Goal: Task Accomplishment & Management: Manage account settings

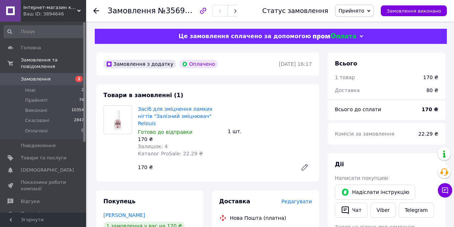
scroll to position [144, 0]
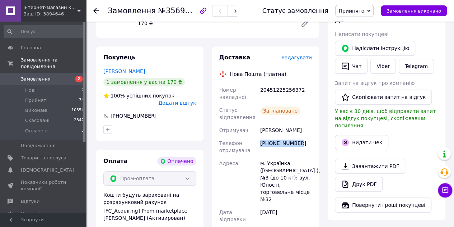
click at [31, 76] on link "Замовлення 2" at bounding box center [44, 79] width 88 height 12
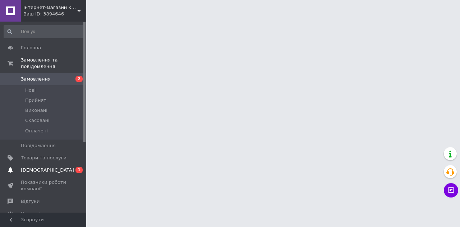
click at [43, 167] on span "[DEMOGRAPHIC_DATA]" at bounding box center [47, 170] width 53 height 6
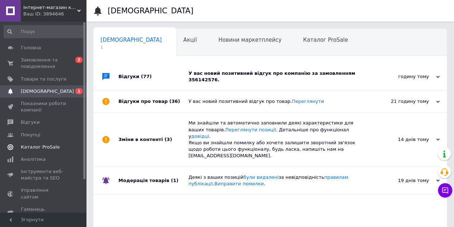
scroll to position [0, 2]
click at [181, 72] on div "Відгуки (77)" at bounding box center [154, 76] width 70 height 27
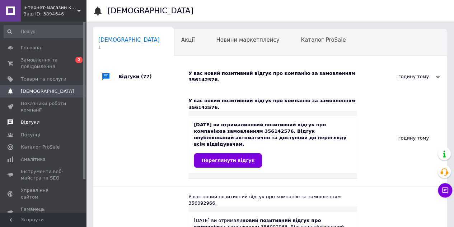
click at [33, 124] on span "Відгуки" at bounding box center [30, 122] width 19 height 6
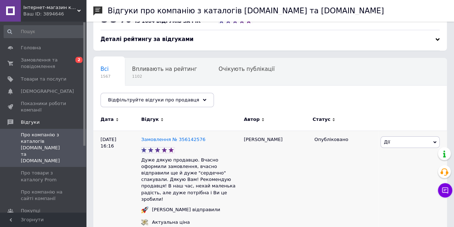
scroll to position [36, 0]
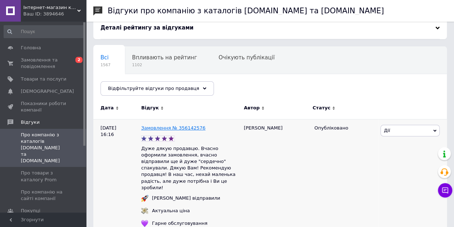
click at [166, 127] on link "Замовлення № 356142576" at bounding box center [173, 127] width 64 height 5
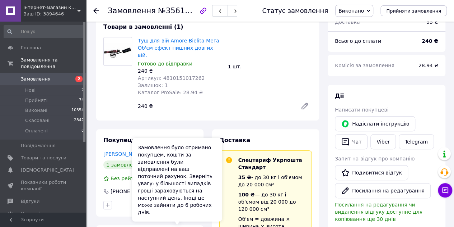
scroll to position [36, 0]
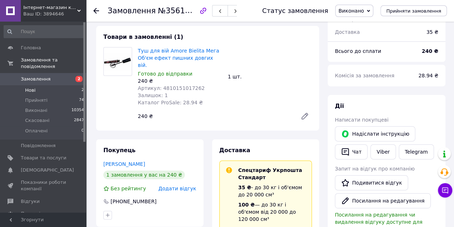
click at [38, 85] on li "Нові 2" at bounding box center [44, 90] width 88 height 10
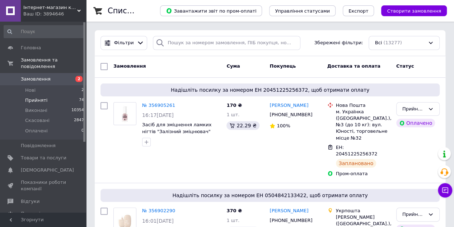
click at [40, 97] on span "Прийняті" at bounding box center [36, 100] width 22 height 6
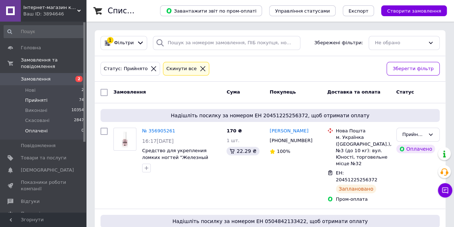
click at [35, 127] on span "Оплачені" at bounding box center [36, 130] width 23 height 6
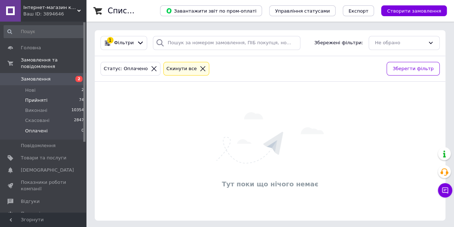
click at [38, 97] on span "Прийняті" at bounding box center [36, 100] width 22 height 6
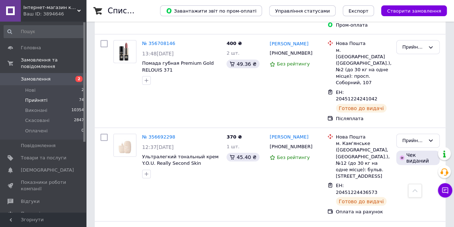
scroll to position [2047, 0]
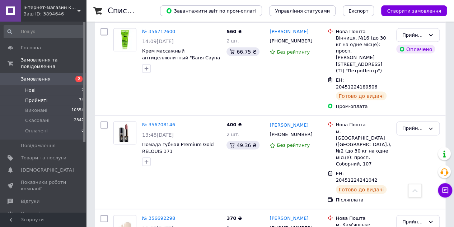
click at [29, 87] on span "Нові" at bounding box center [30, 90] width 10 height 6
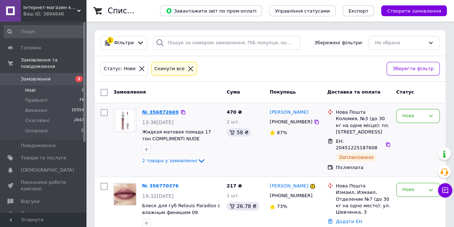
click at [152, 112] on link "№ 356872669" at bounding box center [160, 111] width 37 height 5
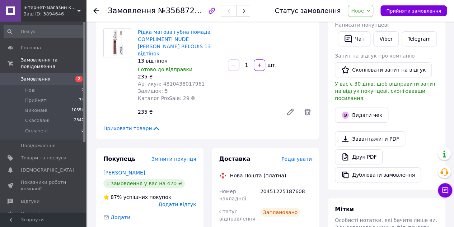
scroll to position [180, 0]
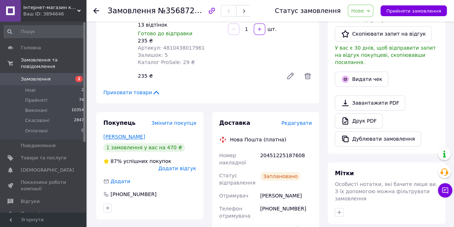
click at [120, 134] on link "Гончарук Анна" at bounding box center [124, 137] width 42 height 6
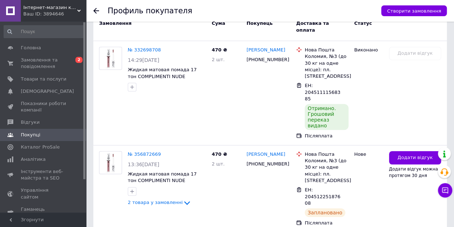
scroll to position [200, 0]
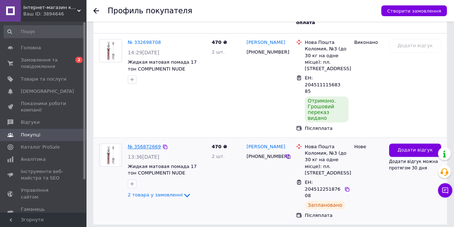
click at [145, 144] on link "№ 356872669" at bounding box center [144, 146] width 33 height 5
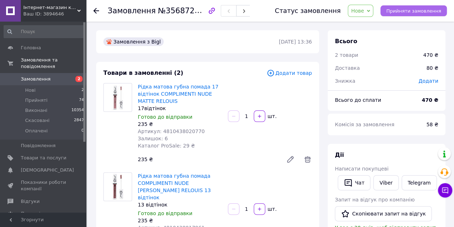
click at [403, 13] on span "Прийняти замовлення" at bounding box center [413, 10] width 55 height 5
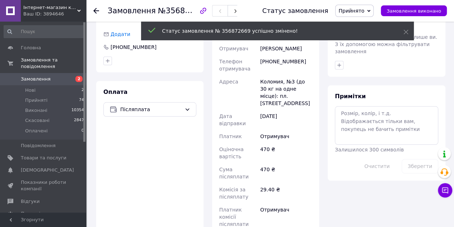
scroll to position [287, 0]
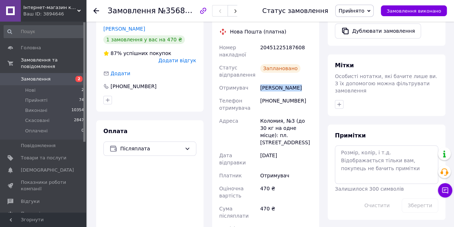
drag, startPoint x: 260, startPoint y: 79, endPoint x: 305, endPoint y: 81, distance: 44.6
click at [305, 81] on div "Гончарук Анна" at bounding box center [286, 87] width 55 height 13
copy div "Гончарук Анна"
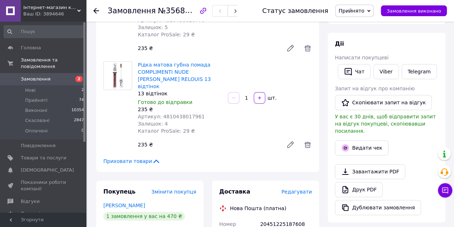
scroll to position [180, 0]
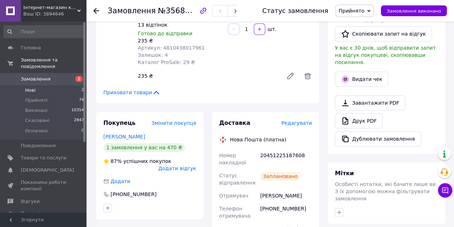
click at [33, 87] on span "Нові" at bounding box center [30, 90] width 10 height 6
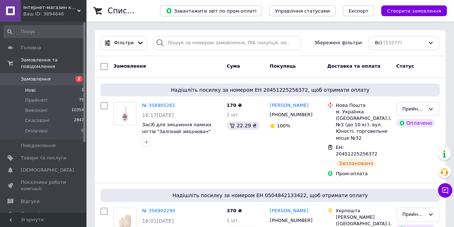
click at [31, 87] on span "Нові" at bounding box center [30, 90] width 10 height 6
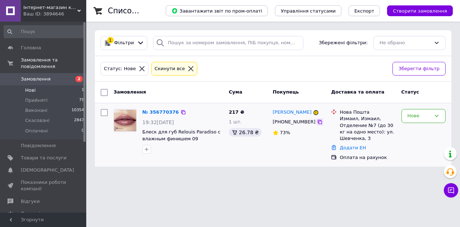
click at [317, 121] on icon at bounding box center [319, 122] width 4 height 4
click at [163, 112] on link "№ 356770376" at bounding box center [160, 111] width 37 height 5
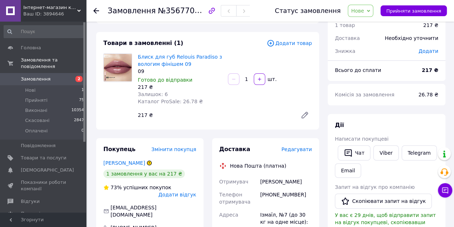
scroll to position [108, 0]
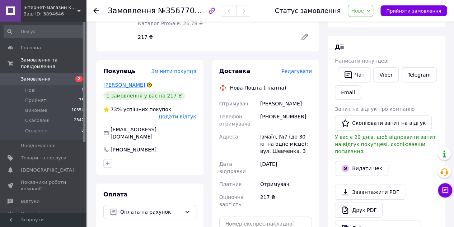
click at [130, 82] on link "Войтовик Галина" at bounding box center [124, 85] width 42 height 6
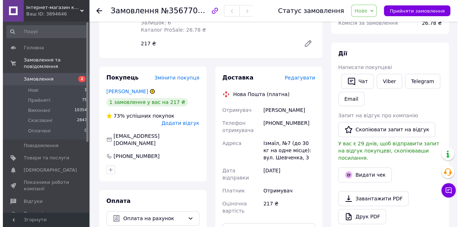
scroll to position [137, 0]
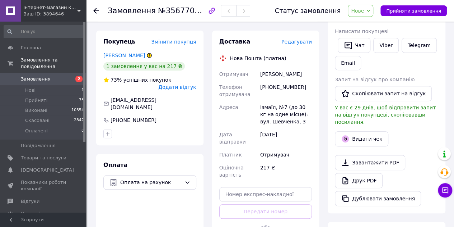
click at [364, 13] on span "Нове" at bounding box center [357, 11] width 13 height 6
click at [367, 45] on li "Скасовано" at bounding box center [364, 46] width 33 height 11
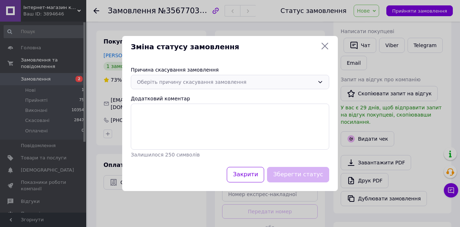
click at [276, 78] on div "Оберіть причину скасування замовлення" at bounding box center [225, 82] width 177 height 8
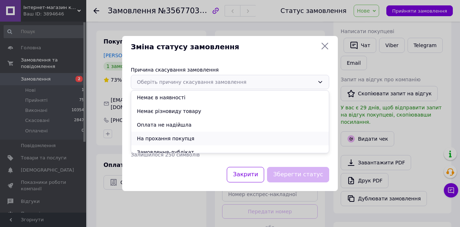
click at [227, 132] on li "На прохання покупця" at bounding box center [230, 138] width 198 height 14
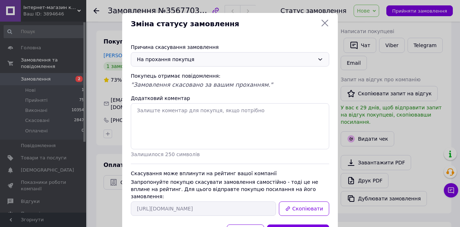
click at [223, 62] on div "На прохання покупця" at bounding box center [225, 59] width 177 height 8
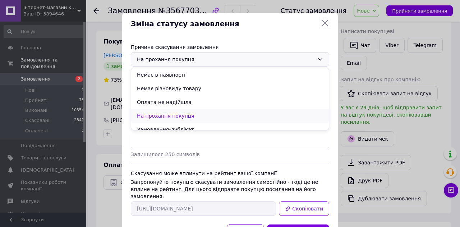
scroll to position [34, 0]
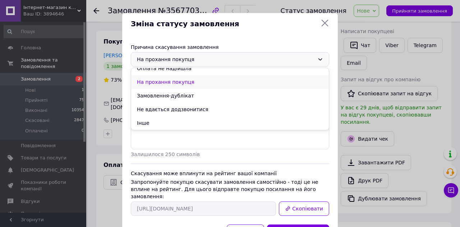
click at [203, 86] on li "На прохання покупця" at bounding box center [230, 82] width 198 height 14
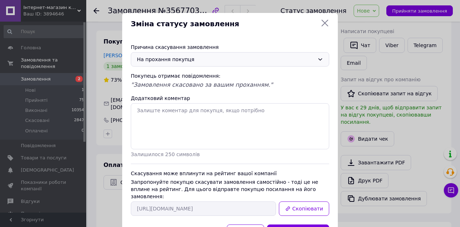
click at [212, 56] on div "На прохання покупця" at bounding box center [225, 59] width 177 height 8
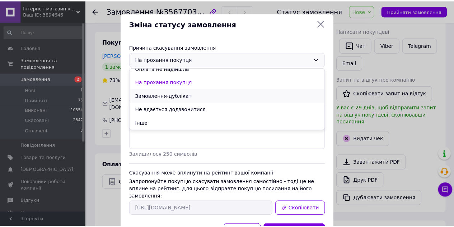
scroll to position [0, 0]
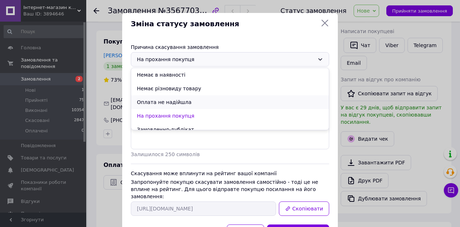
click at [200, 105] on li "Оплата не надійшла" at bounding box center [230, 102] width 198 height 14
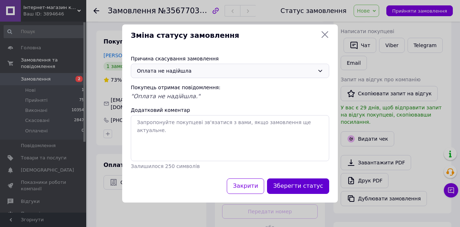
click at [313, 188] on button "Зберегти статус" at bounding box center [298, 185] width 62 height 15
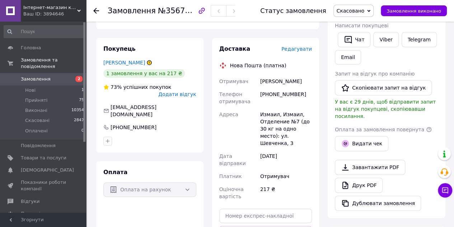
click at [29, 76] on span "Замовлення" at bounding box center [36, 79] width 30 height 6
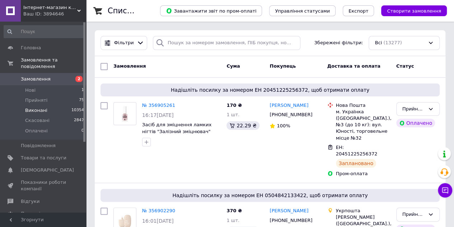
click at [33, 107] on span "Виконані" at bounding box center [36, 110] width 22 height 6
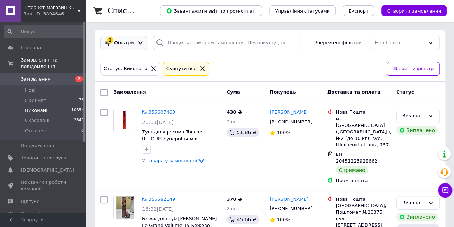
click at [124, 46] on span "Фільтри" at bounding box center [124, 43] width 20 height 7
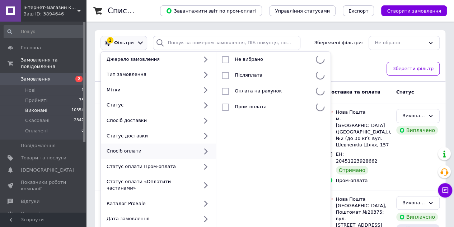
click at [136, 153] on div "Спосіб оплати" at bounding box center [151, 151] width 94 height 6
click at [260, 107] on span "Пром-оплата" at bounding box center [251, 106] width 32 height 5
checkbox input "true"
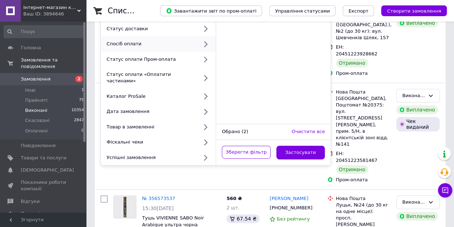
scroll to position [108, 0]
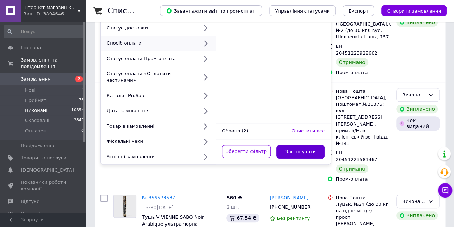
click at [296, 145] on button "Застосувати" at bounding box center [301, 152] width 49 height 14
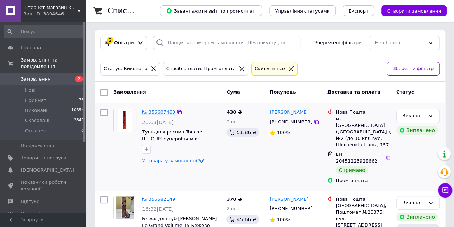
click at [163, 112] on link "№ 356607460" at bounding box center [158, 111] width 33 height 5
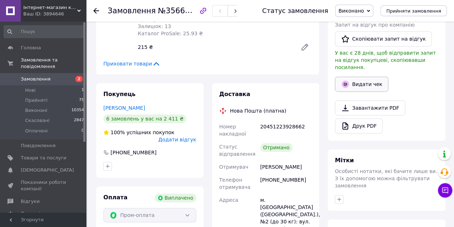
click at [370, 76] on button "Видати чек" at bounding box center [362, 83] width 54 height 15
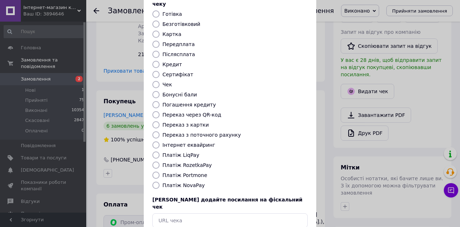
scroll to position [81, 0]
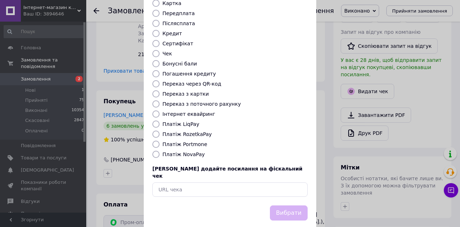
click at [198, 131] on label "Платіж RozetkaPay" at bounding box center [186, 134] width 49 height 6
click at [159, 130] on input "Платіж RozetkaPay" at bounding box center [155, 133] width 7 height 7
radio input "true"
click at [286, 205] on button "Вибрати" at bounding box center [289, 212] width 38 height 15
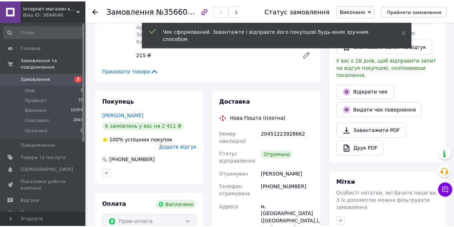
scroll to position [180, 0]
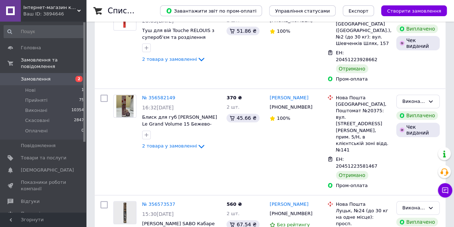
scroll to position [108, 0]
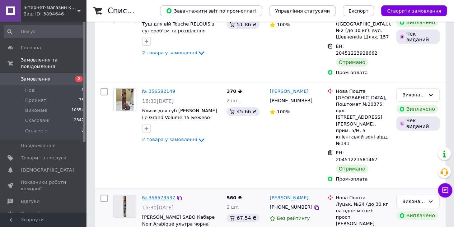
click at [152, 195] on link "№ 356573537" at bounding box center [158, 197] width 33 height 5
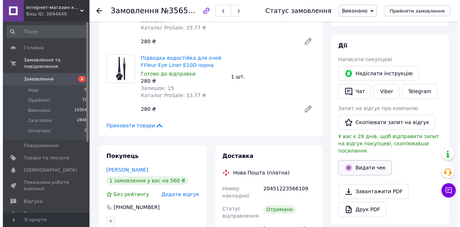
scroll to position [108, 0]
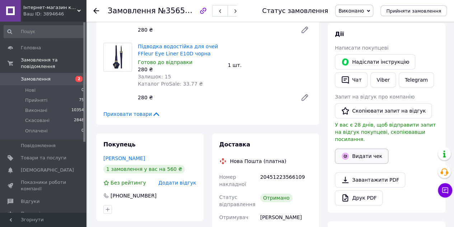
click at [363, 148] on button "Видати чек" at bounding box center [362, 155] width 54 height 15
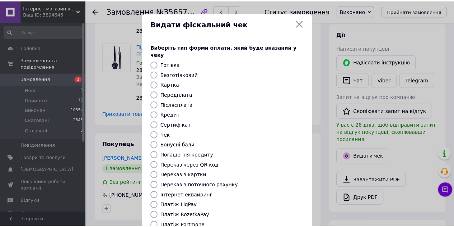
scroll to position [81, 0]
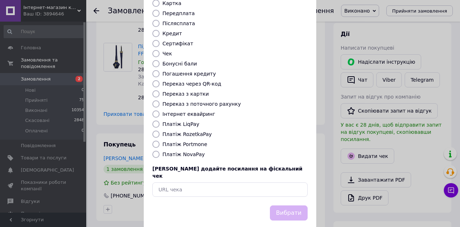
click at [198, 130] on div "Виберіть тип форми оплати, який буде вказаний у чеку Готівка Безготівковий Карт…" at bounding box center [230, 79] width 172 height 251
click at [203, 131] on label "Платіж RozetkaPay" at bounding box center [186, 134] width 49 height 6
click at [159, 130] on input "Платіж RozetkaPay" at bounding box center [155, 133] width 7 height 7
radio input "true"
click at [292, 205] on button "Вибрати" at bounding box center [289, 212] width 38 height 15
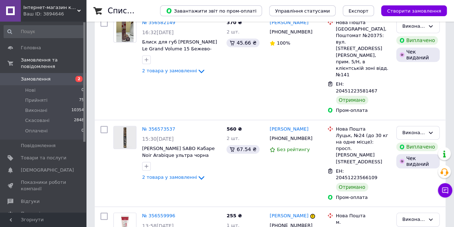
scroll to position [215, 0]
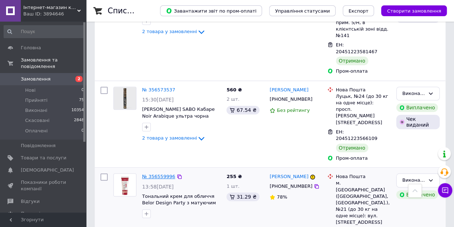
click at [164, 173] on link "№ 356559996" at bounding box center [158, 175] width 33 height 5
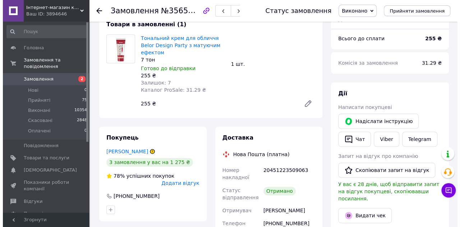
scroll to position [108, 0]
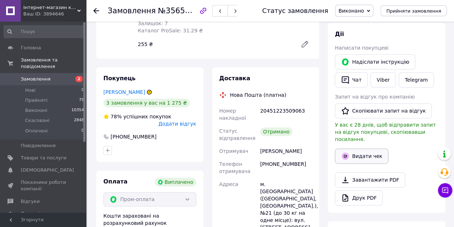
click at [368, 148] on button "Видати чек" at bounding box center [362, 155] width 54 height 15
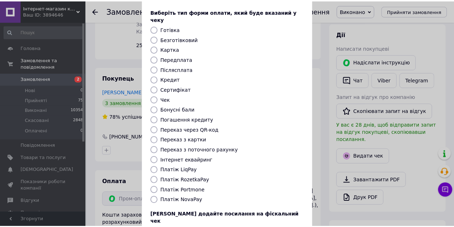
scroll to position [81, 0]
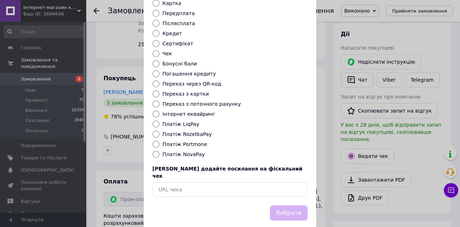
click at [198, 131] on label "Платіж RozetkaPay" at bounding box center [186, 134] width 49 height 6
click at [159, 130] on input "Платіж RozetkaPay" at bounding box center [155, 133] width 7 height 7
radio input "true"
click at [281, 205] on button "Вибрати" at bounding box center [289, 212] width 38 height 15
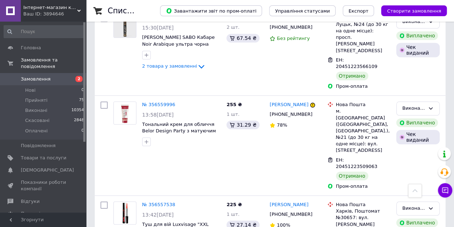
scroll to position [323, 0]
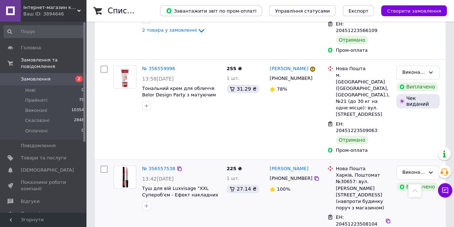
click at [158, 164] on div "№ 356557538" at bounding box center [158, 168] width 34 height 8
click at [157, 166] on link "№ 356557538" at bounding box center [158, 168] width 33 height 5
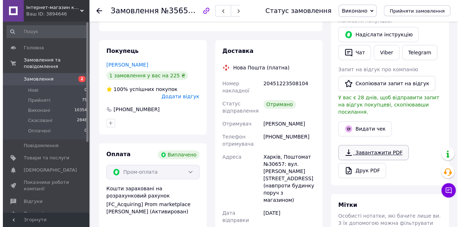
scroll to position [99, 0]
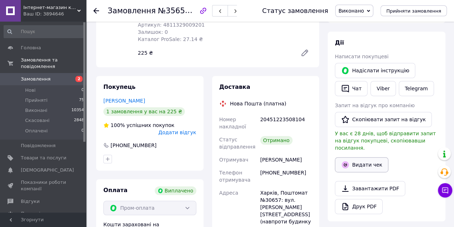
click at [375, 157] on button "Видати чек" at bounding box center [362, 164] width 54 height 15
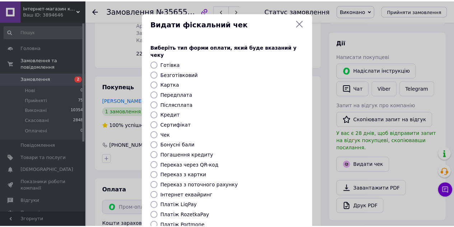
scroll to position [81, 0]
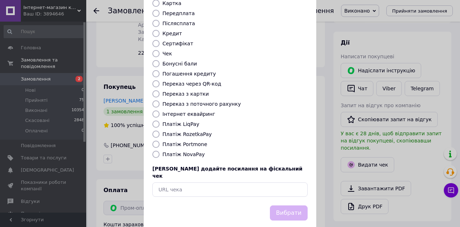
click at [195, 131] on label "Платіж RozetkaPay" at bounding box center [186, 134] width 49 height 6
click at [159, 130] on input "Платіж RozetkaPay" at bounding box center [155, 133] width 7 height 7
radio input "true"
click at [292, 204] on div "Вибрати" at bounding box center [288, 213] width 41 height 18
click at [290, 205] on button "Вибрати" at bounding box center [289, 212] width 38 height 15
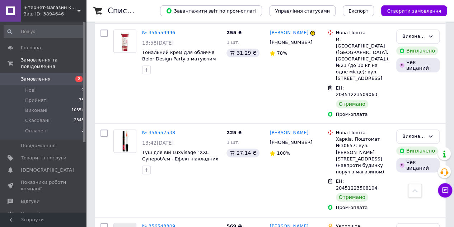
scroll to position [467, 0]
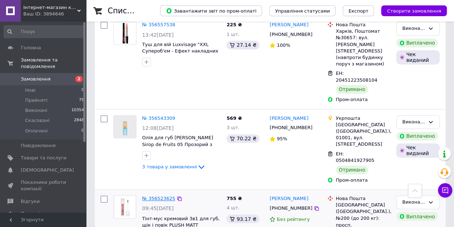
click at [153, 195] on link "№ 356523625" at bounding box center [158, 197] width 33 height 5
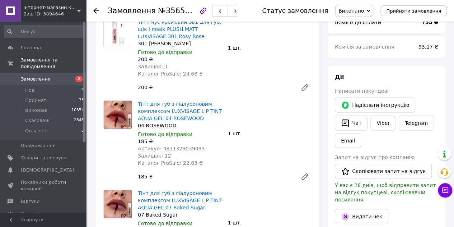
scroll to position [40, 0]
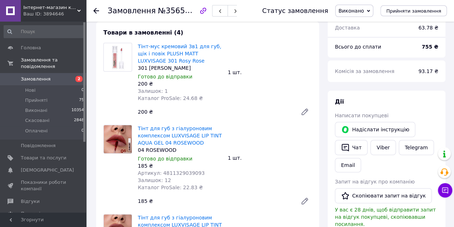
click at [302, 110] on icon at bounding box center [305, 111] width 9 height 9
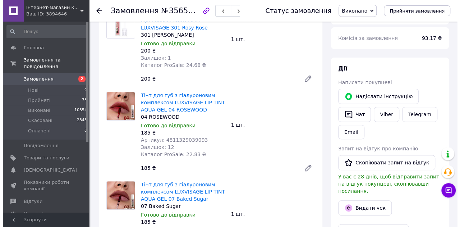
scroll to position [112, 0]
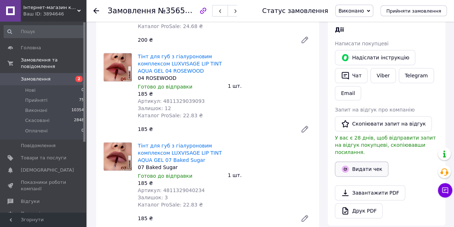
click at [366, 162] on button "Видати чек" at bounding box center [362, 168] width 54 height 15
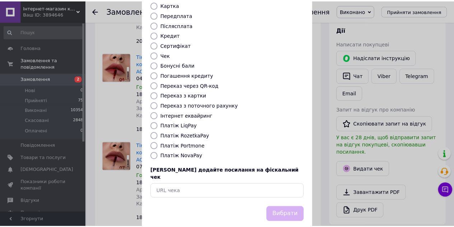
scroll to position [81, 0]
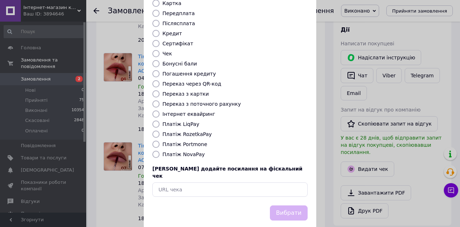
click at [198, 131] on label "Платіж RozetkaPay" at bounding box center [186, 134] width 49 height 6
click at [159, 130] on input "Платіж RozetkaPay" at bounding box center [155, 133] width 7 height 7
radio input "true"
click at [286, 205] on button "Вибрати" at bounding box center [289, 212] width 38 height 15
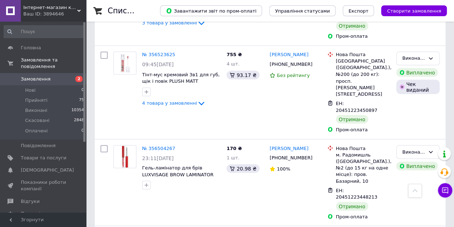
scroll to position [575, 0]
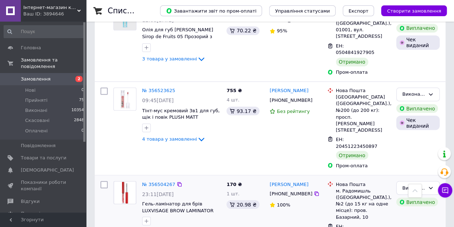
click at [161, 178] on div "№ 356504267 23:11, 09.08.2025 Гель-ламінатор для брів LUXVISAGE BROW LAMINATOR …" at bounding box center [181, 203] width 84 height 50
click at [159, 181] on link "№ 356504267" at bounding box center [158, 183] width 33 height 5
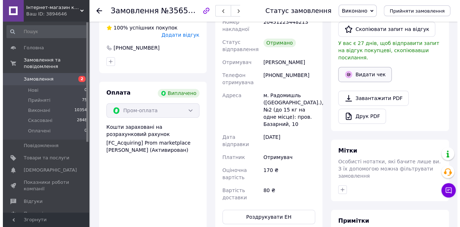
scroll to position [187, 0]
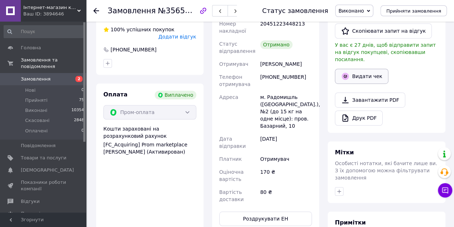
click at [360, 69] on button "Видати чек" at bounding box center [362, 76] width 54 height 15
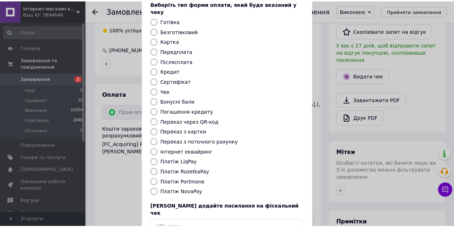
scroll to position [81, 0]
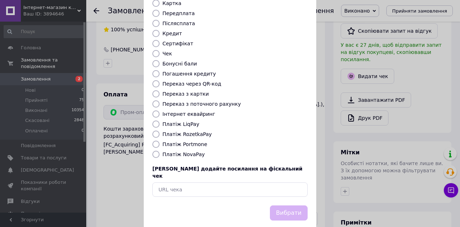
click at [187, 131] on label "Платіж RozetkaPay" at bounding box center [186, 134] width 49 height 6
click at [159, 130] on input "Платіж RozetkaPay" at bounding box center [155, 133] width 7 height 7
radio input "true"
click at [279, 205] on button "Вибрати" at bounding box center [289, 212] width 38 height 15
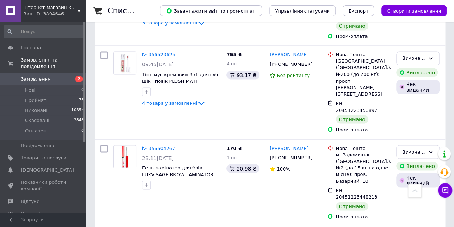
scroll to position [646, 0]
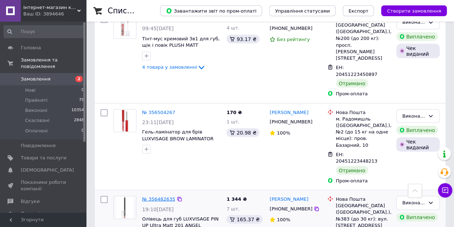
click at [155, 196] on link "№ 356482635" at bounding box center [158, 198] width 33 height 5
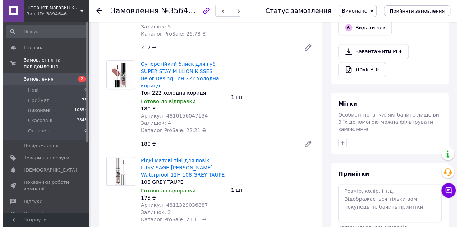
scroll to position [180, 0]
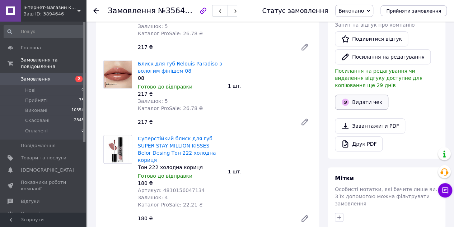
click at [361, 94] on button "Видати чек" at bounding box center [362, 101] width 54 height 15
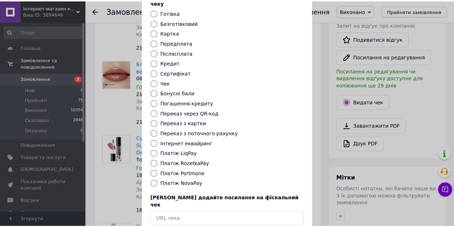
scroll to position [81, 0]
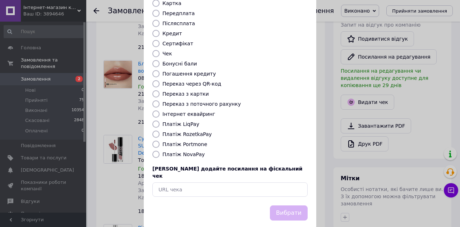
click at [199, 131] on label "Платіж RozetkaPay" at bounding box center [186, 134] width 49 height 6
click at [159, 130] on input "Платіж RozetkaPay" at bounding box center [155, 133] width 7 height 7
radio input "true"
click at [298, 205] on button "Вибрати" at bounding box center [289, 212] width 38 height 15
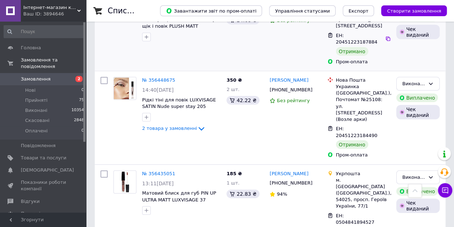
scroll to position [1077, 0]
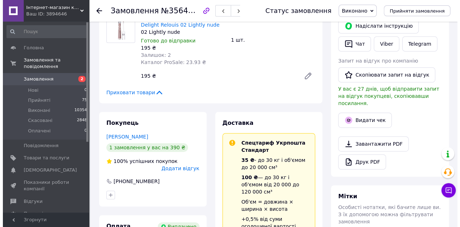
scroll to position [180, 0]
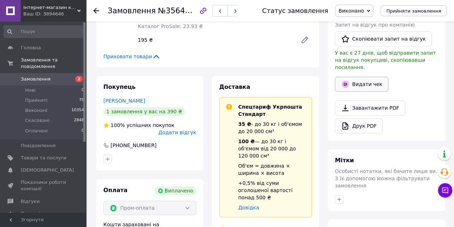
click at [364, 79] on button "Видати чек" at bounding box center [362, 83] width 54 height 15
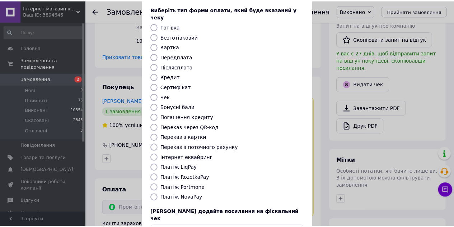
scroll to position [81, 0]
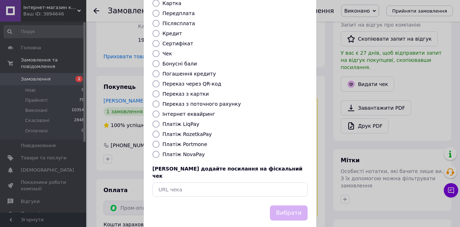
click at [190, 131] on label "Платіж RozetkaPay" at bounding box center [186, 134] width 49 height 6
click at [159, 130] on input "Платіж RozetkaPay" at bounding box center [155, 133] width 7 height 7
radio input "true"
click at [282, 205] on button "Вибрати" at bounding box center [289, 212] width 38 height 15
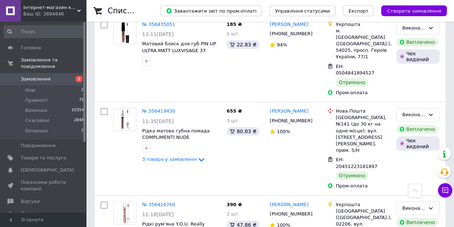
scroll to position [1185, 0]
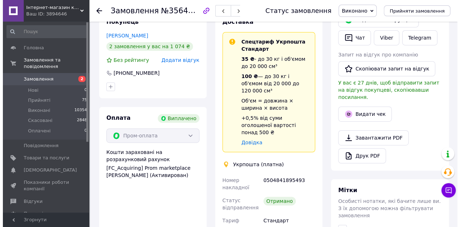
scroll to position [149, 0]
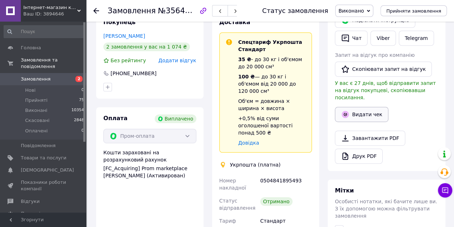
click at [354, 112] on button "Видати чек" at bounding box center [362, 114] width 54 height 15
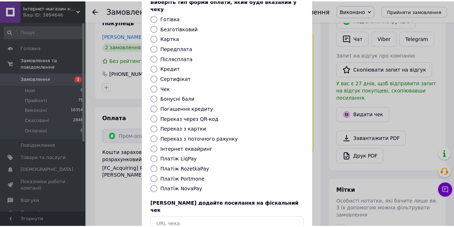
scroll to position [81, 0]
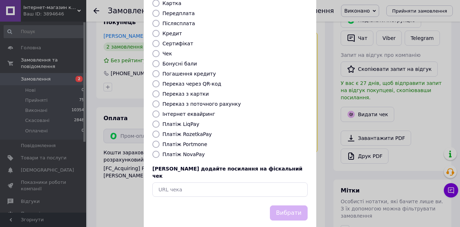
click at [192, 131] on div "Виберіть тип форми оплати, який буде вказаний у чеку Готівка Безготівковий Карт…" at bounding box center [230, 79] width 172 height 251
click at [193, 131] on label "Платіж RozetkaPay" at bounding box center [186, 134] width 49 height 6
click at [159, 130] on input "Платіж RozetkaPay" at bounding box center [155, 133] width 7 height 7
radio input "true"
click at [284, 205] on button "Вибрати" at bounding box center [289, 212] width 38 height 15
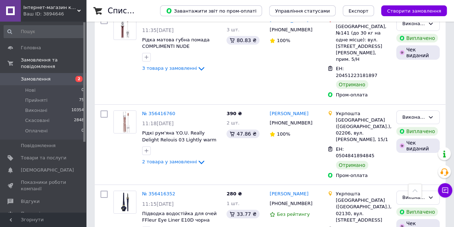
scroll to position [1257, 0]
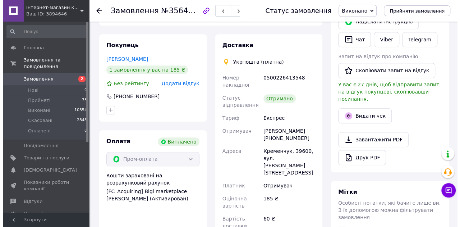
scroll to position [150, 0]
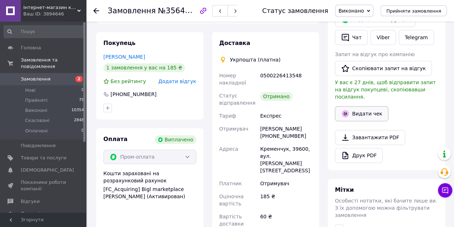
click at [359, 108] on button "Видати чек" at bounding box center [362, 113] width 54 height 15
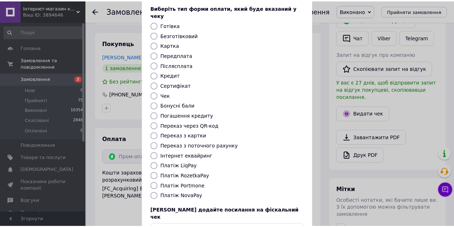
scroll to position [81, 0]
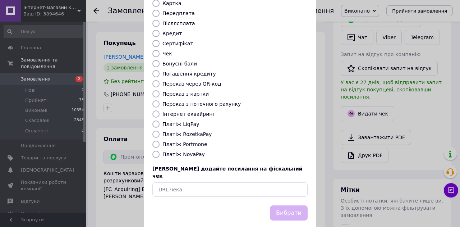
click at [181, 131] on label "Платіж RozetkaPay" at bounding box center [186, 134] width 49 height 6
click at [159, 130] on input "Платіж RozetkaPay" at bounding box center [155, 133] width 7 height 7
radio input "true"
click at [286, 205] on button "Вибрати" at bounding box center [289, 212] width 38 height 15
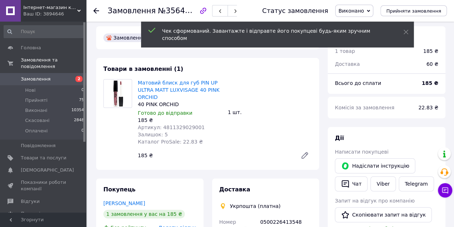
scroll to position [0, 0]
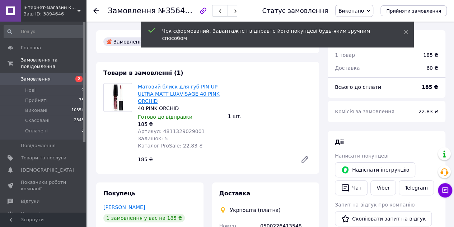
click at [162, 93] on link "Матовий блиск для губ PIN UP ULTRA MATT LUXVISAGE 40 PINK ORCHID" at bounding box center [179, 94] width 82 height 20
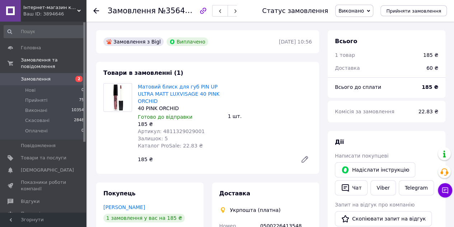
click at [310, 159] on link at bounding box center [305, 159] width 14 height 14
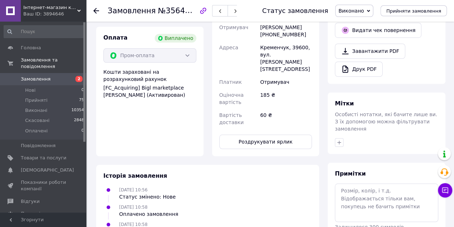
scroll to position [180, 0]
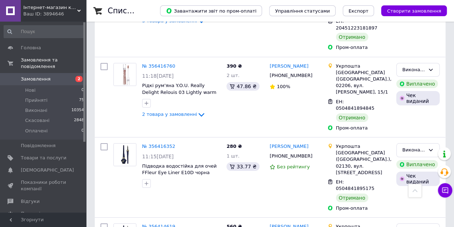
scroll to position [1329, 0]
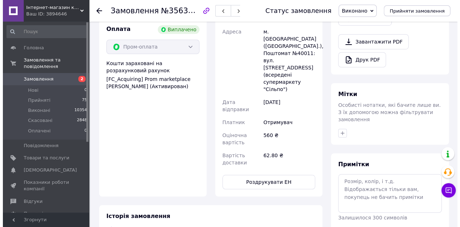
scroll to position [124, 0]
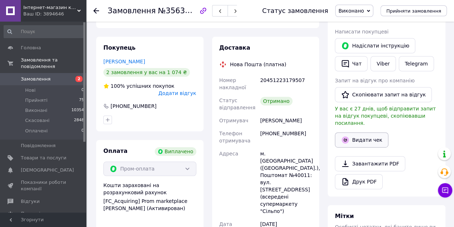
click at [368, 132] on button "Видати чек" at bounding box center [362, 139] width 54 height 15
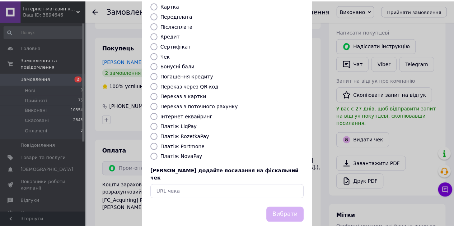
scroll to position [81, 0]
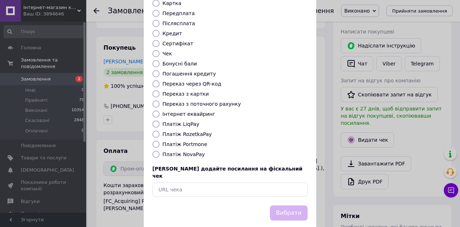
click at [189, 131] on label "Платіж RozetkaPay" at bounding box center [186, 134] width 49 height 6
click at [159, 130] on input "Платіж RozetkaPay" at bounding box center [155, 133] width 7 height 7
radio input "true"
click at [277, 205] on button "Вибрати" at bounding box center [289, 212] width 38 height 15
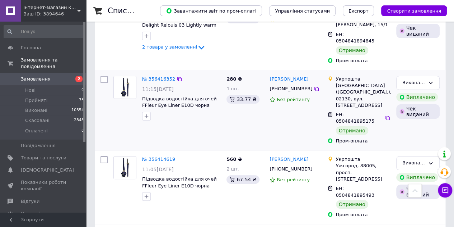
scroll to position [1365, 0]
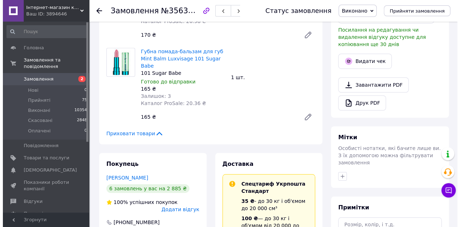
scroll to position [209, 0]
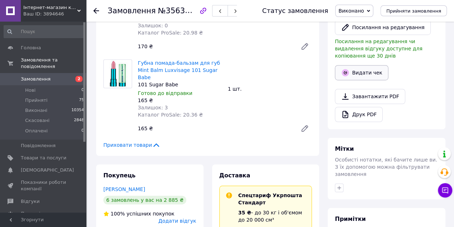
click at [367, 65] on button "Видати чек" at bounding box center [362, 72] width 54 height 15
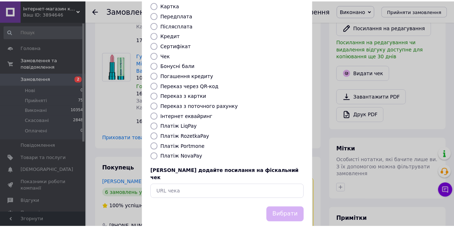
scroll to position [81, 0]
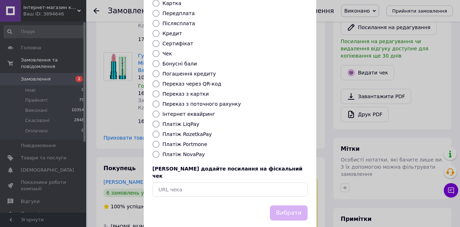
click at [191, 131] on label "Платіж RozetkaPay" at bounding box center [186, 134] width 49 height 6
click at [159, 130] on input "Платіж RozetkaPay" at bounding box center [155, 133] width 7 height 7
radio input "true"
click at [286, 205] on button "Вибрати" at bounding box center [289, 212] width 38 height 15
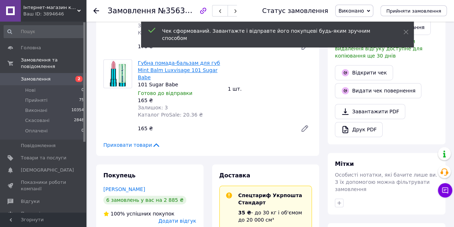
click at [158, 60] on link "Губна помада-бальзам для губ Mint Balm Luxvisage 101 Sugar Babe" at bounding box center [179, 70] width 82 height 20
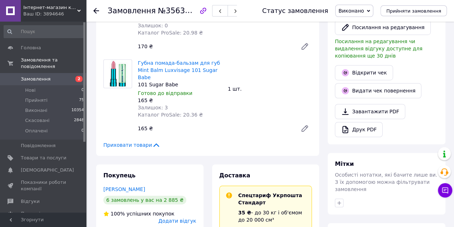
click at [305, 125] on icon at bounding box center [305, 128] width 6 height 6
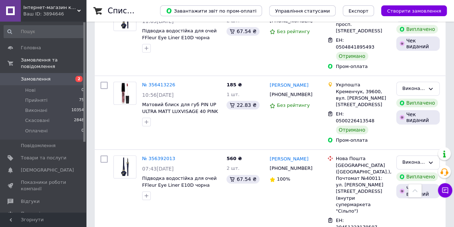
scroll to position [1508, 0]
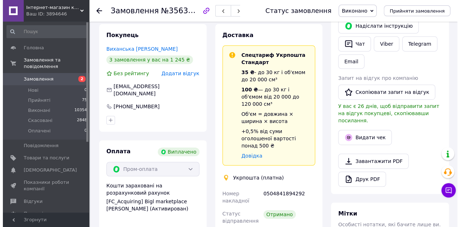
scroll to position [215, 0]
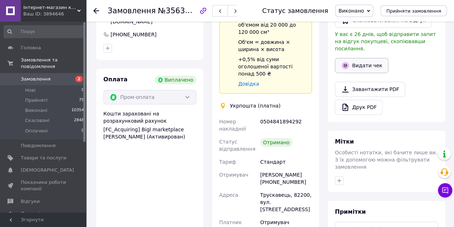
click at [363, 58] on button "Видати чек" at bounding box center [362, 65] width 54 height 15
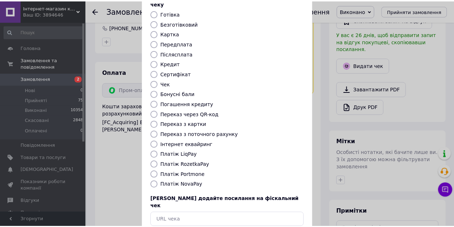
scroll to position [81, 0]
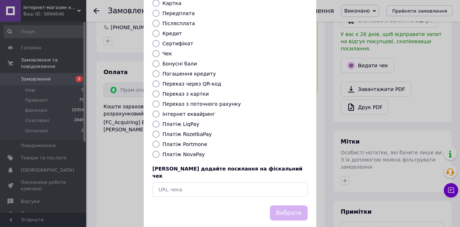
click at [186, 131] on label "Платіж RozetkaPay" at bounding box center [186, 134] width 49 height 6
click at [159, 130] on input "Платіж RozetkaPay" at bounding box center [155, 133] width 7 height 7
radio input "true"
click at [284, 205] on button "Вибрати" at bounding box center [289, 212] width 38 height 15
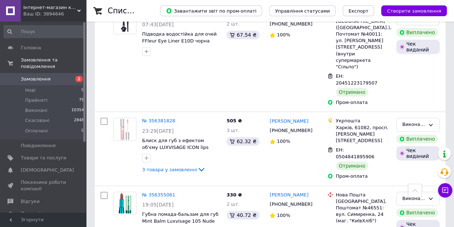
scroll to position [1580, 0]
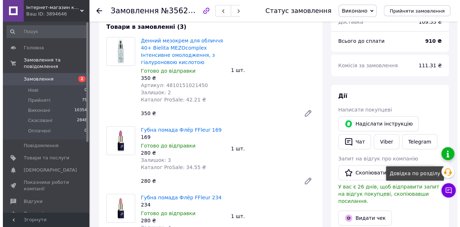
scroll to position [118, 0]
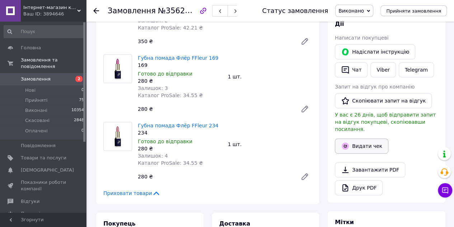
click at [366, 138] on button "Видати чек" at bounding box center [362, 145] width 54 height 15
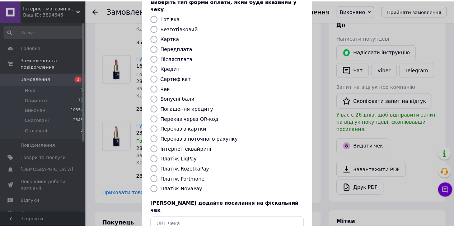
scroll to position [81, 0]
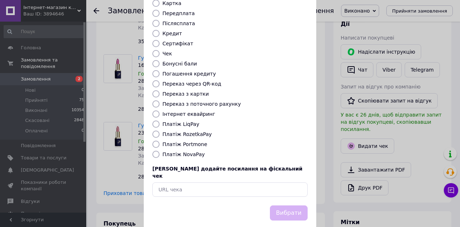
click at [187, 131] on label "Платіж RozetkaPay" at bounding box center [186, 134] width 49 height 6
click at [159, 130] on input "Платіж RozetkaPay" at bounding box center [155, 133] width 7 height 7
radio input "true"
click at [278, 205] on button "Вибрати" at bounding box center [289, 212] width 38 height 15
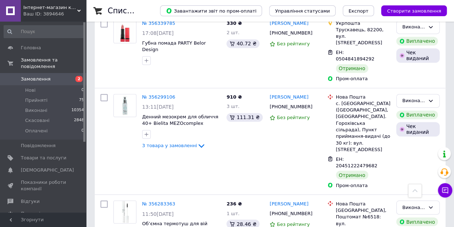
scroll to position [1760, 0]
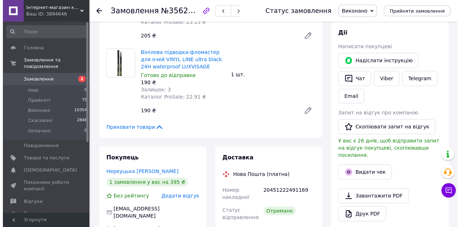
scroll to position [144, 0]
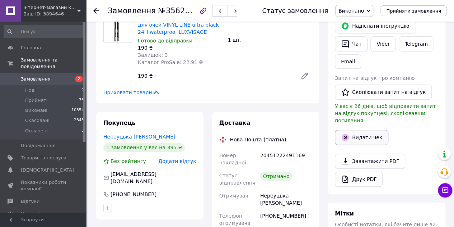
click at [365, 130] on button "Видати чек" at bounding box center [362, 137] width 54 height 15
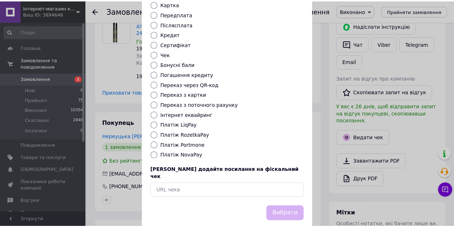
scroll to position [81, 0]
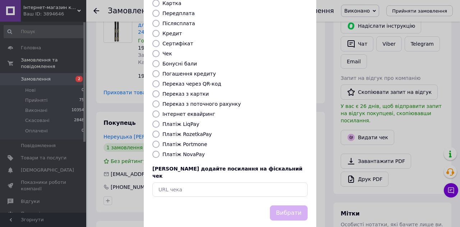
click at [193, 131] on label "Платіж RozetkaPay" at bounding box center [186, 134] width 49 height 6
click at [159, 130] on input "Платіж RozetkaPay" at bounding box center [155, 133] width 7 height 7
radio input "true"
click at [291, 205] on button "Вибрати" at bounding box center [289, 212] width 38 height 15
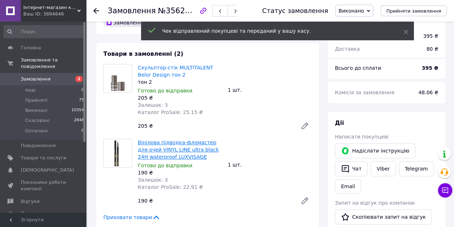
scroll to position [0, 0]
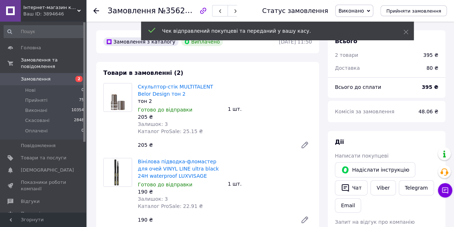
click at [308, 145] on icon at bounding box center [305, 144] width 9 height 9
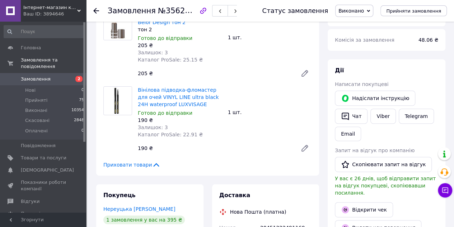
scroll to position [72, 0]
click at [306, 148] on icon at bounding box center [305, 148] width 6 height 6
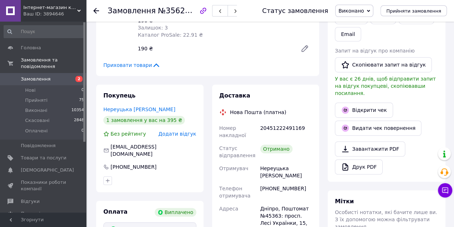
scroll to position [180, 0]
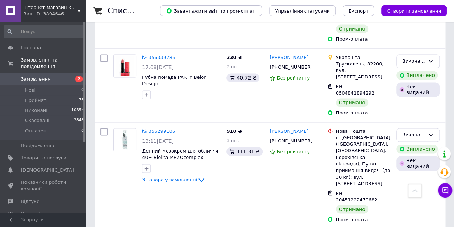
scroll to position [1903, 0]
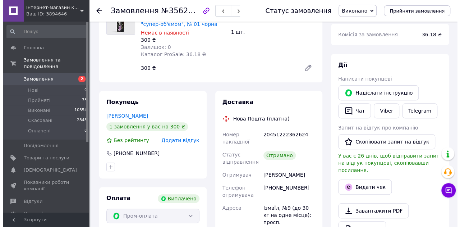
scroll to position [144, 0]
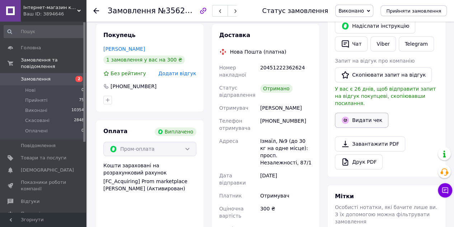
click at [363, 116] on button "Видати чек" at bounding box center [362, 119] width 54 height 15
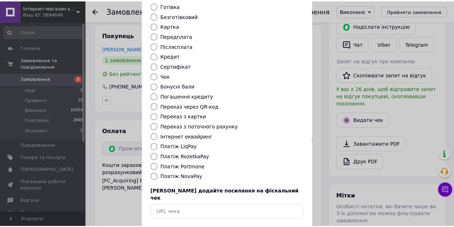
scroll to position [81, 0]
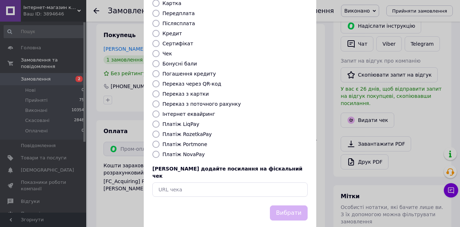
click at [183, 131] on label "Платіж RozetkaPay" at bounding box center [186, 134] width 49 height 6
click at [159, 130] on input "Платіж RozetkaPay" at bounding box center [155, 133] width 7 height 7
radio input "true"
click at [289, 205] on button "Вибрати" at bounding box center [289, 212] width 38 height 15
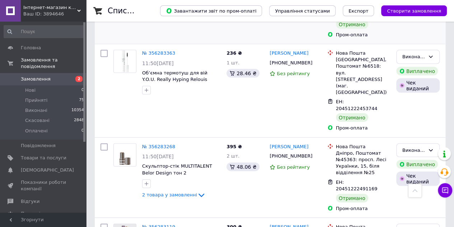
scroll to position [2083, 0]
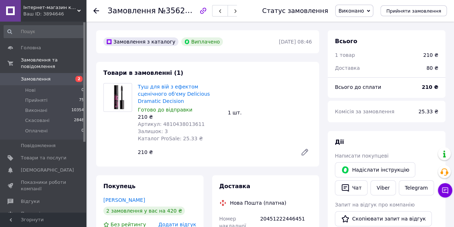
click at [302, 148] on icon at bounding box center [305, 152] width 9 height 9
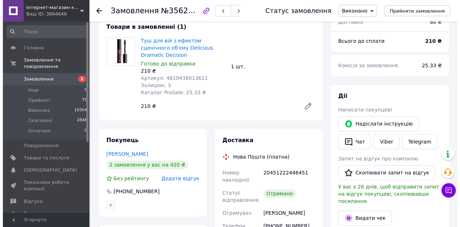
scroll to position [108, 0]
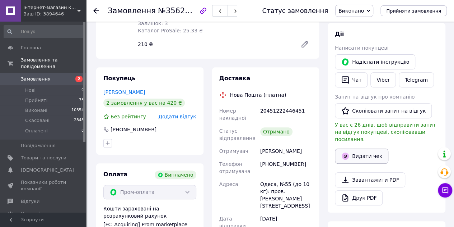
click at [356, 148] on button "Видати чек" at bounding box center [362, 155] width 54 height 15
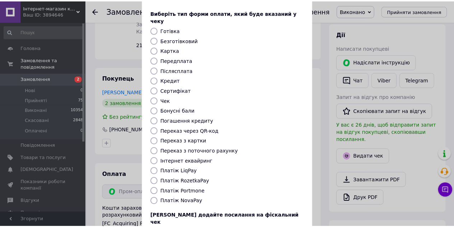
scroll to position [81, 0]
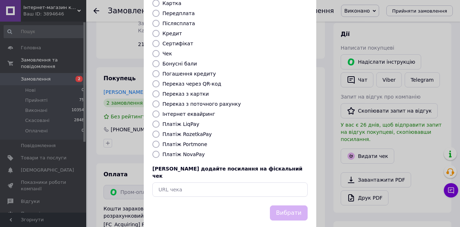
click at [193, 131] on label "Платіж RozetkaPay" at bounding box center [186, 134] width 49 height 6
click at [159, 130] on input "Платіж RozetkaPay" at bounding box center [155, 133] width 7 height 7
radio input "true"
click at [289, 205] on button "Вибрати" at bounding box center [289, 212] width 38 height 15
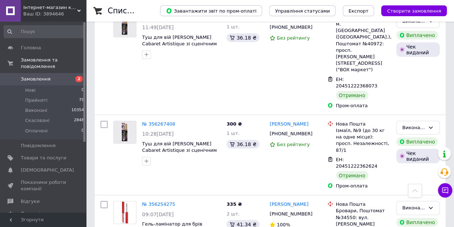
scroll to position [2191, 0]
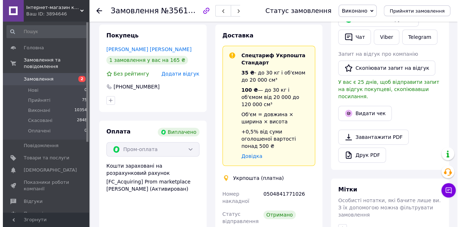
scroll to position [151, 0]
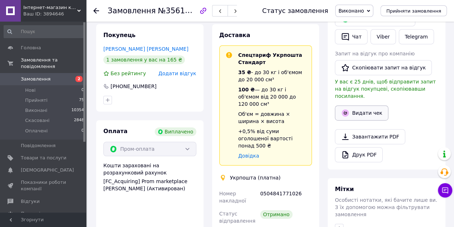
click at [373, 108] on button "Видати чек" at bounding box center [362, 112] width 54 height 15
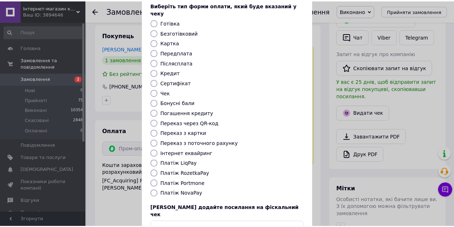
scroll to position [81, 0]
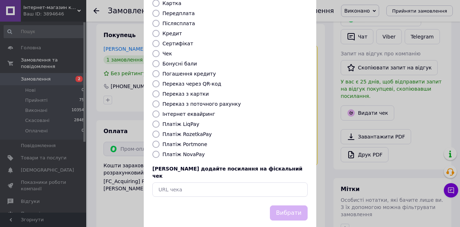
click at [192, 131] on label "Платіж RozetkaPay" at bounding box center [186, 134] width 49 height 6
click at [159, 130] on input "Платіж RozetkaPay" at bounding box center [155, 133] width 7 height 7
radio input "true"
click at [289, 205] on button "Вибрати" at bounding box center [289, 212] width 38 height 15
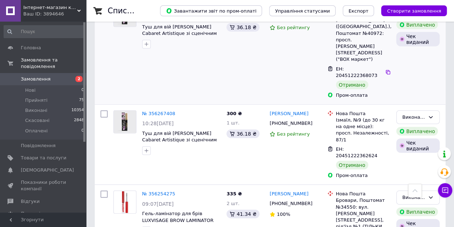
scroll to position [2334, 0]
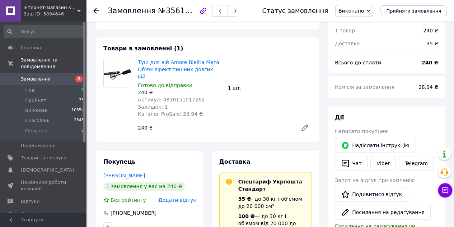
scroll to position [36, 0]
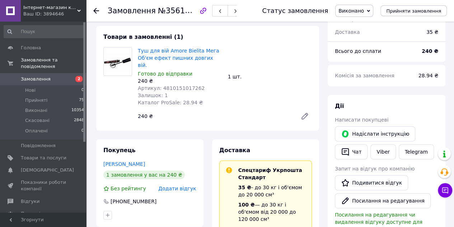
click at [307, 113] on icon at bounding box center [305, 116] width 6 height 6
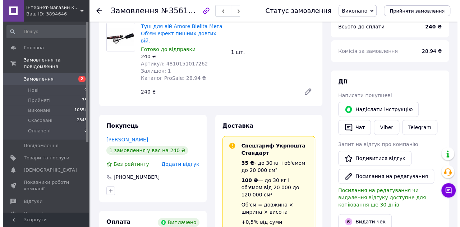
scroll to position [72, 0]
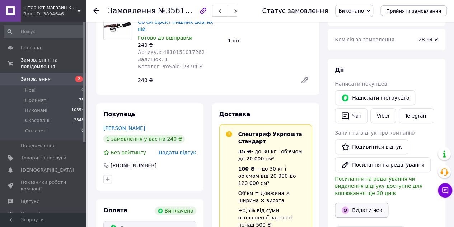
click at [356, 204] on button "Видати чек" at bounding box center [362, 209] width 54 height 15
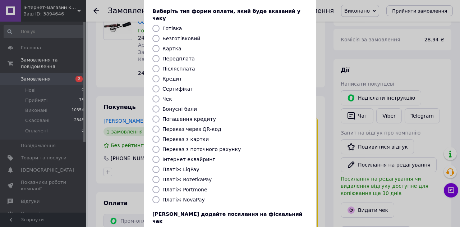
click at [194, 176] on label "Платіж RozetkaPay" at bounding box center [186, 179] width 49 height 6
click at [159, 176] on input "Платіж RozetkaPay" at bounding box center [155, 179] width 7 height 7
radio input "true"
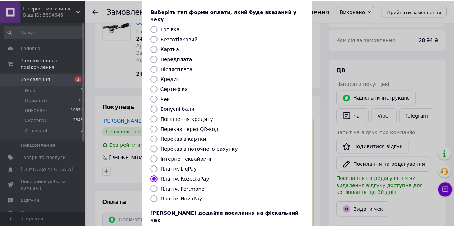
scroll to position [81, 0]
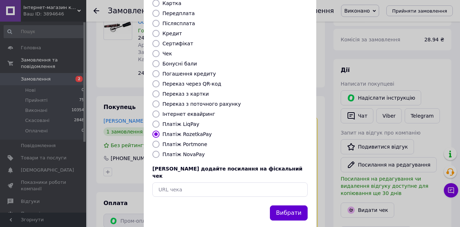
click at [277, 205] on button "Вибрати" at bounding box center [289, 212] width 38 height 15
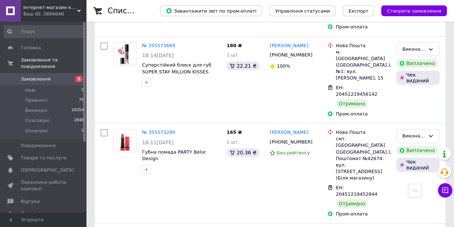
scroll to position [6879, 0]
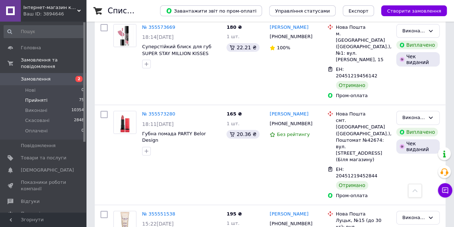
click at [32, 97] on span "Прийняті" at bounding box center [36, 100] width 22 height 6
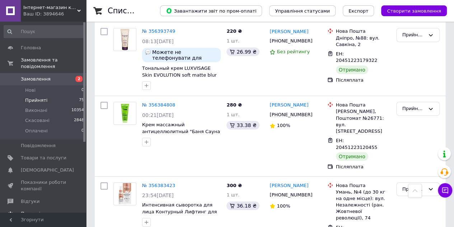
scroll to position [5309, 0]
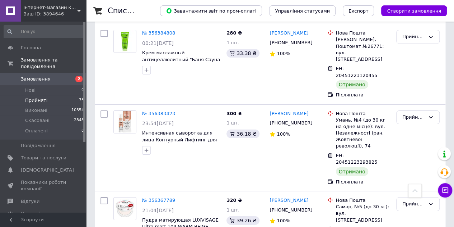
click at [35, 76] on span "Замовлення" at bounding box center [36, 79] width 30 height 6
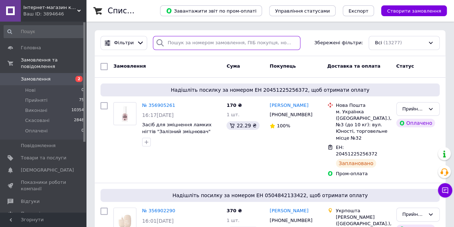
click at [194, 38] on input "search" at bounding box center [227, 43] width 148 height 14
paste input "20451223392861"
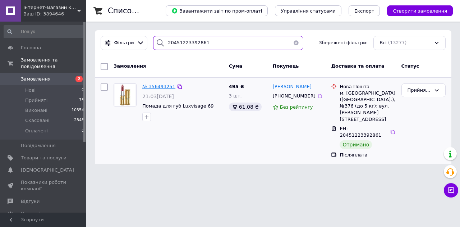
type input "20451223392861"
click at [159, 85] on span "№ 356493251" at bounding box center [158, 86] width 33 height 5
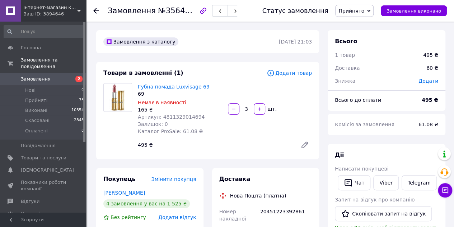
click at [363, 11] on span "Прийнято" at bounding box center [352, 11] width 26 height 6
click at [359, 25] on li "Виконано" at bounding box center [355, 25] width 38 height 11
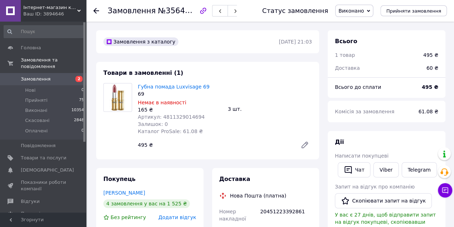
click at [307, 145] on icon at bounding box center [305, 144] width 9 height 9
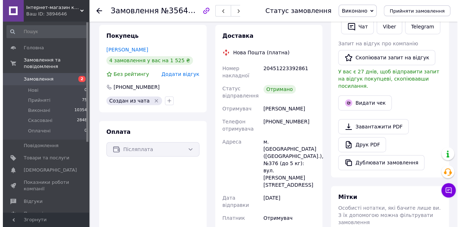
scroll to position [144, 0]
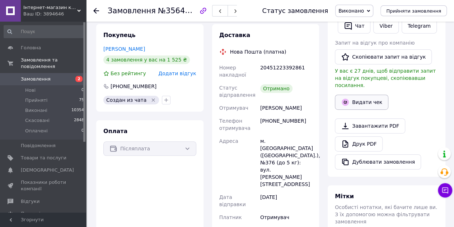
click at [363, 94] on button "Видати чек" at bounding box center [362, 101] width 54 height 15
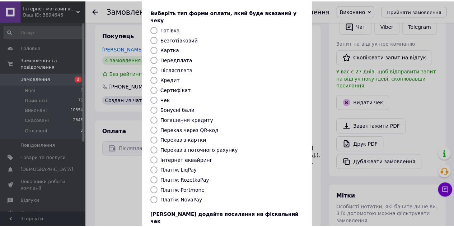
scroll to position [81, 0]
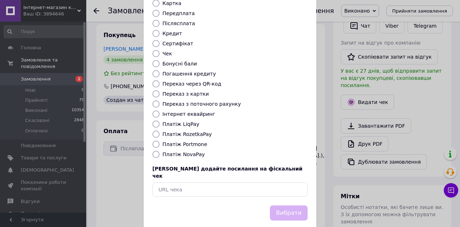
click at [190, 151] on label "Платіж NovaPay" at bounding box center [183, 154] width 42 height 6
click at [159, 150] on input "Платіж NovaPay" at bounding box center [155, 153] width 7 height 7
radio input "true"
click at [285, 205] on button "Вибрати" at bounding box center [289, 212] width 38 height 15
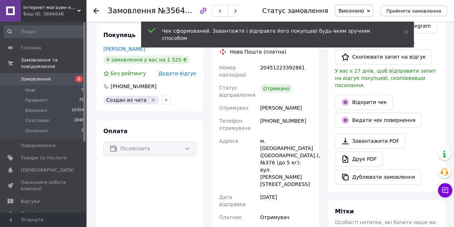
click at [45, 76] on span "Замовлення" at bounding box center [36, 79] width 30 height 6
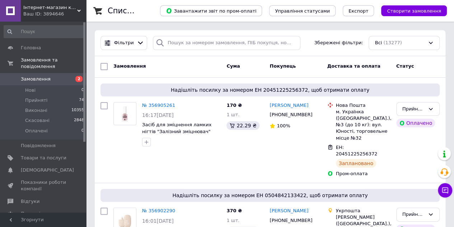
click at [41, 29] on input at bounding box center [44, 31] width 81 height 13
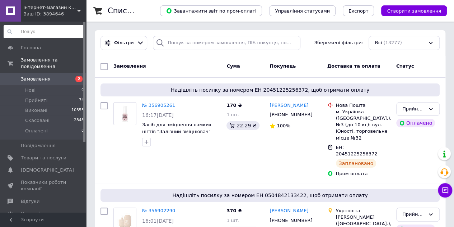
paste input "20451223173921"
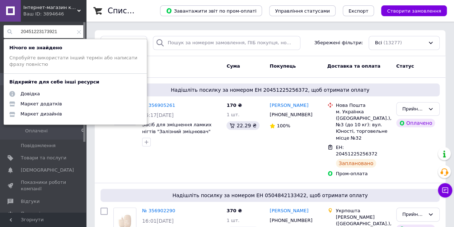
type input "20451223173921"
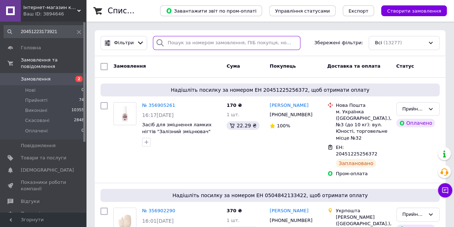
click at [197, 40] on input "search" at bounding box center [227, 43] width 148 height 14
paste input "20451223173921"
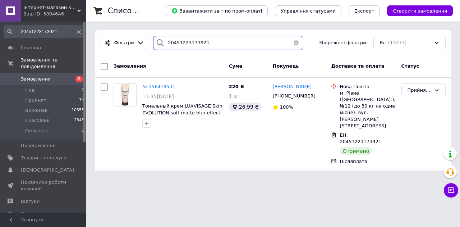
type input "20451223173921"
click at [79, 34] on input "20451223173921" at bounding box center [44, 31] width 81 height 13
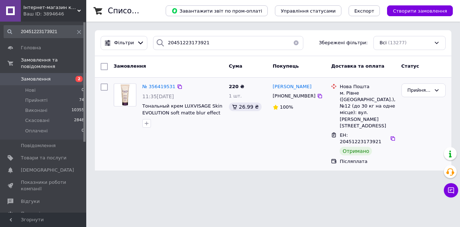
click at [138, 149] on div "№ 356419531 11:35, 09.08.2025 Тональный крем LUXVISAGE Skin EVOLUTION soft matt…" at bounding box center [273, 124] width 356 height 93
click at [150, 86] on span "№ 356419531" at bounding box center [158, 86] width 33 height 5
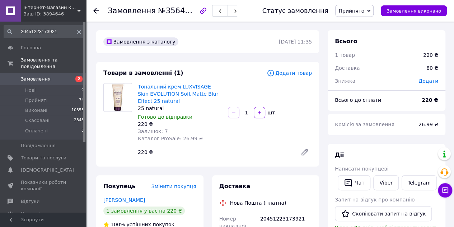
click at [365, 8] on span "Прийнято" at bounding box center [352, 11] width 26 height 6
click at [362, 22] on li "Виконано" at bounding box center [355, 25] width 38 height 11
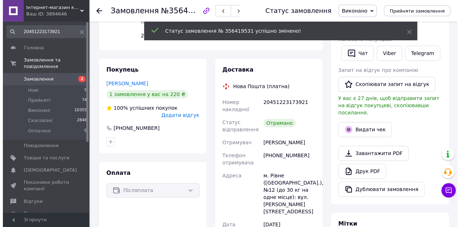
scroll to position [108, 0]
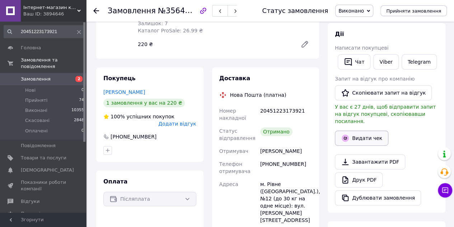
click at [358, 130] on button "Видати чек" at bounding box center [362, 137] width 54 height 15
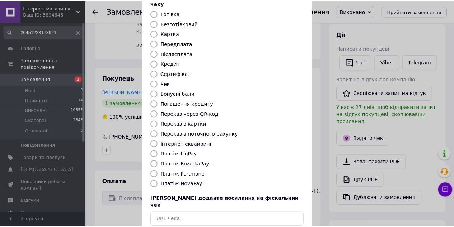
scroll to position [81, 0]
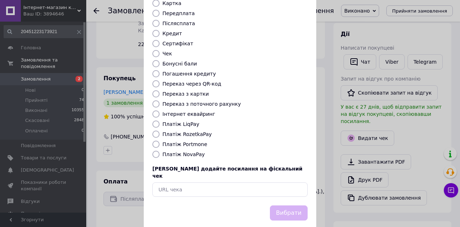
click at [190, 131] on label "Платіж RozetkaPay" at bounding box center [186, 134] width 49 height 6
click at [159, 130] on input "Платіж RozetkaPay" at bounding box center [155, 133] width 7 height 7
radio input "true"
click at [297, 205] on button "Вибрати" at bounding box center [289, 212] width 38 height 15
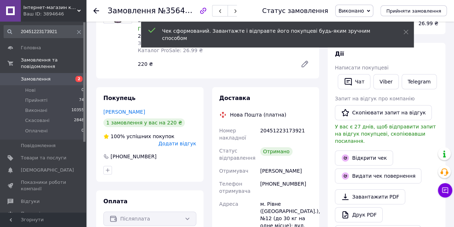
scroll to position [72, 0]
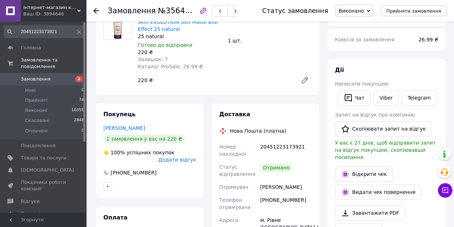
click at [302, 81] on icon at bounding box center [305, 80] width 9 height 9
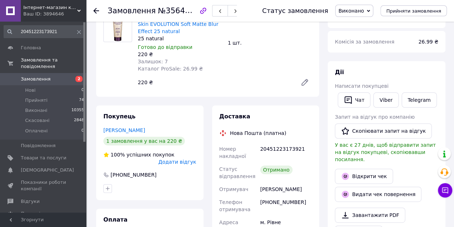
scroll to position [36, 0]
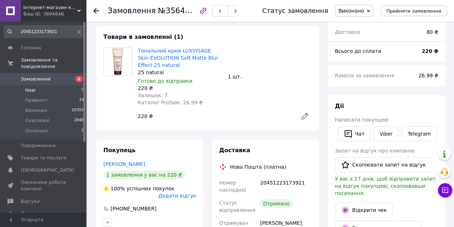
click at [30, 87] on span "Нові" at bounding box center [30, 90] width 10 height 6
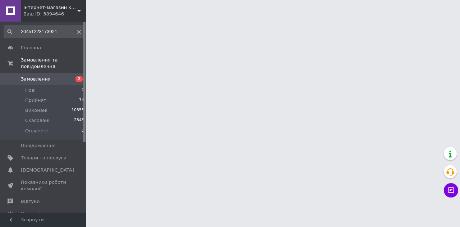
click at [36, 76] on span "Замовлення" at bounding box center [36, 79] width 30 height 6
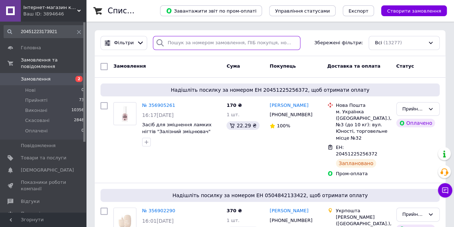
click at [192, 44] on input "search" at bounding box center [227, 43] width 148 height 14
paste input "20451223120455"
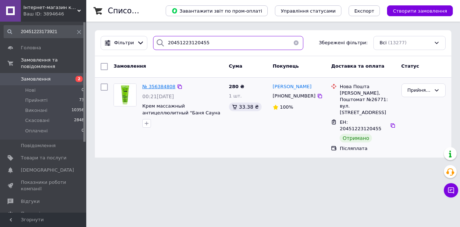
type input "20451223120455"
click at [162, 86] on span "№ 356384808" at bounding box center [158, 86] width 33 height 5
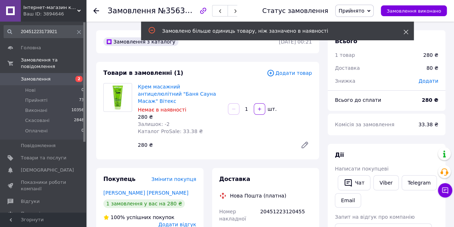
click at [405, 33] on icon at bounding box center [406, 31] width 5 height 5
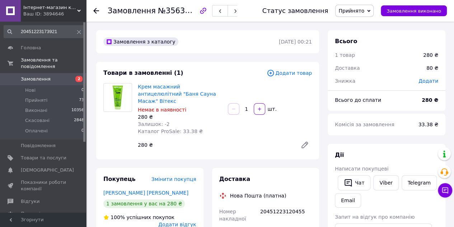
click at [365, 11] on span "Прийнято" at bounding box center [352, 11] width 26 height 6
click at [362, 24] on li "Виконано" at bounding box center [355, 25] width 38 height 11
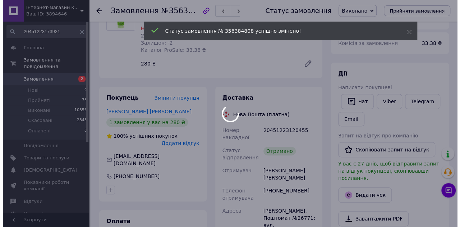
scroll to position [180, 0]
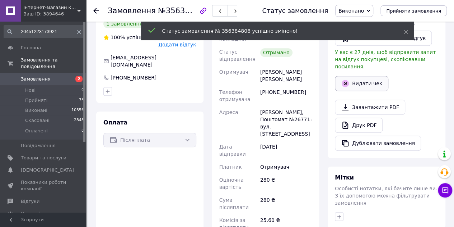
click at [364, 78] on button "Видати чек" at bounding box center [362, 83] width 54 height 15
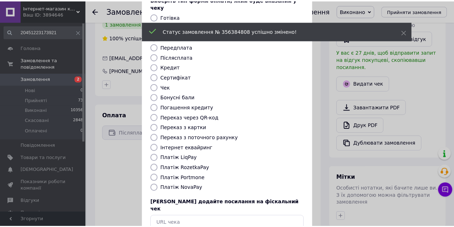
scroll to position [81, 0]
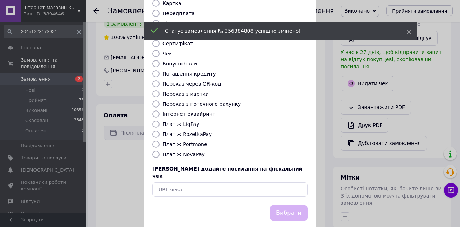
click at [181, 151] on label "Платіж NovaPay" at bounding box center [183, 154] width 42 height 6
click at [159, 150] on input "Платіж NovaPay" at bounding box center [155, 153] width 7 height 7
radio input "true"
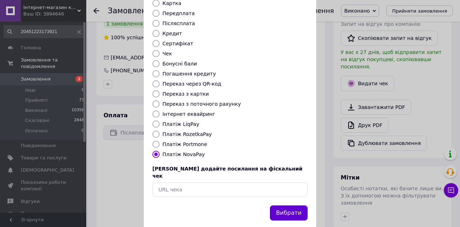
click at [290, 205] on button "Вибрати" at bounding box center [289, 212] width 38 height 15
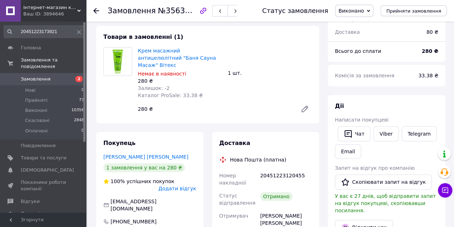
scroll to position [0, 0]
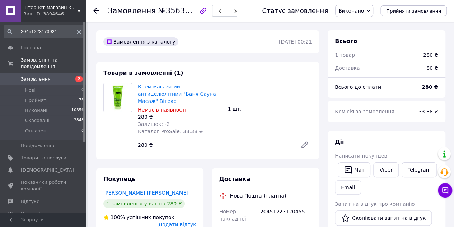
click at [35, 76] on span "Замовлення" at bounding box center [36, 79] width 30 height 6
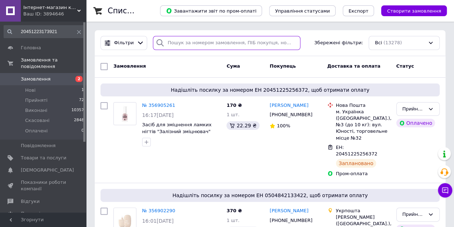
click at [171, 41] on input "search" at bounding box center [227, 43] width 148 height 14
paste input "20451222789578"
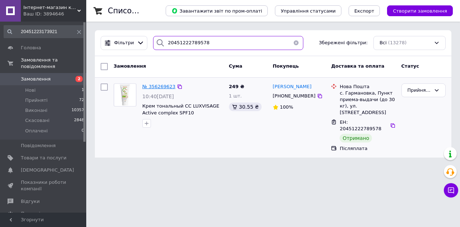
type input "20451222789578"
click at [148, 85] on span "№ 356269623" at bounding box center [158, 86] width 33 height 5
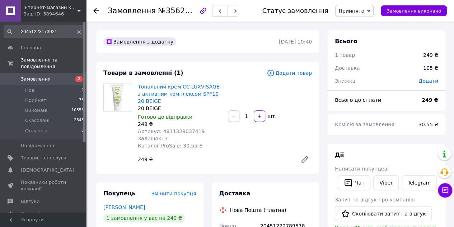
click at [350, 9] on span "Прийнято" at bounding box center [352, 11] width 26 height 6
click at [351, 25] on li "Виконано" at bounding box center [355, 25] width 38 height 11
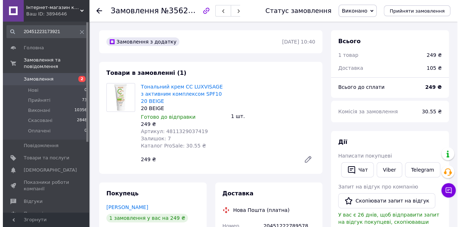
scroll to position [144, 0]
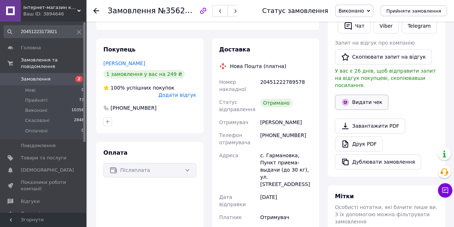
click at [371, 100] on button "Видати чек" at bounding box center [362, 101] width 54 height 15
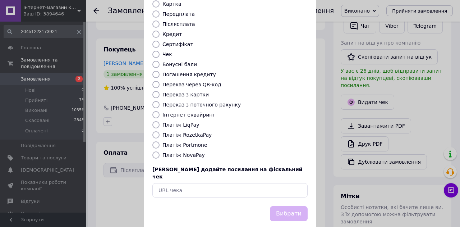
scroll to position [81, 0]
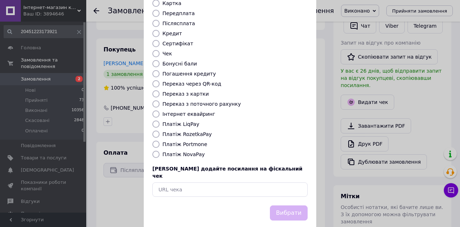
click at [177, 131] on label "Платіж RozetkaPay" at bounding box center [186, 134] width 49 height 6
click at [159, 130] on input "Платіж RozetkaPay" at bounding box center [155, 133] width 7 height 7
radio input "true"
click at [294, 205] on button "Вибрати" at bounding box center [289, 212] width 38 height 15
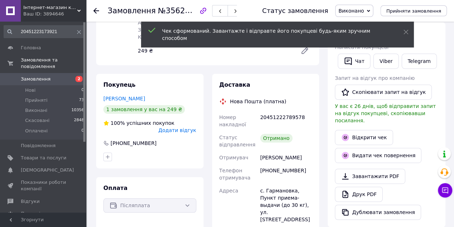
scroll to position [0, 0]
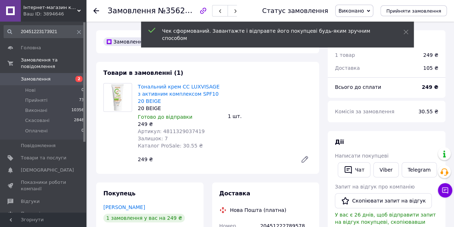
click at [308, 158] on icon at bounding box center [305, 159] width 9 height 9
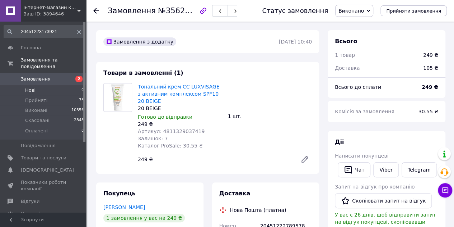
click at [27, 87] on span "Нові" at bounding box center [30, 90] width 10 height 6
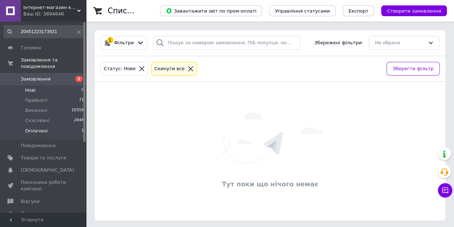
click at [37, 127] on span "Оплачені" at bounding box center [36, 130] width 23 height 6
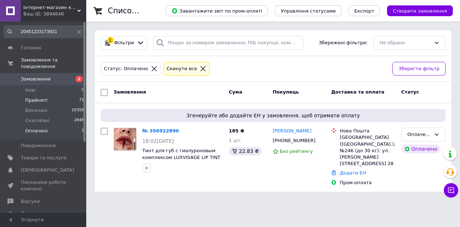
click at [34, 97] on span "Прийняті" at bounding box center [36, 100] width 22 height 6
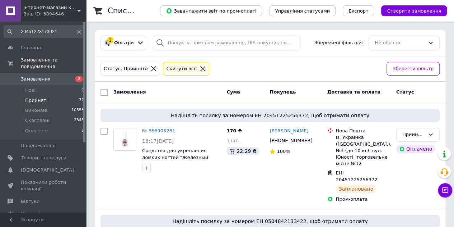
click at [36, 76] on span "Замовлення" at bounding box center [36, 79] width 30 height 6
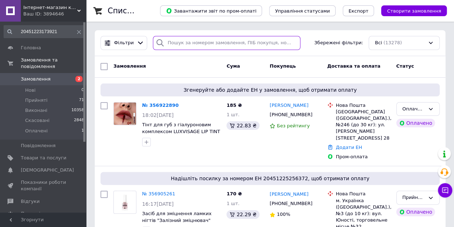
click at [215, 40] on input "search" at bounding box center [227, 43] width 148 height 14
paste input "20451220954536"
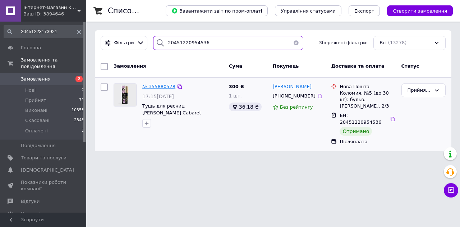
type input "20451220954536"
click at [162, 87] on span "№ 355880578" at bounding box center [158, 86] width 33 height 5
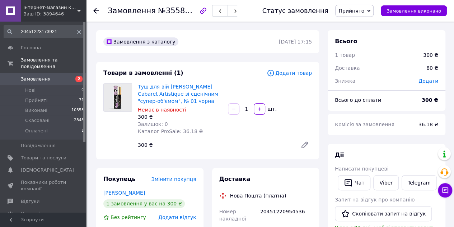
click at [353, 18] on div "Статус замовлення Прийнято Виконано Скасовано Оплачено Замовлення виконано" at bounding box center [347, 11] width 199 height 22
click at [358, 16] on span "Прийнято" at bounding box center [354, 11] width 38 height 12
click at [356, 24] on li "Виконано" at bounding box center [355, 25] width 38 height 11
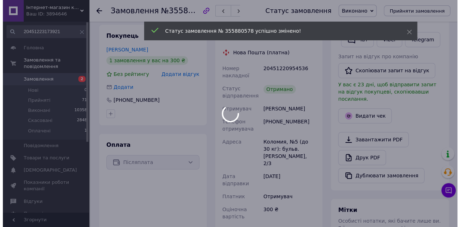
scroll to position [144, 0]
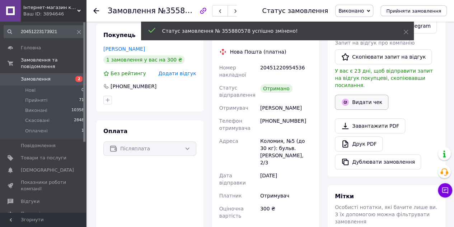
click at [359, 94] on button "Видати чек" at bounding box center [362, 101] width 54 height 15
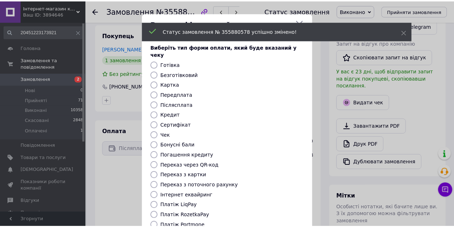
scroll to position [81, 0]
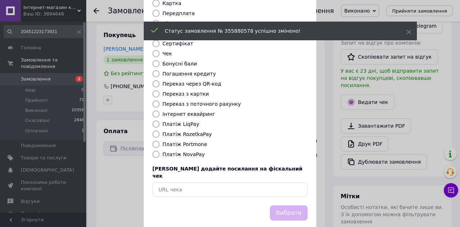
click at [195, 151] on label "Платіж NovaPay" at bounding box center [183, 154] width 42 height 6
click at [159, 150] on input "Платіж NovaPay" at bounding box center [155, 153] width 7 height 7
radio input "true"
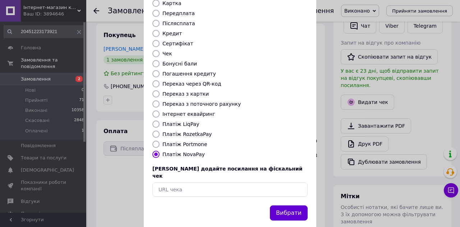
click at [278, 205] on button "Вибрати" at bounding box center [289, 212] width 38 height 15
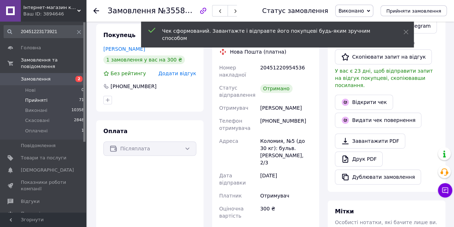
click at [36, 97] on span "Прийняті" at bounding box center [36, 100] width 22 height 6
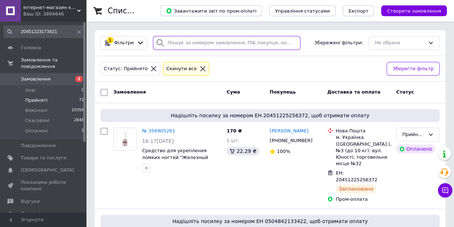
click at [192, 44] on input "search" at bounding box center [227, 43] width 148 height 14
paste input "20451221950257"
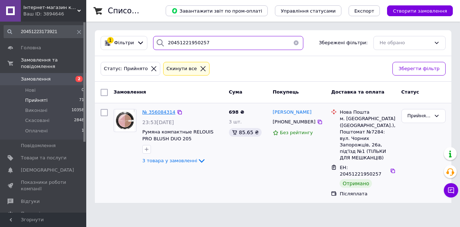
type input "20451221950257"
click at [157, 109] on span "№ 356084314" at bounding box center [158, 111] width 33 height 5
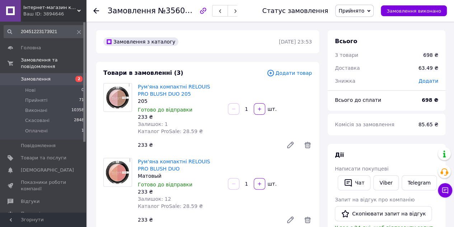
scroll to position [32, 0]
click at [365, 13] on span "Прийнято" at bounding box center [352, 11] width 26 height 6
click at [365, 24] on li "Виконано" at bounding box center [355, 25] width 38 height 11
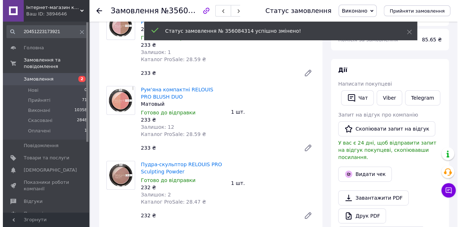
scroll to position [108, 0]
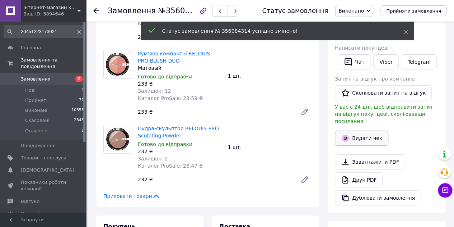
click at [358, 133] on button "Видати чек" at bounding box center [362, 137] width 54 height 15
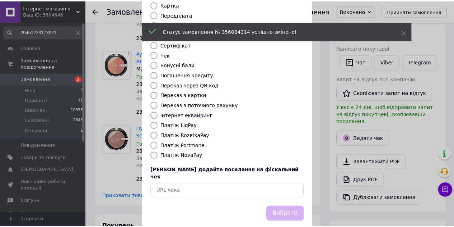
scroll to position [81, 0]
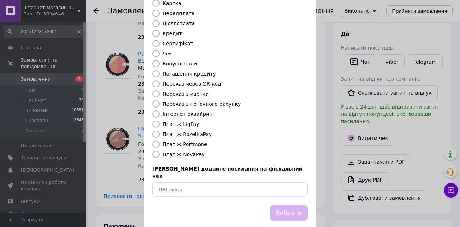
click at [192, 131] on label "Платіж RozetkaPay" at bounding box center [186, 134] width 49 height 6
click at [159, 130] on input "Платіж RozetkaPay" at bounding box center [155, 133] width 7 height 7
radio input "true"
click at [190, 151] on label "Платіж NovaPay" at bounding box center [183, 154] width 42 height 6
click at [159, 150] on input "Платіж NovaPay" at bounding box center [155, 153] width 7 height 7
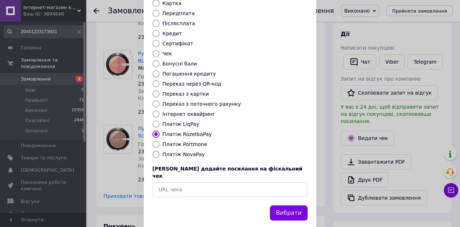
radio input "true"
click at [288, 205] on button "Вибрати" at bounding box center [289, 212] width 38 height 15
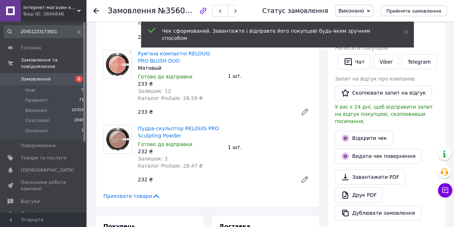
click at [36, 76] on span "Замовлення" at bounding box center [36, 79] width 30 height 6
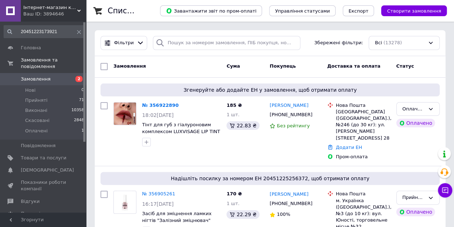
click at [179, 51] on div "Фільтри Збережені фільтри: Всі (13278)" at bounding box center [270, 43] width 351 height 26
click at [183, 46] on input "search" at bounding box center [227, 43] width 148 height 14
paste input "20451223293825"
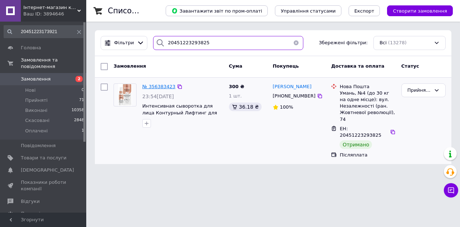
type input "20451223293825"
click at [163, 85] on span "№ 356383423" at bounding box center [158, 86] width 33 height 5
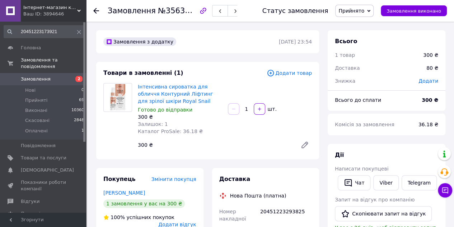
click at [361, 10] on span "Прийнято" at bounding box center [352, 11] width 26 height 6
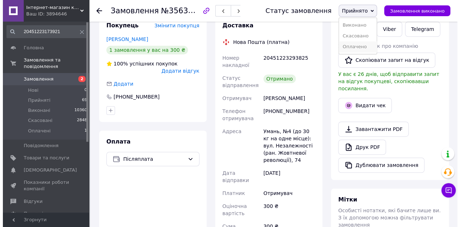
scroll to position [180, 0]
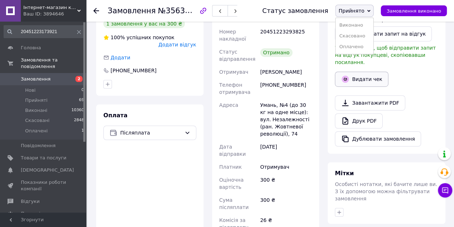
click at [359, 71] on button "Видати чек" at bounding box center [362, 78] width 54 height 15
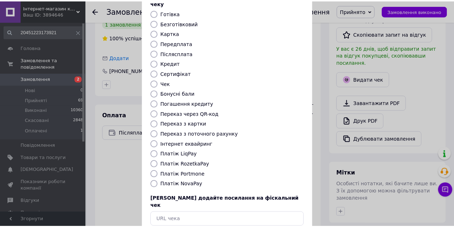
scroll to position [81, 0]
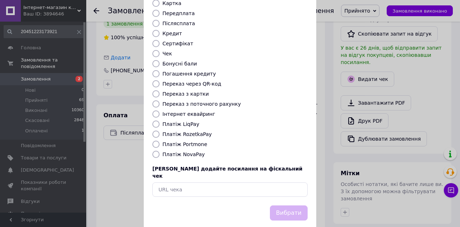
click at [194, 151] on label "Платіж NovaPay" at bounding box center [183, 154] width 42 height 6
click at [159, 150] on input "Платіж NovaPay" at bounding box center [155, 153] width 7 height 7
radio input "true"
click at [284, 205] on button "Вибрати" at bounding box center [289, 212] width 38 height 15
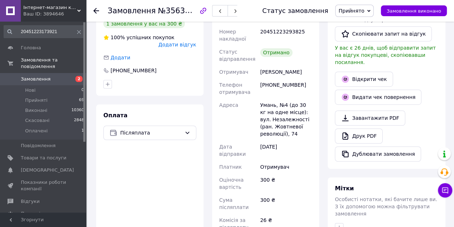
click at [41, 76] on span "Замовлення" at bounding box center [36, 79] width 30 height 6
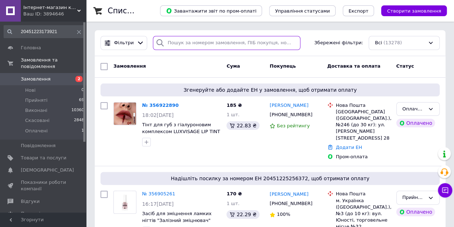
click at [213, 44] on input "search" at bounding box center [227, 43] width 148 height 14
paste input "20451223179322"
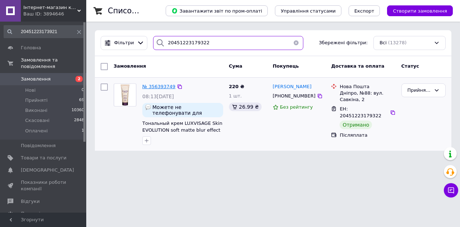
type input "20451223179322"
click at [158, 87] on span "№ 356393749" at bounding box center [158, 86] width 33 height 5
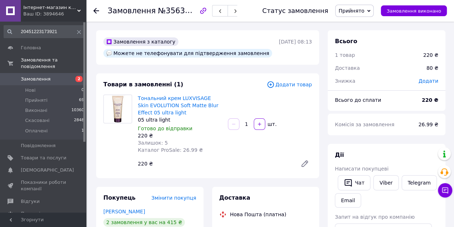
click at [353, 10] on span "Прийнято" at bounding box center [352, 11] width 26 height 6
click at [358, 23] on li "Виконано" at bounding box center [355, 25] width 38 height 11
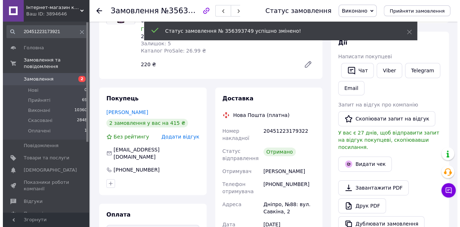
scroll to position [108, 0]
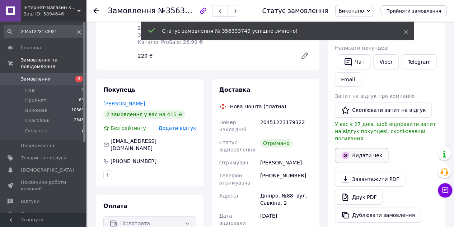
click at [367, 149] on button "Видати чек" at bounding box center [362, 155] width 54 height 15
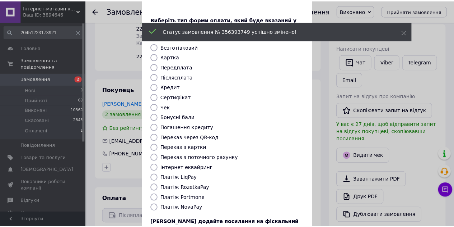
scroll to position [81, 0]
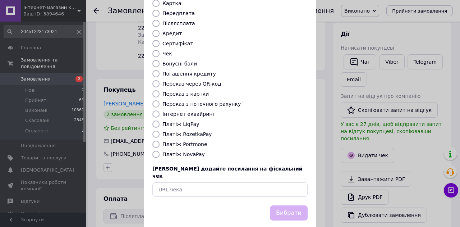
click at [199, 131] on label "Платіж RozetkaPay" at bounding box center [186, 134] width 49 height 6
click at [159, 130] on input "Платіж RozetkaPay" at bounding box center [155, 133] width 7 height 7
radio input "true"
click at [285, 205] on button "Вибрати" at bounding box center [289, 212] width 38 height 15
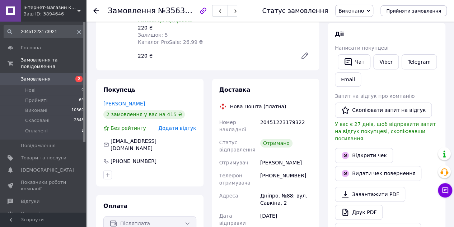
click at [40, 76] on span "Замовлення" at bounding box center [36, 79] width 30 height 6
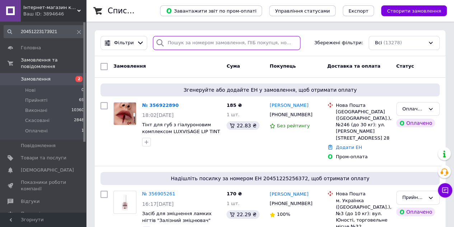
click at [238, 45] on input "search" at bounding box center [227, 43] width 148 height 14
paste input "20451221931982"
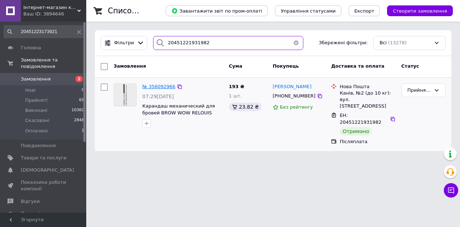
type input "20451221931982"
click at [160, 85] on span "№ 356092966" at bounding box center [158, 86] width 33 height 5
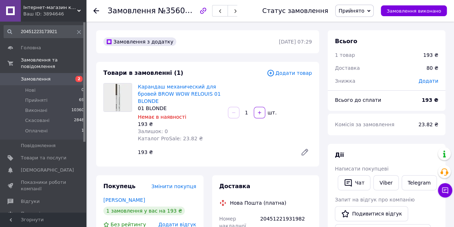
click at [363, 9] on span "Прийнято" at bounding box center [352, 11] width 26 height 6
click at [363, 26] on li "Виконано" at bounding box center [355, 25] width 38 height 11
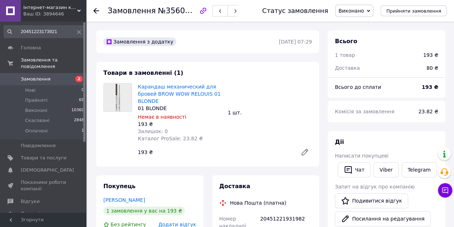
click at [306, 150] on icon at bounding box center [305, 152] width 6 height 6
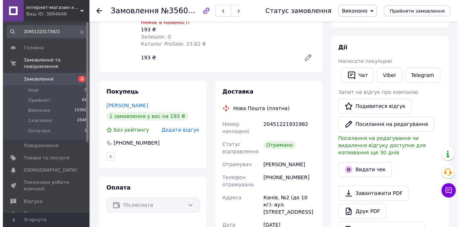
scroll to position [108, 0]
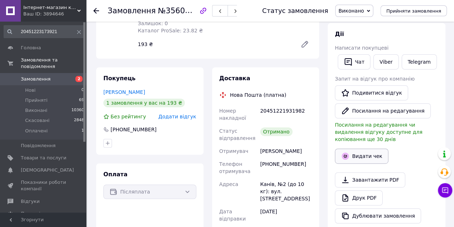
click at [352, 150] on button "Видати чек" at bounding box center [362, 155] width 54 height 15
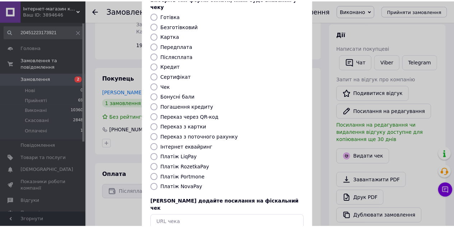
scroll to position [81, 0]
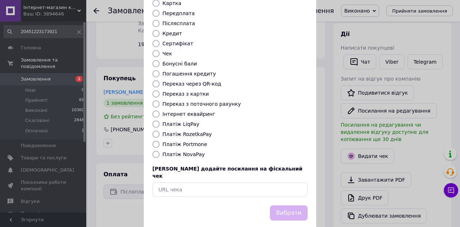
click at [182, 151] on label "Платіж NovaPay" at bounding box center [183, 154] width 42 height 6
click at [159, 150] on input "Платіж NovaPay" at bounding box center [155, 153] width 7 height 7
radio input "true"
click at [288, 205] on button "Вибрати" at bounding box center [289, 212] width 38 height 15
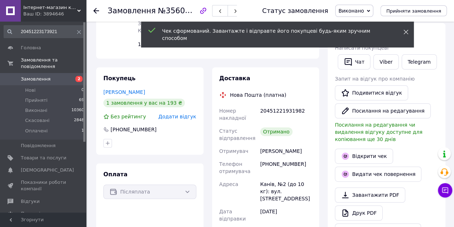
click at [407, 32] on icon at bounding box center [406, 31] width 5 height 5
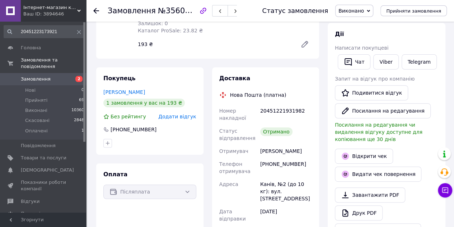
click at [359, 10] on span "Виконано" at bounding box center [351, 11] width 25 height 6
click at [39, 76] on span "Замовлення" at bounding box center [36, 79] width 30 height 6
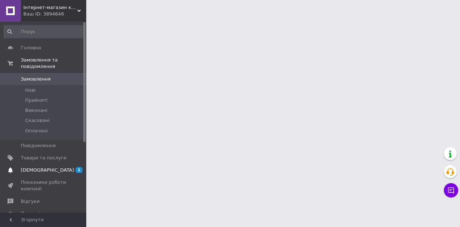
click at [38, 167] on span "[DEMOGRAPHIC_DATA]" at bounding box center [47, 170] width 53 height 6
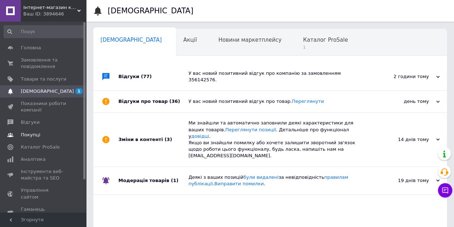
scroll to position [0, 2]
click at [301, 39] on span "Каталог ProSale" at bounding box center [323, 40] width 45 height 6
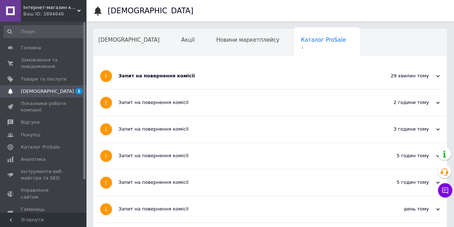
click at [250, 83] on div "Запит на повернення комісії" at bounding box center [244, 76] width 250 height 26
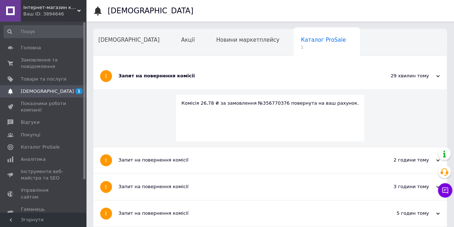
click at [294, 33] on div "Каталог ProSale 1" at bounding box center [327, 42] width 66 height 27
click at [301, 37] on span "Каталог ProSale" at bounding box center [323, 40] width 45 height 6
click at [26, 61] on span "Замовлення та повідомлення" at bounding box center [44, 63] width 46 height 13
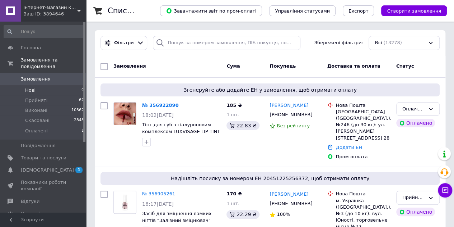
click at [33, 87] on span "Нові" at bounding box center [30, 90] width 10 height 6
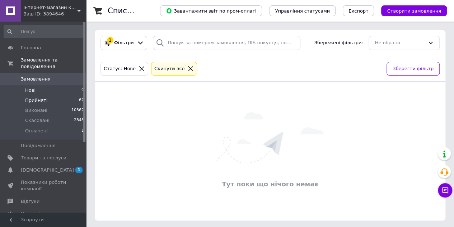
click at [34, 97] on span "Прийняті" at bounding box center [36, 100] width 22 height 6
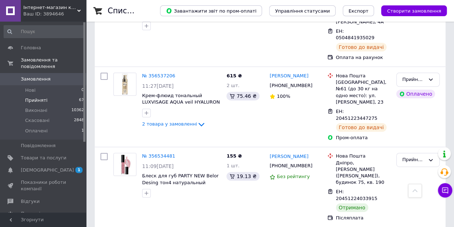
scroll to position [4139, 0]
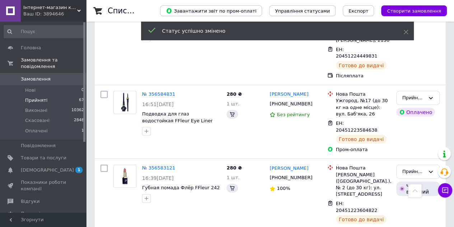
scroll to position [3636, 0]
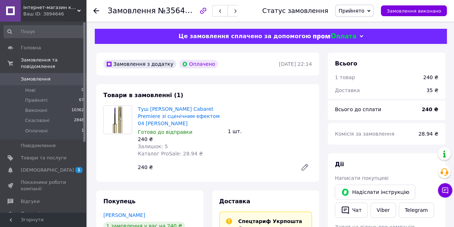
click at [362, 8] on span "Прийнято" at bounding box center [352, 11] width 26 height 6
click at [361, 23] on li "Виконано" at bounding box center [355, 25] width 38 height 11
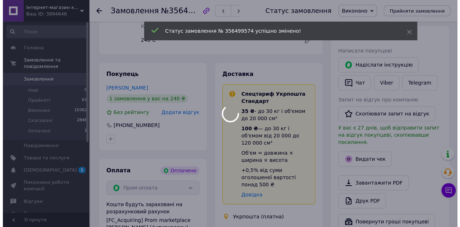
scroll to position [144, 0]
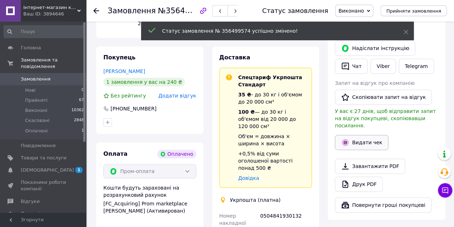
click at [365, 135] on button "Видати чек" at bounding box center [362, 142] width 54 height 15
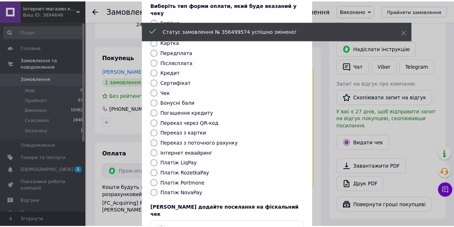
scroll to position [81, 0]
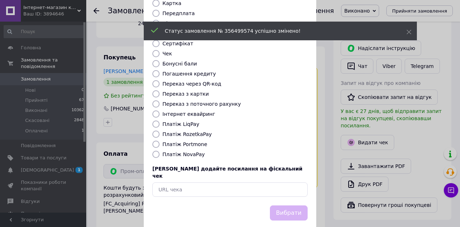
click at [186, 131] on label "Платіж RozetkaPay" at bounding box center [186, 134] width 49 height 6
click at [159, 130] on input "Платіж RozetkaPay" at bounding box center [155, 133] width 7 height 7
radio input "true"
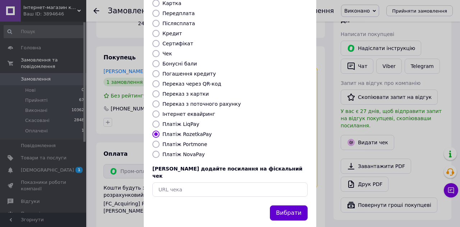
click at [293, 205] on button "Вибрати" at bounding box center [289, 212] width 38 height 15
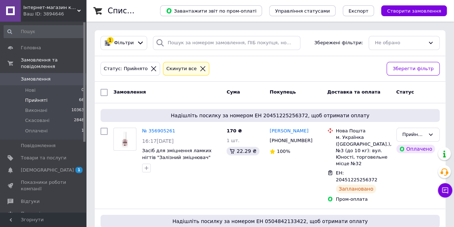
click at [36, 97] on span "Прийняті" at bounding box center [36, 100] width 22 height 6
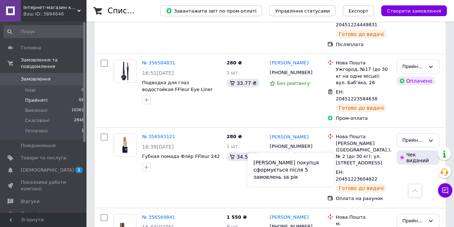
scroll to position [3735, 0]
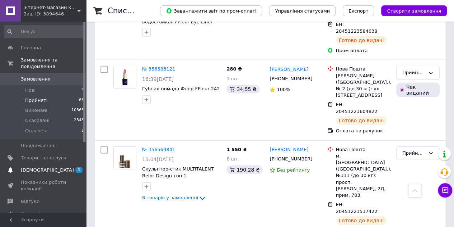
click at [36, 167] on span "[DEMOGRAPHIC_DATA]" at bounding box center [47, 170] width 53 height 6
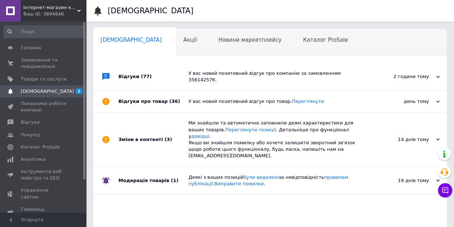
scroll to position [0, 2]
click at [216, 40] on span "Новини маркетплейсу" at bounding box center [247, 40] width 63 height 6
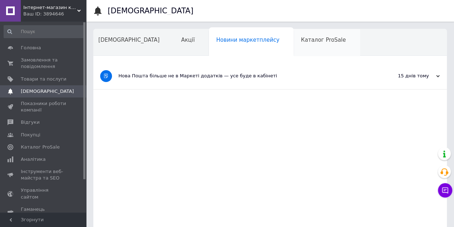
click at [301, 41] on span "Каталог ProSale" at bounding box center [323, 40] width 45 height 6
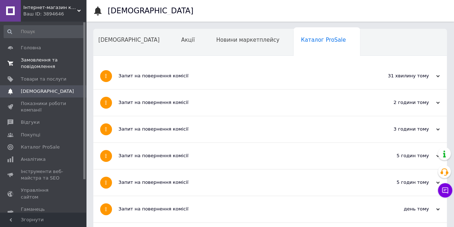
click at [37, 63] on span "Замовлення та повідомлення" at bounding box center [44, 63] width 46 height 13
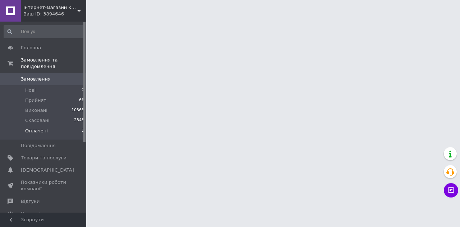
click at [31, 127] on span "Оплачені" at bounding box center [36, 130] width 23 height 6
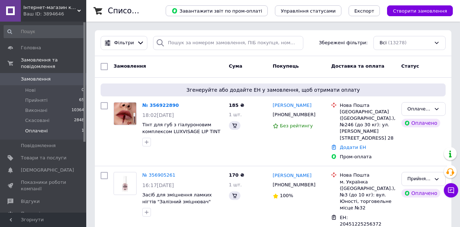
click at [33, 127] on span "Оплачені" at bounding box center [36, 130] width 23 height 6
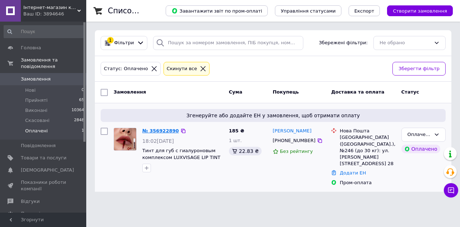
click at [151, 129] on link "№ 356922890" at bounding box center [160, 130] width 37 height 5
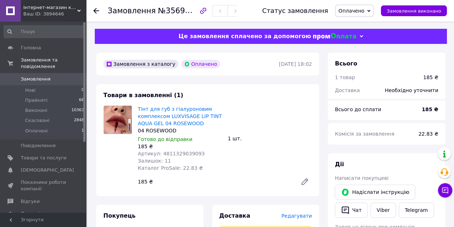
click at [357, 13] on span "Оплачено" at bounding box center [352, 11] width 26 height 6
click at [356, 21] on li "Прийнято" at bounding box center [355, 25] width 38 height 11
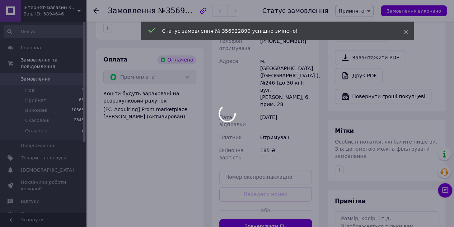
scroll to position [287, 0]
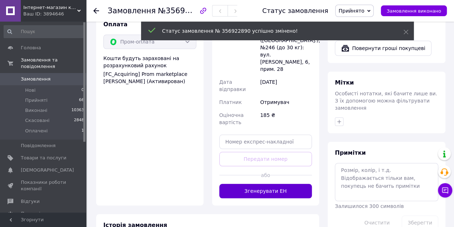
click at [274, 184] on button "Згенерувати ЕН" at bounding box center [265, 191] width 93 height 14
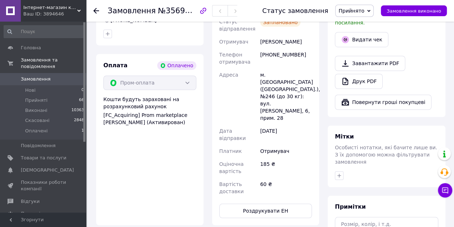
scroll to position [251, 0]
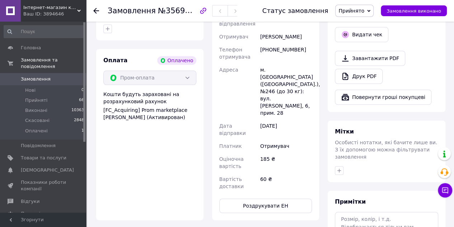
drag, startPoint x: 260, startPoint y: 36, endPoint x: 289, endPoint y: 44, distance: 29.8
click at [289, 43] on div "Загоруйко Олександра" at bounding box center [286, 36] width 55 height 13
copy div "Загоруйко Олександра"
drag, startPoint x: 259, startPoint y: 58, endPoint x: 296, endPoint y: 61, distance: 37.5
click at [296, 61] on div "[PHONE_NUMBER]" at bounding box center [286, 53] width 55 height 20
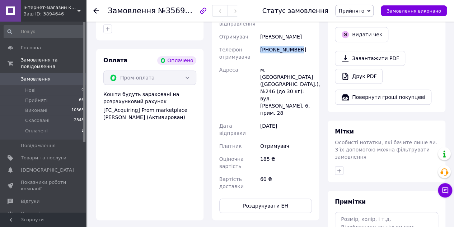
copy div "[PHONE_NUMBER]"
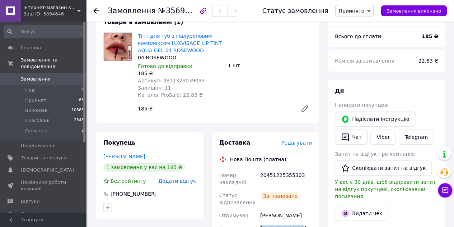
scroll to position [72, 0]
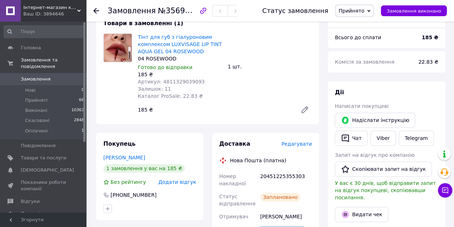
click at [32, 76] on link "Замовлення 0" at bounding box center [44, 79] width 88 height 12
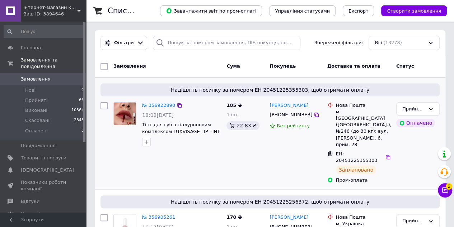
click at [135, 92] on span "Надішліть посилку за номером ЕН 20451225355303, щоб отримати оплату" at bounding box center [270, 89] width 334 height 7
click at [36, 154] on span "Товари та послуги" at bounding box center [44, 157] width 46 height 6
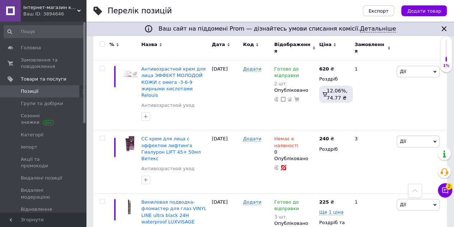
scroll to position [3974, 0]
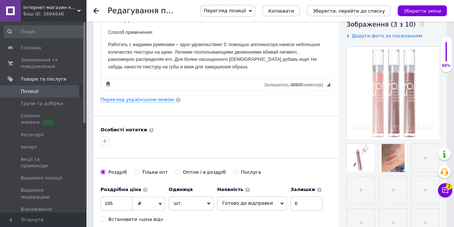
scroll to position [251, 0]
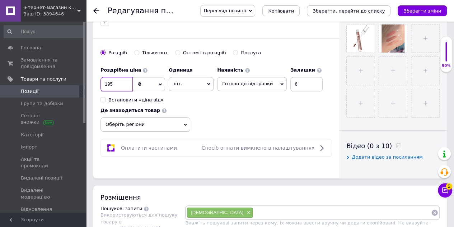
drag, startPoint x: 115, startPoint y: 82, endPoint x: 96, endPoint y: 84, distance: 19.2
type input "245"
click at [429, 8] on icon "Зберегти зміни" at bounding box center [423, 10] width 38 height 5
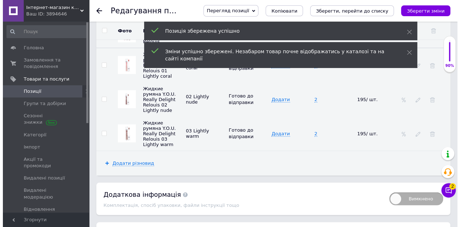
scroll to position [826, 0]
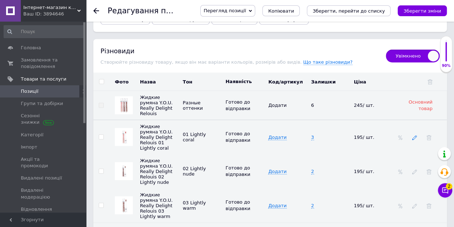
click at [414, 138] on use at bounding box center [414, 137] width 5 height 5
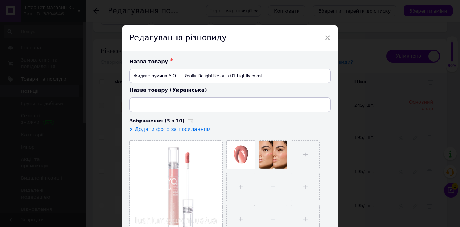
type input "Рідкі рум'яна Y.O.U. Really Delight Relouis 01 Lightly coral"
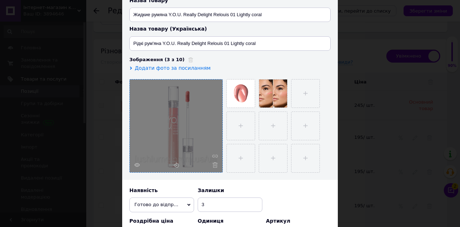
scroll to position [144, 0]
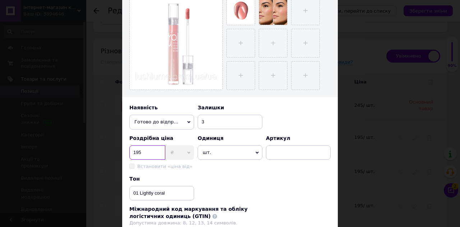
click at [129, 152] on input "195" at bounding box center [147, 152] width 36 height 14
drag, startPoint x: 142, startPoint y: 152, endPoint x: 134, endPoint y: 154, distance: 9.0
click at [134, 154] on input "195" at bounding box center [147, 152] width 36 height 14
type input "1"
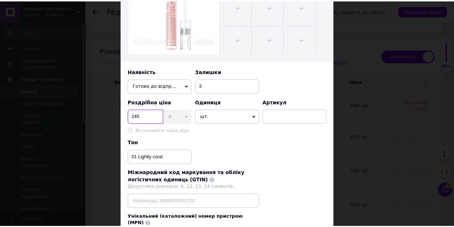
scroll to position [243, 0]
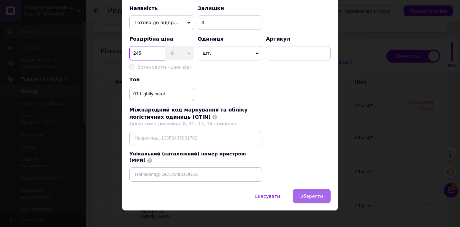
type input "245"
click at [316, 193] on span "Зберегти" at bounding box center [311, 195] width 23 height 5
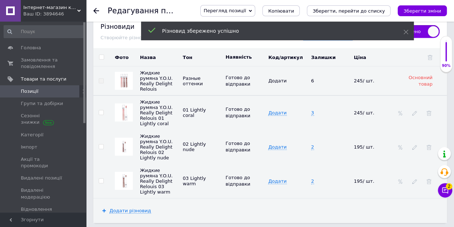
scroll to position [862, 0]
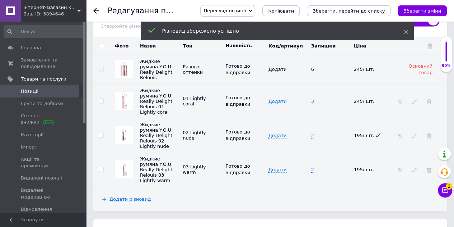
click at [376, 133] on icon at bounding box center [378, 135] width 4 height 4
drag, startPoint x: 361, startPoint y: 135, endPoint x: 355, endPoint y: 133, distance: 6.8
click at [355, 133] on input "195" at bounding box center [371, 135] width 38 height 11
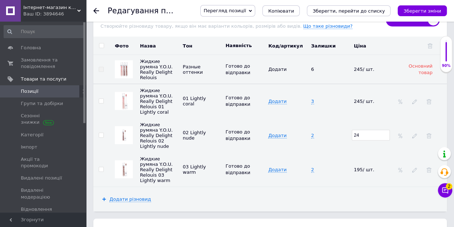
type input "245"
click at [376, 167] on icon at bounding box center [378, 169] width 4 height 4
drag, startPoint x: 371, startPoint y: 162, endPoint x: 350, endPoint y: 164, distance: 21.7
click at [350, 164] on tr "Жидкие румяна Y.O.U. Really Delight Relouis 03 Lightly warm 03 Lightly warm Гот…" at bounding box center [270, 169] width 354 height 34
type input "245"
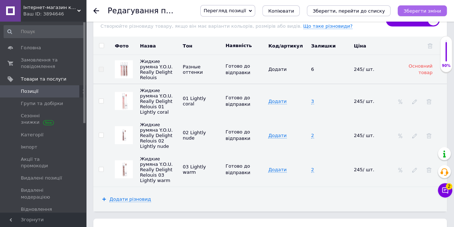
click at [417, 10] on icon "Зберегти зміни" at bounding box center [423, 10] width 38 height 5
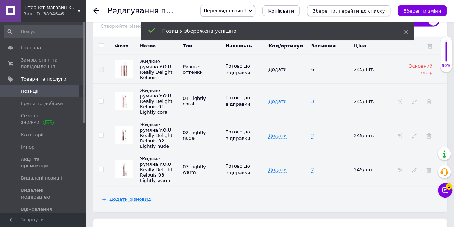
click at [373, 10] on icon "Зберегти, перейти до списку" at bounding box center [349, 10] width 72 height 5
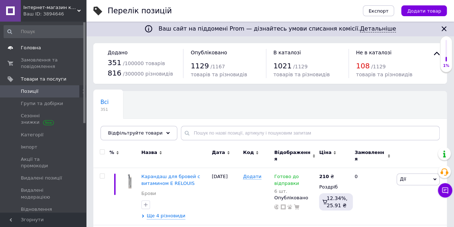
click at [29, 47] on span "Головна" at bounding box center [31, 48] width 20 height 6
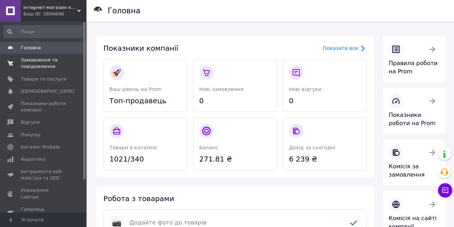
click at [36, 65] on span "Замовлення та повідомлення" at bounding box center [44, 63] width 46 height 13
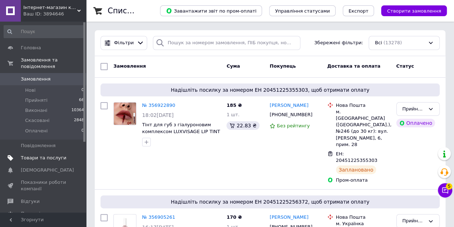
click at [39, 154] on span "Товари та послуги" at bounding box center [44, 157] width 46 height 6
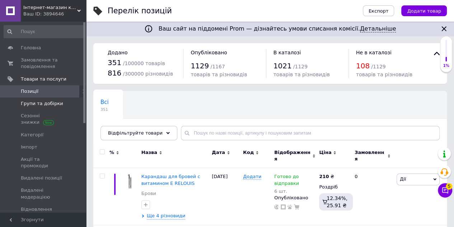
click at [41, 103] on span "Групи та добірки" at bounding box center [42, 103] width 42 height 6
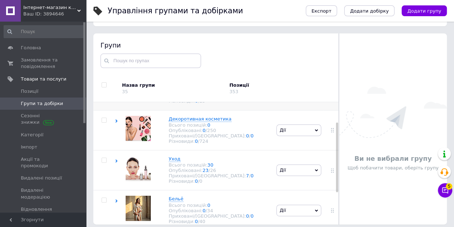
scroll to position [72, 0]
click at [187, 121] on span "Декоротивная косметика" at bounding box center [200, 117] width 63 height 5
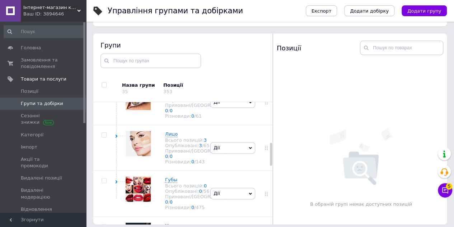
scroll to position [215, 0]
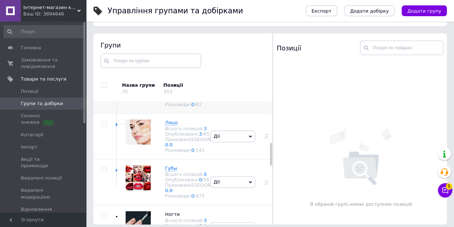
click at [175, 79] on span "Глаза" at bounding box center [172, 76] width 14 height 5
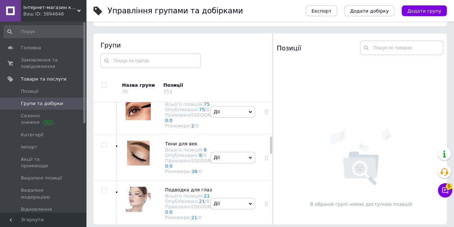
scroll to position [251, 0]
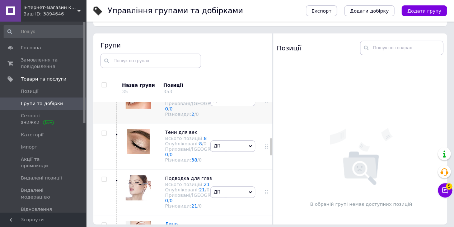
click at [174, 89] on span "Тушь для ресниц" at bounding box center [186, 86] width 42 height 5
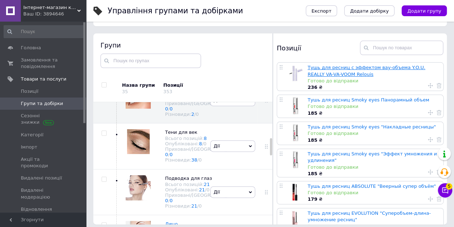
click at [377, 70] on link "Тушь для ресниц с эффектом вау-объема Y.O.U. REALLY VA-VA-VOOM Relouis" at bounding box center [367, 71] width 118 height 12
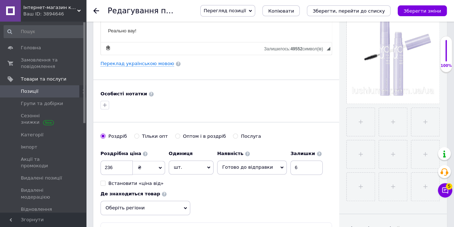
scroll to position [180, 0]
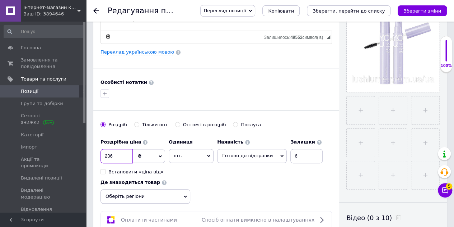
drag, startPoint x: 112, startPoint y: 155, endPoint x: 104, endPoint y: 156, distance: 7.6
click at [104, 156] on input "236" at bounding box center [117, 156] width 32 height 14
type input "217"
click at [175, 122] on input "Оптом і в роздріб" at bounding box center [177, 124] width 5 height 5
radio input "true"
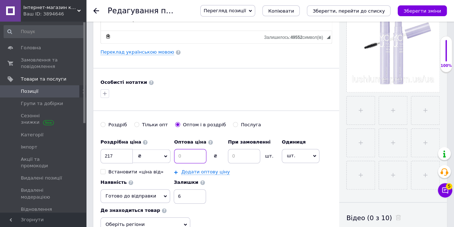
click at [189, 149] on input at bounding box center [190, 156] width 32 height 14
type input "206"
click at [234, 156] on input at bounding box center [244, 156] width 32 height 14
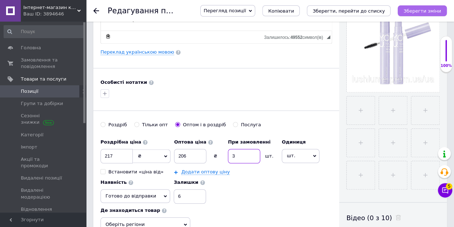
type input "3"
click at [414, 9] on icon "Зберегти зміни" at bounding box center [423, 10] width 38 height 5
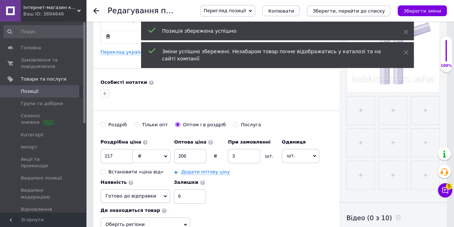
click at [358, 12] on icon "Зберегти, перейти до списку" at bounding box center [349, 10] width 72 height 5
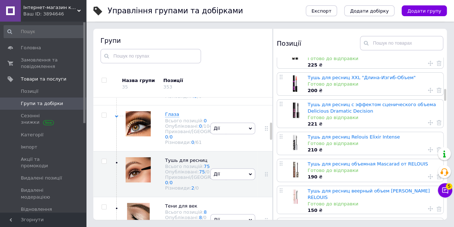
scroll to position [431, 0]
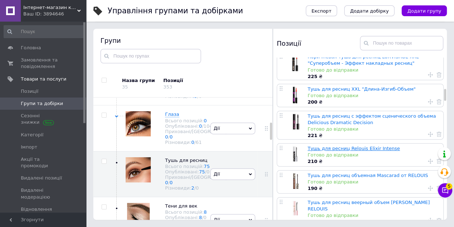
click at [340, 145] on link "Тушь для ресниц Relouis Elixir Intense" at bounding box center [354, 147] width 92 height 5
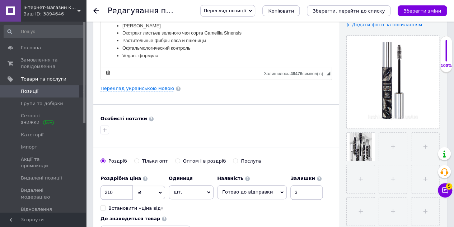
scroll to position [144, 0]
drag, startPoint x: 113, startPoint y: 187, endPoint x: 106, endPoint y: 191, distance: 8.0
click at [106, 191] on input "210" at bounding box center [117, 192] width 32 height 14
type input "229"
click at [175, 159] on input "Оптом і в роздріб" at bounding box center [177, 160] width 5 height 5
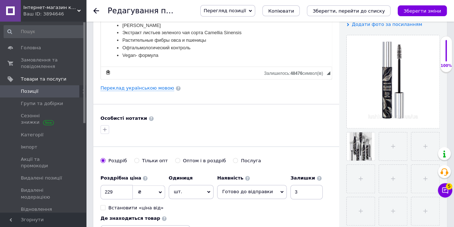
radio input "true"
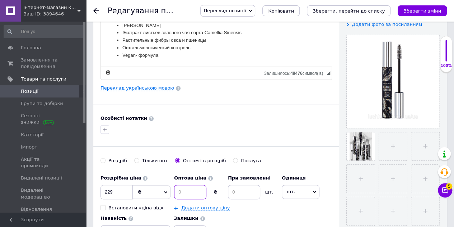
click at [190, 187] on input at bounding box center [190, 192] width 32 height 14
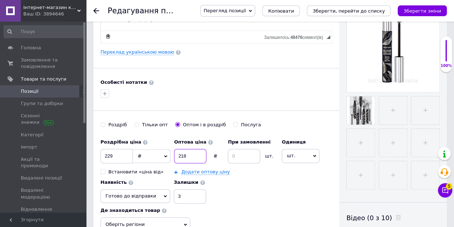
type input "218"
drag, startPoint x: 182, startPoint y: 195, endPoint x: 165, endPoint y: 198, distance: 17.1
click at [165, 198] on div "Наявність Готово до відправки В наявності Немає в наявності Під замовлення Зали…" at bounding box center [154, 189] width 106 height 28
type input "6"
click at [235, 156] on input at bounding box center [244, 156] width 32 height 14
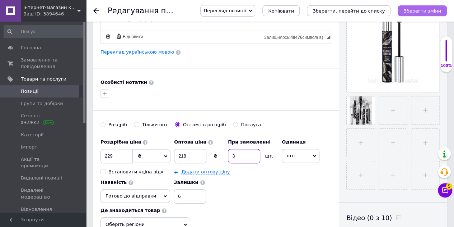
type input "3"
click at [434, 9] on icon "Зберегти зміни" at bounding box center [423, 10] width 38 height 5
click at [379, 13] on icon "Зберегти, перейти до списку" at bounding box center [349, 10] width 72 height 5
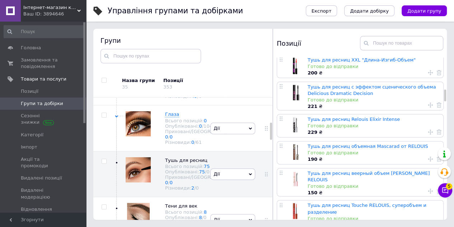
scroll to position [467, 0]
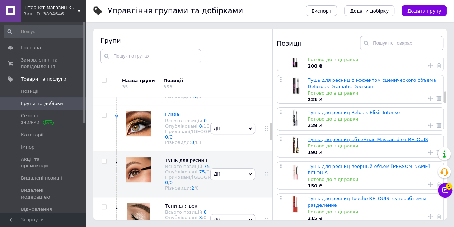
click at [359, 136] on link "Тушь для ресниц объемная Mascarad от RELOUIS" at bounding box center [368, 138] width 121 height 5
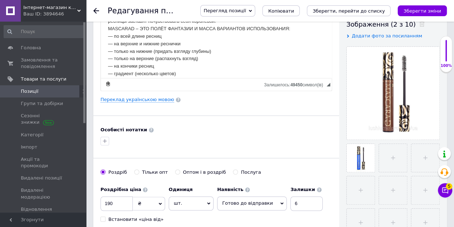
scroll to position [144, 0]
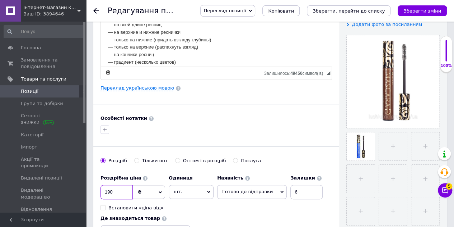
drag, startPoint x: 115, startPoint y: 190, endPoint x: 106, endPoint y: 190, distance: 8.3
click at [106, 190] on input "190" at bounding box center [117, 192] width 32 height 14
type input "1211"
click at [175, 158] on input "Оптом і в роздріб" at bounding box center [177, 160] width 5 height 5
radio input "true"
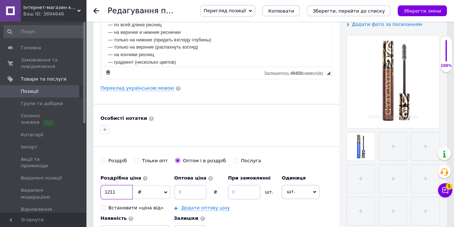
drag, startPoint x: 116, startPoint y: 191, endPoint x: 97, endPoint y: 191, distance: 19.0
click at [97, 191] on div "Основна інформація Назва позиції (Російська) ✱ Тушь для ресниц объемная Mascara…" at bounding box center [216, 94] width 246 height 418
type input "211"
click at [179, 189] on input at bounding box center [190, 192] width 32 height 14
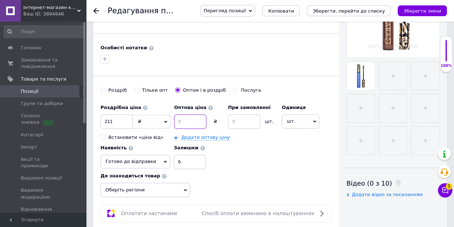
scroll to position [215, 0]
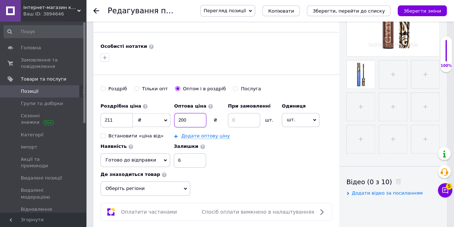
type input "200"
drag, startPoint x: 236, startPoint y: 117, endPoint x: 228, endPoint y: 122, distance: 9.4
click at [228, 122] on input at bounding box center [244, 120] width 32 height 14
type input "3"
click at [418, 15] on button "Зберегти зміни" at bounding box center [422, 10] width 49 height 11
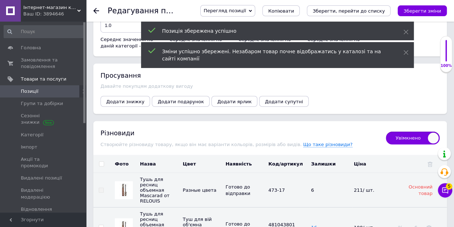
scroll to position [1041, 0]
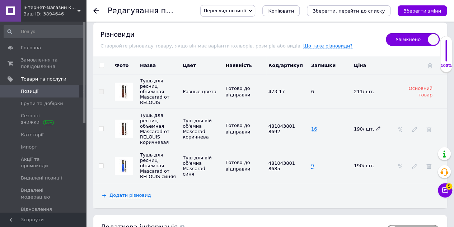
click at [376, 126] on icon at bounding box center [378, 128] width 4 height 4
drag, startPoint x: 366, startPoint y: 124, endPoint x: 347, endPoint y: 124, distance: 18.7
click at [347, 124] on tr "Тушь для ресниц объемная Mascarad от RELOUIS коричневая Туш для вій об'ємна Mas…" at bounding box center [270, 129] width 354 height 40
type input "211"
click at [347, 157] on td "9" at bounding box center [331, 165] width 43 height 34
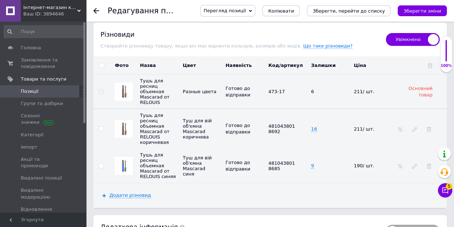
click at [396, 168] on td at bounding box center [421, 165] width 52 height 34
click at [378, 163] on div "190/ шт." at bounding box center [371, 166] width 34 height 6
click at [377, 163] on icon at bounding box center [378, 165] width 4 height 4
drag, startPoint x: 377, startPoint y: 157, endPoint x: 364, endPoint y: 156, distance: 13.3
click at [364, 160] on input "190" at bounding box center [371, 165] width 38 height 11
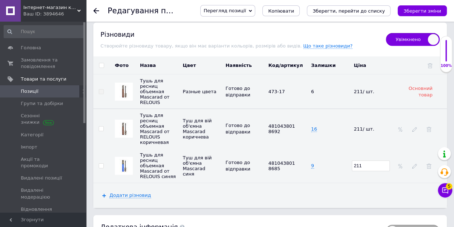
type input "211"
click at [363, 163] on td "211" at bounding box center [373, 165] width 43 height 34
click at [424, 15] on button "Зберегти зміни" at bounding box center [422, 10] width 49 height 11
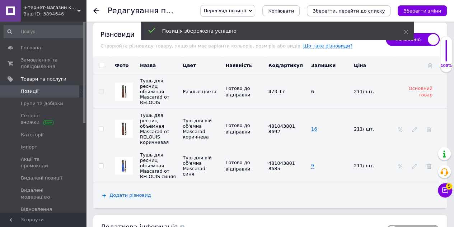
click at [380, 9] on icon "Зберегти, перейти до списку" at bounding box center [349, 10] width 72 height 5
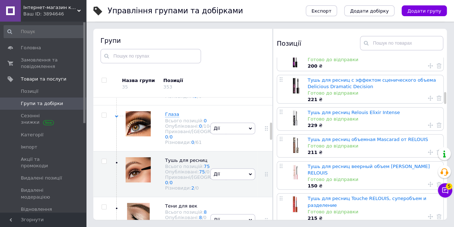
scroll to position [503, 0]
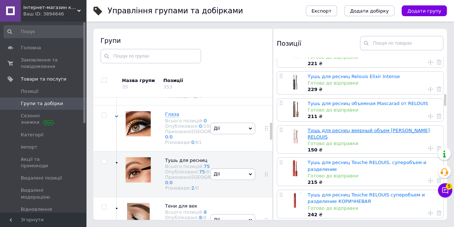
click at [356, 127] on link "Тушь для ресниц веерный объем [PERSON_NAME] RELOUIS" at bounding box center [369, 133] width 122 height 12
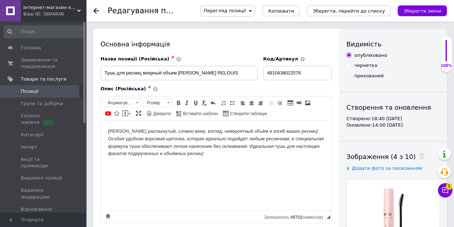
click at [351, 78] on label "прихований" at bounding box center [365, 76] width 37 height 6
click at [351, 78] on input "прихований" at bounding box center [349, 75] width 5 height 5
radio input "true"
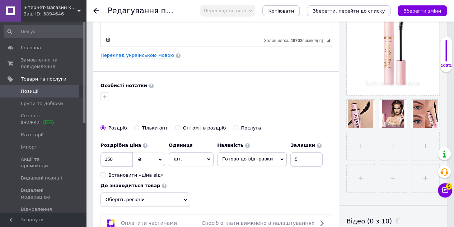
scroll to position [180, 0]
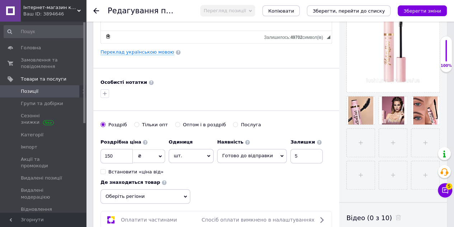
click at [240, 158] on span "Готово до відправки" at bounding box center [252, 156] width 70 height 14
click at [247, 179] on li "Немає в наявності" at bounding box center [252, 181] width 69 height 10
drag, startPoint x: 286, startPoint y: 151, endPoint x: 282, endPoint y: 156, distance: 6.6
click at [285, 156] on input "5" at bounding box center [301, 156] width 32 height 14
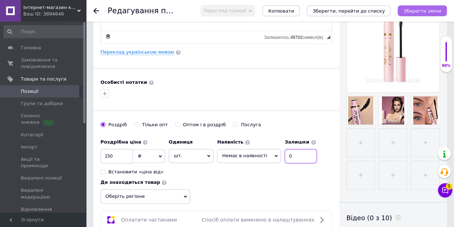
type input "0"
click at [434, 11] on icon "Зберегти зміни" at bounding box center [423, 10] width 38 height 5
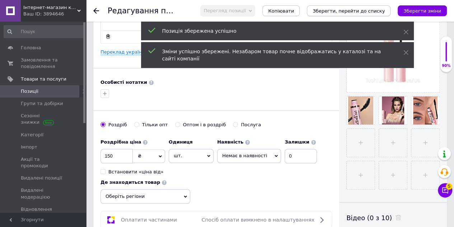
click at [385, 10] on icon "Зберегти, перейти до списку" at bounding box center [349, 10] width 72 height 5
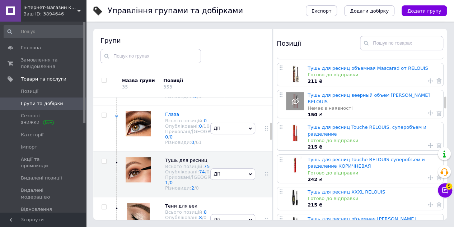
scroll to position [539, 0]
click at [323, 124] on link "Тушь для ресниц Touchе RELOUIS, суперобъем и разделение" at bounding box center [367, 130] width 119 height 12
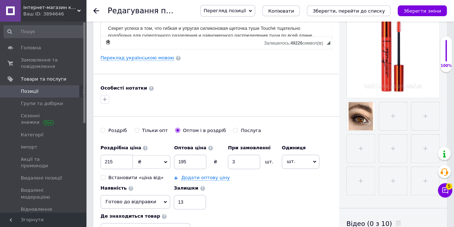
scroll to position [180, 0]
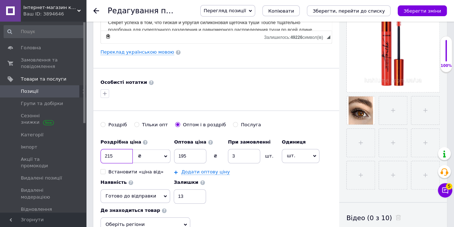
drag, startPoint x: 117, startPoint y: 157, endPoint x: 103, endPoint y: 158, distance: 14.0
click at [103, 158] on input "215" at bounding box center [117, 156] width 32 height 14
type input "242"
drag, startPoint x: 186, startPoint y: 155, endPoint x: 179, endPoint y: 154, distance: 7.7
click at [179, 154] on input "195" at bounding box center [190, 156] width 32 height 14
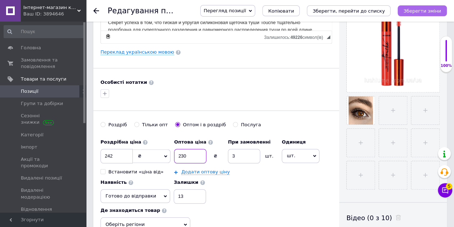
type input "230"
click at [408, 8] on button "Зберегти зміни" at bounding box center [422, 10] width 49 height 11
click at [368, 13] on icon "Зберегти, перейти до списку" at bounding box center [349, 10] width 72 height 5
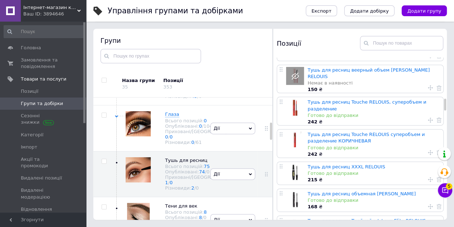
scroll to position [611, 0]
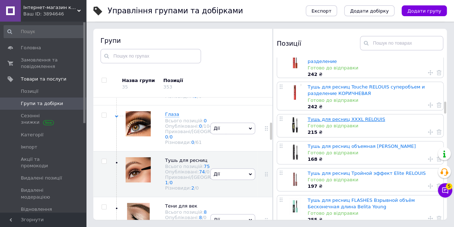
click at [315, 116] on link "Тушь для ресниц XXXL RELOUIS" at bounding box center [347, 118] width 78 height 5
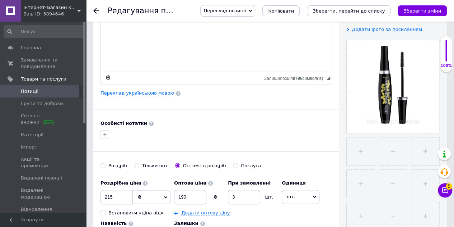
scroll to position [180, 0]
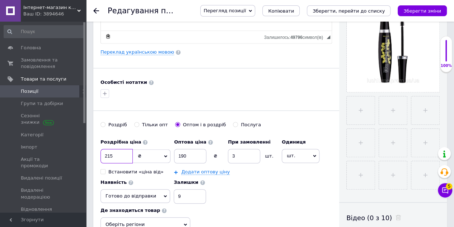
drag, startPoint x: 120, startPoint y: 148, endPoint x: 105, endPoint y: 158, distance: 18.7
click at [105, 158] on input "215" at bounding box center [117, 156] width 32 height 14
type input "234"
drag, startPoint x: 192, startPoint y: 151, endPoint x: 173, endPoint y: 156, distance: 19.6
click at [173, 156] on div "Роздрібна ціна 234 ₴ $ EUR CHF GBP ¥ PLN ₸ MDL HUF KGS CNY TRY KRW lei Встанови…" at bounding box center [217, 169] width 232 height 68
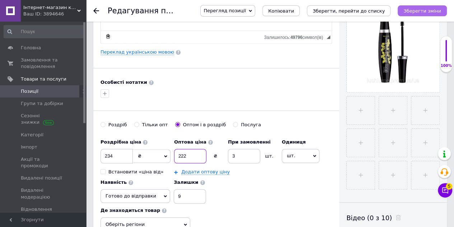
type input "222"
click at [432, 13] on icon "Зберегти зміни" at bounding box center [423, 10] width 38 height 5
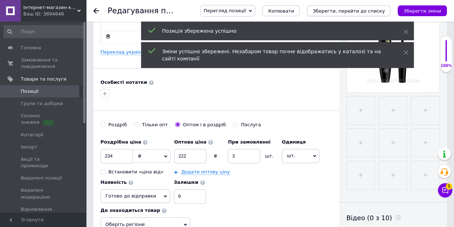
click at [380, 12] on icon "Зберегти, перейти до списку" at bounding box center [349, 10] width 72 height 5
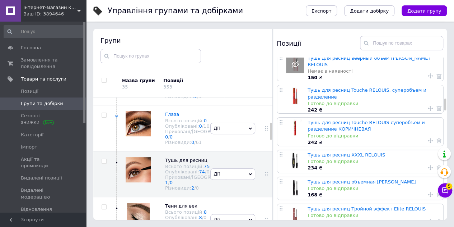
scroll to position [611, 0]
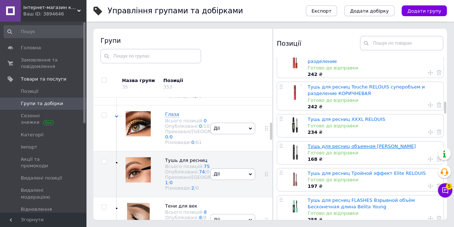
click at [336, 143] on link "Тушь для ресниц объемная [PERSON_NAME]" at bounding box center [362, 145] width 108 height 5
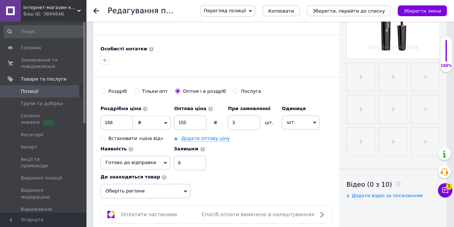
scroll to position [215, 0]
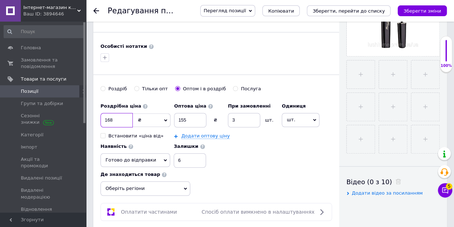
drag, startPoint x: 125, startPoint y: 115, endPoint x: 101, endPoint y: 120, distance: 24.7
click at [101, 120] on input "168" at bounding box center [117, 120] width 32 height 14
type input "182"
click at [193, 122] on input "155" at bounding box center [190, 120] width 32 height 14
type input "1"
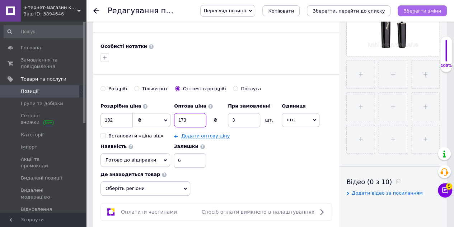
type input "173"
click at [427, 9] on icon "Зберегти зміни" at bounding box center [423, 10] width 38 height 5
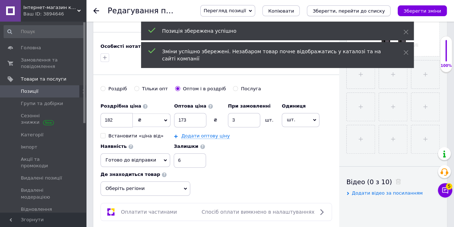
click at [346, 13] on icon "Зберегти, перейти до списку" at bounding box center [349, 10] width 72 height 5
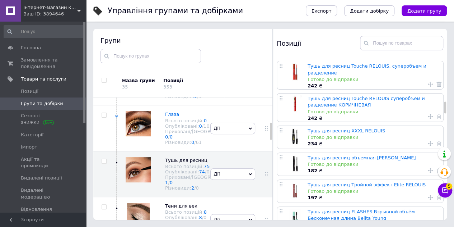
scroll to position [611, 0]
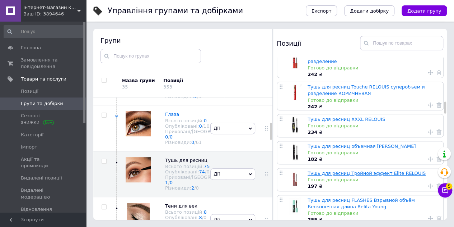
click at [353, 170] on link "Тушь для ресниц Тройной эффект Elite RELOUIS" at bounding box center [367, 172] width 118 height 5
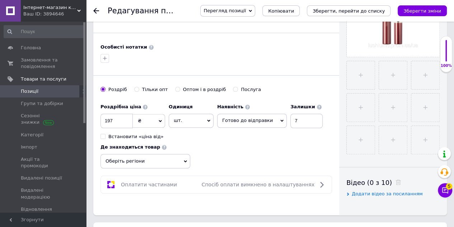
scroll to position [215, 0]
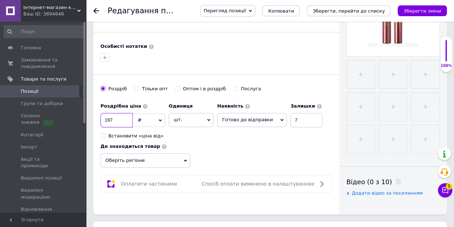
drag, startPoint x: 119, startPoint y: 119, endPoint x: 105, endPoint y: 120, distance: 14.0
click at [105, 120] on input "197" at bounding box center [117, 120] width 32 height 14
type input "224"
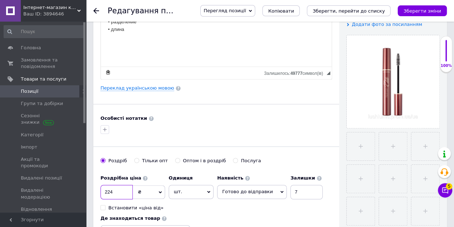
scroll to position [251, 0]
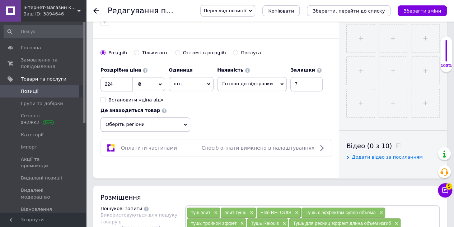
click at [187, 51] on div "Оптом і в роздріб" at bounding box center [204, 53] width 43 height 6
click at [180, 51] on input "Оптом і в роздріб" at bounding box center [177, 52] width 5 height 5
radio input "true"
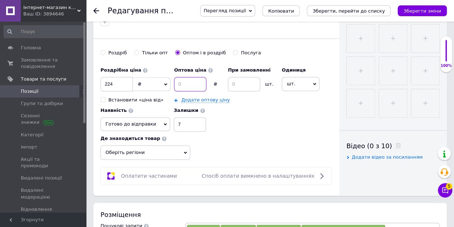
drag, startPoint x: 189, startPoint y: 80, endPoint x: 178, endPoint y: 84, distance: 10.6
click at [178, 84] on input at bounding box center [190, 84] width 32 height 14
type input "213"
click at [251, 78] on input at bounding box center [244, 84] width 32 height 14
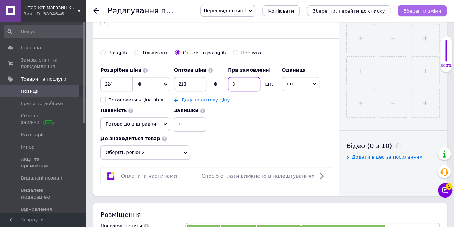
type input "3"
click at [430, 9] on icon "Зберегти зміни" at bounding box center [423, 10] width 38 height 5
click at [434, 15] on button "Зберегти зміни" at bounding box center [422, 10] width 49 height 11
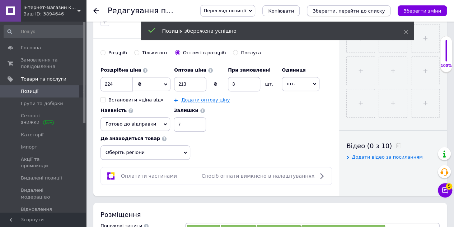
click at [385, 11] on icon "Зберегти, перейти до списку" at bounding box center [349, 10] width 72 height 5
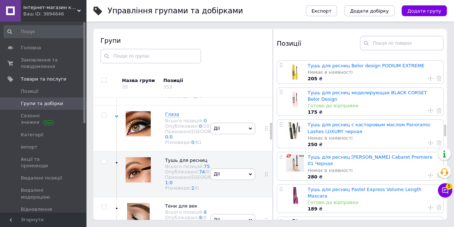
scroll to position [934, 0]
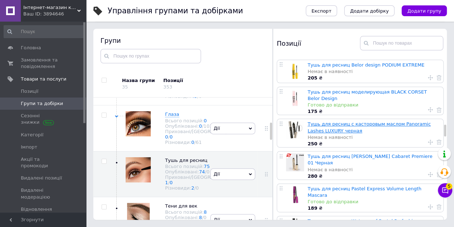
click at [339, 121] on link "Тушь для ресниц с касторовым маслом Panoramic Lashes LUXURY черная" at bounding box center [369, 127] width 123 height 12
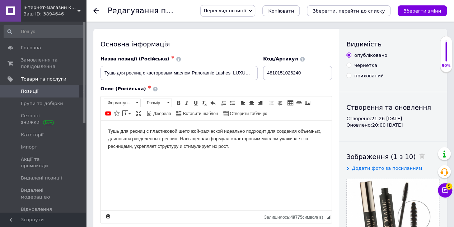
click at [348, 74] on input "прихований" at bounding box center [349, 75] width 5 height 5
radio input "true"
click at [425, 14] on icon "Зберегти зміни" at bounding box center [423, 10] width 38 height 5
click at [379, 11] on icon "Зберегти, перейти до списку" at bounding box center [349, 10] width 72 height 5
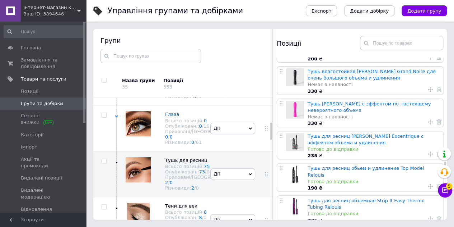
scroll to position [1472, 0]
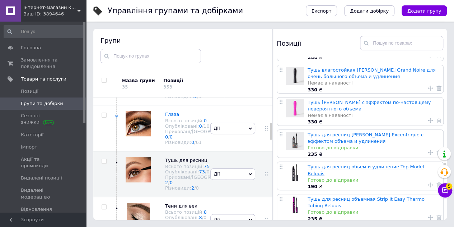
click at [361, 164] on link "Тушь для ресниц обьем и удлинение Top Model Relouis" at bounding box center [366, 170] width 116 height 12
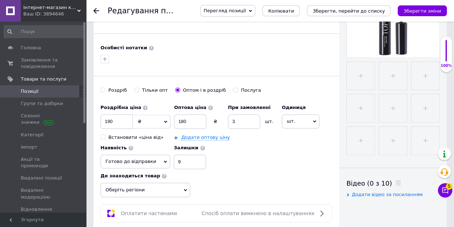
scroll to position [215, 0]
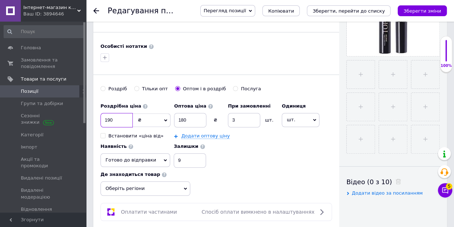
drag, startPoint x: 114, startPoint y: 117, endPoint x: 104, endPoint y: 119, distance: 10.2
click at [104, 119] on input "190" at bounding box center [117, 120] width 32 height 14
type input "230"
drag, startPoint x: 192, startPoint y: 116, endPoint x: 178, endPoint y: 121, distance: 14.2
click at [178, 121] on input "180" at bounding box center [190, 120] width 32 height 14
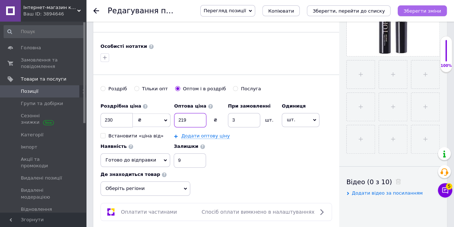
type input "219"
click at [416, 9] on icon "Зберегти зміни" at bounding box center [423, 10] width 38 height 5
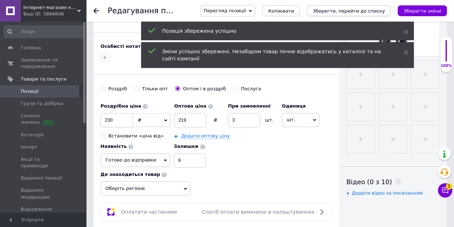
click at [373, 10] on icon "Зберегти, перейти до списку" at bounding box center [349, 10] width 72 height 5
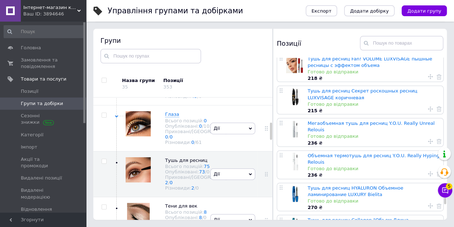
scroll to position [1851, 0]
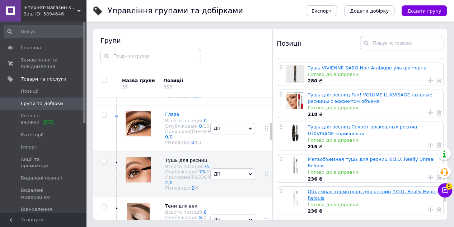
click at [329, 189] on link "Объемная термотушь для ресниц Y.O.U. Really Hyping Relouis" at bounding box center [374, 195] width 132 height 12
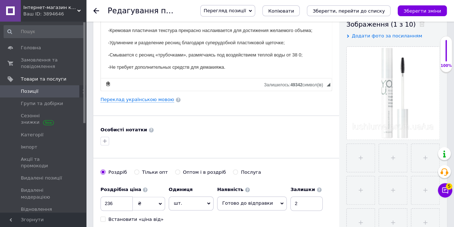
scroll to position [144, 0]
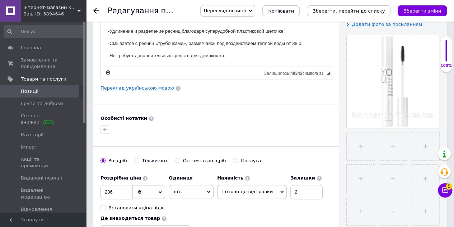
click at [133, 189] on span "₴" at bounding box center [149, 192] width 32 height 14
click at [118, 191] on input "236" at bounding box center [117, 192] width 32 height 14
type input "234"
click at [175, 159] on input "Оптом і в роздріб" at bounding box center [177, 160] width 5 height 5
radio input "true"
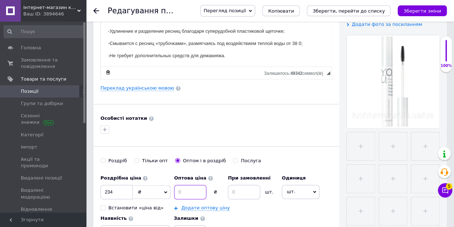
click at [186, 195] on input at bounding box center [190, 192] width 32 height 14
type input "3"
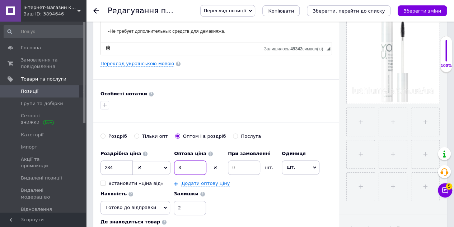
scroll to position [180, 0]
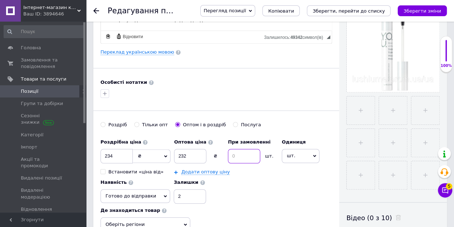
click at [238, 155] on input at bounding box center [244, 156] width 32 height 14
click at [201, 155] on input "232" at bounding box center [190, 156] width 32 height 14
type input "222"
click at [255, 152] on input at bounding box center [244, 156] width 32 height 14
type input "3"
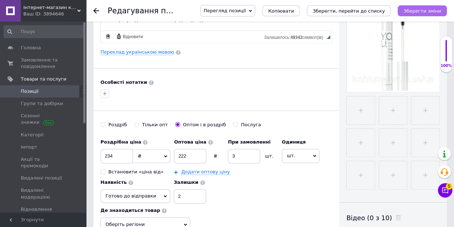
click at [418, 8] on icon "Зберегти зміни" at bounding box center [423, 10] width 38 height 5
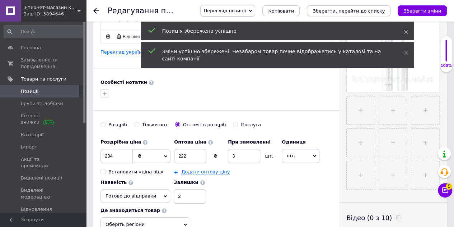
click at [382, 11] on icon "Зберегти, перейти до списку" at bounding box center [349, 10] width 72 height 5
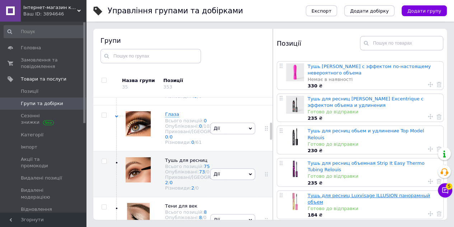
scroll to position [1472, 0]
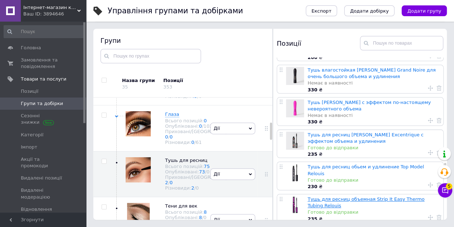
click at [345, 196] on link "Тушь для ресниц объемная Strip It Easy Thermo Tubing Relouis" at bounding box center [366, 202] width 117 height 12
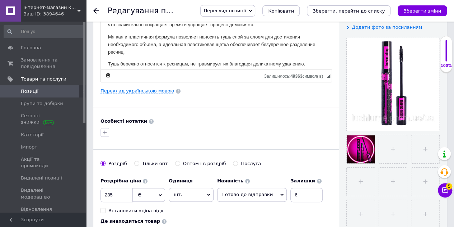
scroll to position [144, 0]
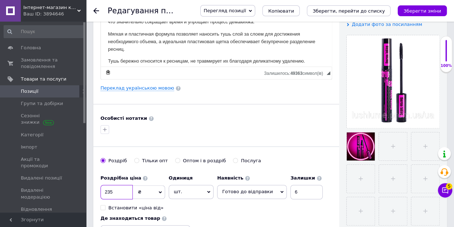
click at [126, 185] on input "235" at bounding box center [117, 192] width 32 height 14
type input "234"
click at [181, 191] on span "шт." at bounding box center [191, 192] width 45 height 14
click at [185, 158] on div "Оптом і в роздріб" at bounding box center [204, 160] width 43 height 6
click at [180, 158] on input "Оптом і в роздріб" at bounding box center [177, 160] width 5 height 5
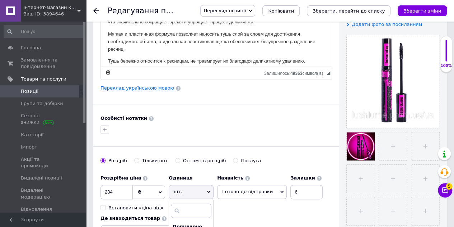
radio input "true"
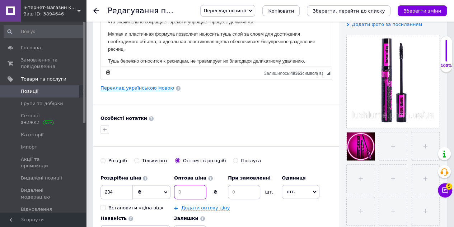
click at [185, 196] on input at bounding box center [190, 192] width 32 height 14
type input "222"
click at [246, 194] on input at bounding box center [244, 192] width 32 height 14
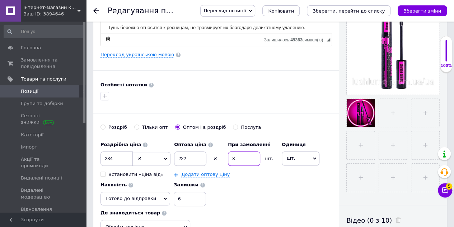
scroll to position [215, 0]
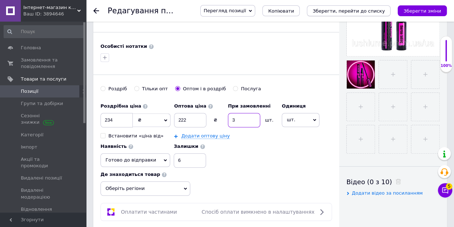
type input "3"
click at [363, 13] on icon "Зберегти, перейти до списку" at bounding box center [349, 10] width 72 height 5
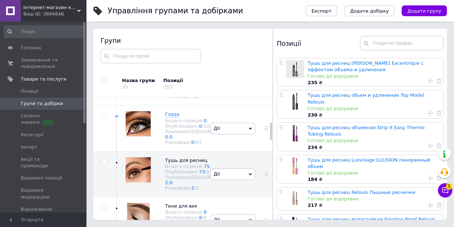
scroll to position [1544, 0]
click at [356, 187] on div "Тушь для ресниц Relouis Пышные реснички Готово до відправки 217 ₴" at bounding box center [375, 198] width 134 height 23
click at [356, 189] on link "Тушь для ресниц Relouis Пышные реснички" at bounding box center [362, 191] width 108 height 5
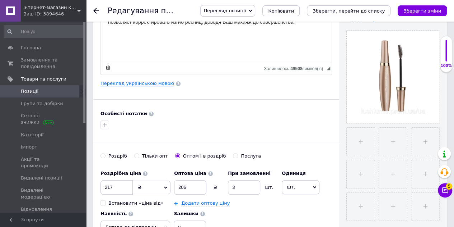
scroll to position [180, 0]
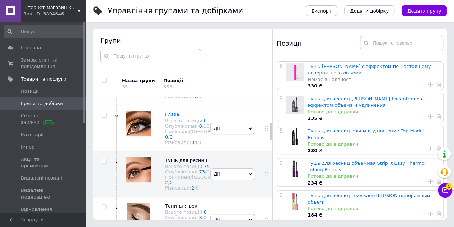
scroll to position [1580, 0]
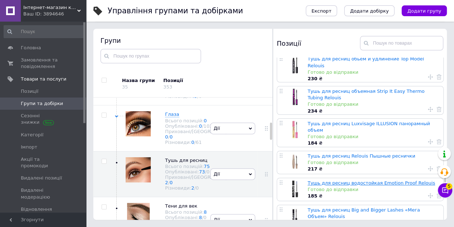
click at [314, 180] on link "Тушь для ресниц водостойкая Emotion Proof Relouis" at bounding box center [371, 182] width 127 height 5
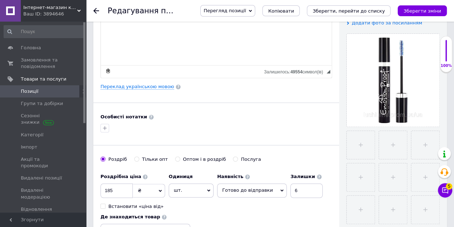
scroll to position [180, 0]
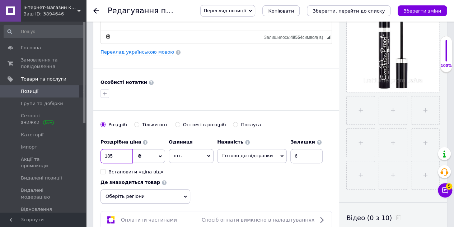
drag, startPoint x: 120, startPoint y: 157, endPoint x: 94, endPoint y: 158, distance: 25.1
click at [94, 158] on div "Основна інформація Назва позиції (Російська) ✱ Тушь для ресниц водостойкая Emot…" at bounding box center [216, 49] width 246 height 401
type input "210"
click at [183, 121] on div "Оптом і в роздріб" at bounding box center [204, 124] width 43 height 6
click at [180, 122] on input "Оптом і в роздріб" at bounding box center [177, 124] width 5 height 5
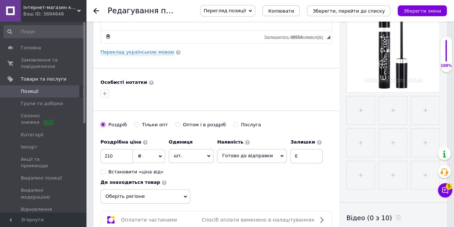
radio input "true"
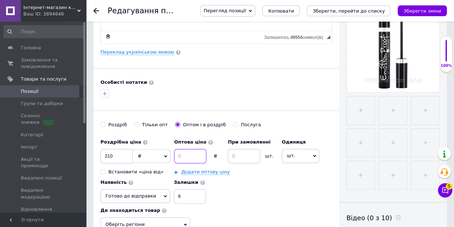
click at [180, 154] on input at bounding box center [190, 156] width 32 height 14
type input "199"
click at [234, 159] on input at bounding box center [244, 156] width 32 height 14
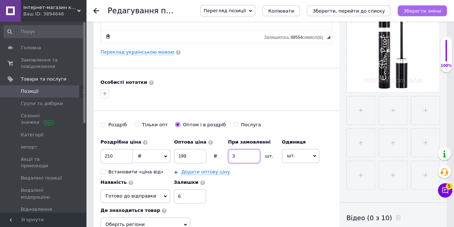
type input "3"
click at [442, 7] on button "Зберегти зміни" at bounding box center [422, 10] width 49 height 11
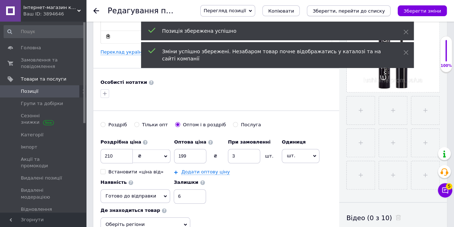
click at [385, 11] on icon "Зберегти, перейти до списку" at bounding box center [349, 10] width 72 height 5
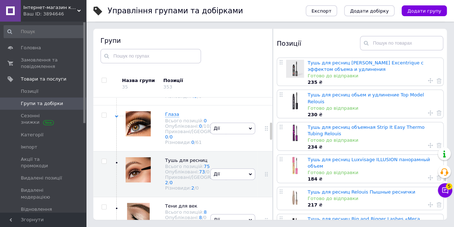
scroll to position [1580, 0]
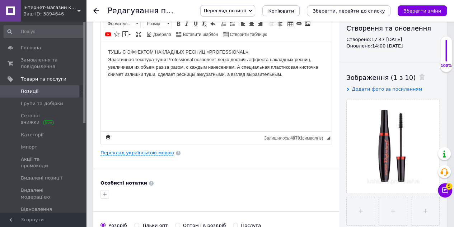
scroll to position [144, 0]
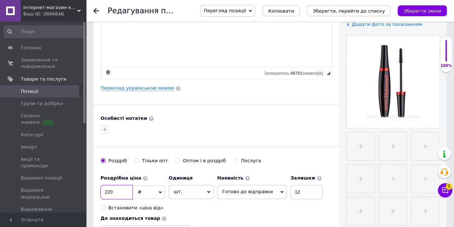
click at [118, 186] on input "220" at bounding box center [117, 192] width 32 height 14
type input "230"
click at [175, 159] on input "Оптом і в роздріб" at bounding box center [177, 160] width 5 height 5
radio input "true"
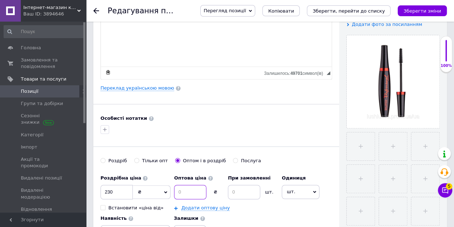
click at [186, 185] on input at bounding box center [190, 192] width 32 height 14
type input "219"
click at [245, 187] on input at bounding box center [244, 192] width 32 height 14
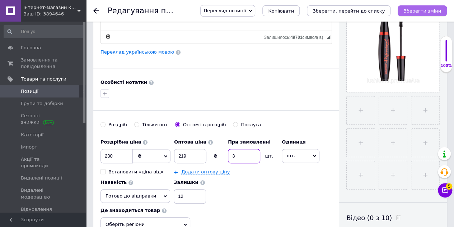
type input "3"
click at [423, 9] on icon "Зберегти зміни" at bounding box center [423, 10] width 38 height 5
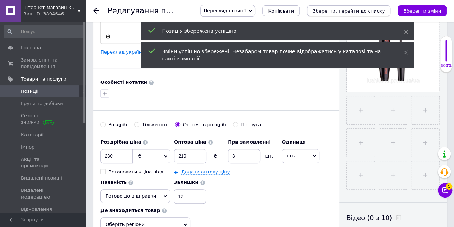
click at [361, 10] on icon "Зберегти, перейти до списку" at bounding box center [349, 10] width 72 height 5
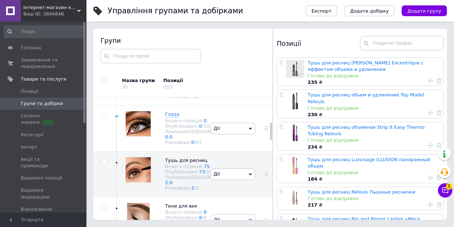
scroll to position [1616, 0]
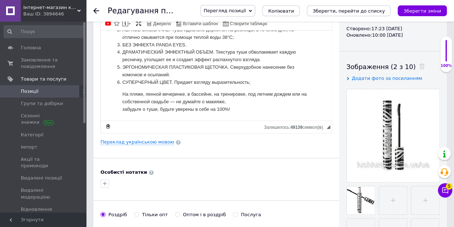
scroll to position [180, 0]
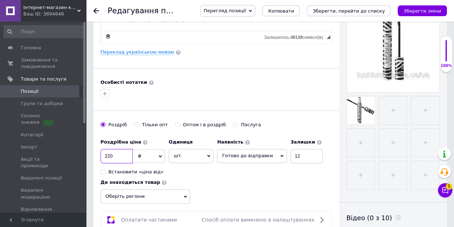
drag, startPoint x: 113, startPoint y: 153, endPoint x: 106, endPoint y: 154, distance: 6.8
click at [106, 154] on input "220" at bounding box center [117, 156] width 32 height 14
type input "258"
click at [175, 121] on label "Оптом і в роздріб" at bounding box center [200, 124] width 51 height 6
click at [175, 122] on input "Оптом і в роздріб" at bounding box center [177, 124] width 5 height 5
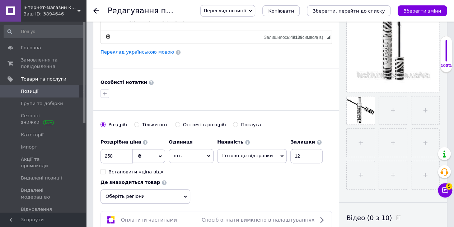
radio input "true"
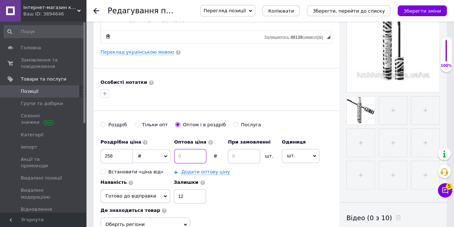
click at [195, 156] on input at bounding box center [190, 156] width 32 height 14
type input "245"
click at [249, 154] on input at bounding box center [244, 156] width 32 height 14
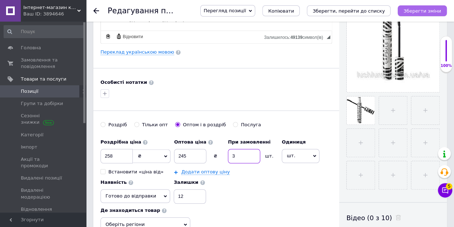
type input "3"
click at [423, 11] on icon "Зберегти зміни" at bounding box center [423, 10] width 38 height 5
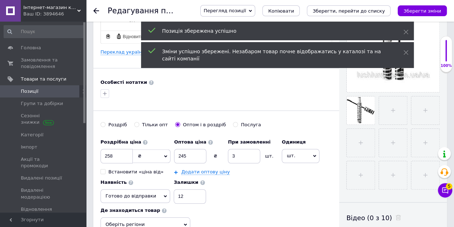
click at [371, 13] on icon "Зберегти, перейти до списку" at bounding box center [349, 10] width 72 height 5
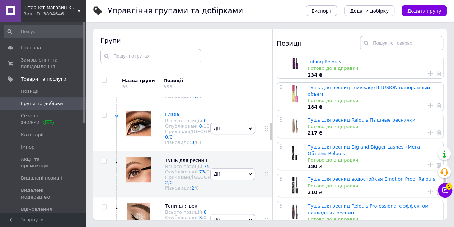
scroll to position [1688, 0]
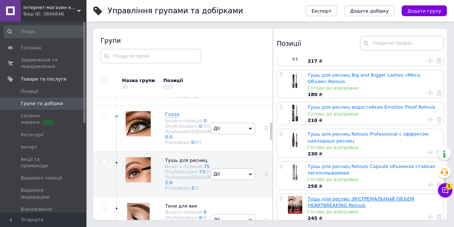
click at [358, 196] on link "Тушь для ресниц ЭКСТРЕМАЛЬНЫЙ ОБЪЕМ HEARTBREAKING Relouis" at bounding box center [361, 202] width 107 height 12
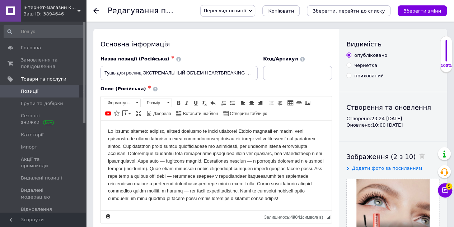
scroll to position [180, 0]
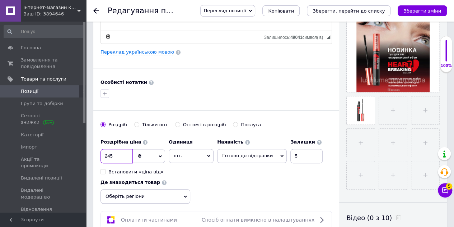
drag, startPoint x: 125, startPoint y: 156, endPoint x: 100, endPoint y: 155, distance: 25.2
click at [100, 155] on div "Основна інформація Назва позиції (Російська) ✱ Тушь для ресниц ЭКСТРЕМАЛЬНЫЙ ОБ…" at bounding box center [216, 49] width 246 height 401
type input "258"
click at [175, 122] on input "Оптом і в роздріб" at bounding box center [177, 124] width 5 height 5
radio input "true"
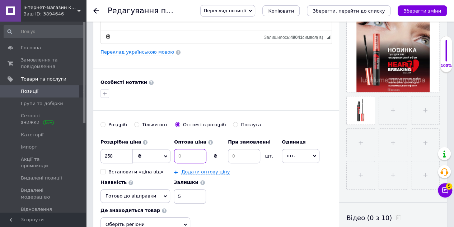
click at [187, 156] on input at bounding box center [190, 156] width 32 height 14
type input "245"
click at [240, 155] on input at bounding box center [244, 156] width 32 height 14
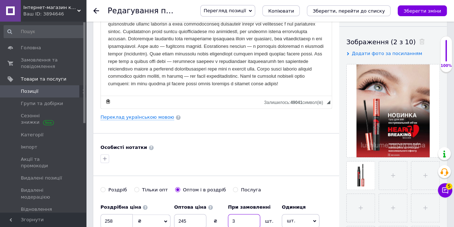
scroll to position [108, 0]
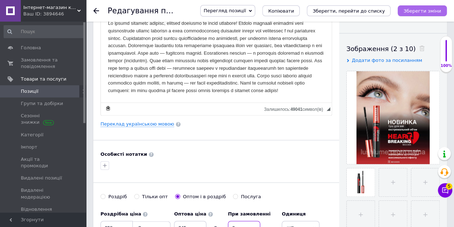
type input "3"
click at [425, 11] on icon "Зберегти зміни" at bounding box center [423, 10] width 38 height 5
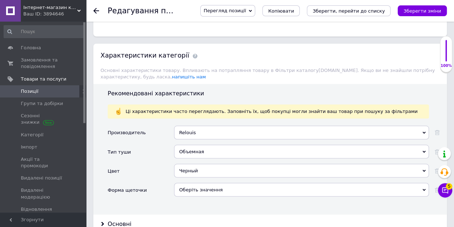
scroll to position [646, 0]
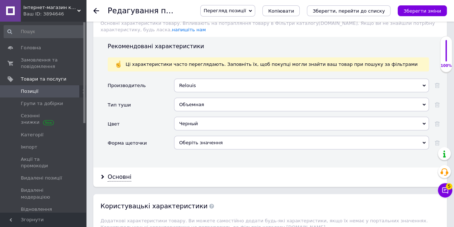
click at [202, 138] on div "Оберіть значення" at bounding box center [301, 142] width 255 height 14
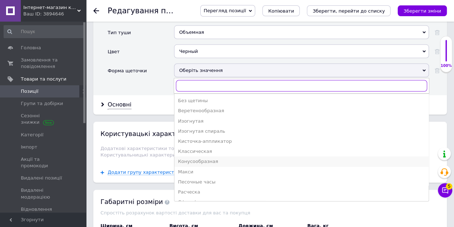
scroll to position [28, 0]
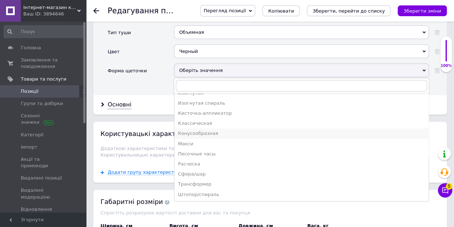
click at [225, 161] on div "Расческа" at bounding box center [301, 164] width 247 height 6
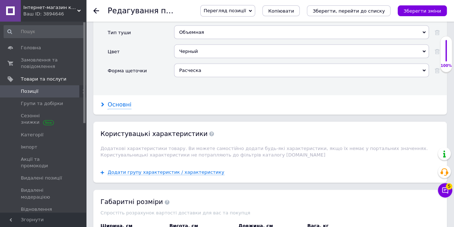
click at [127, 102] on div "Основні" at bounding box center [120, 105] width 24 height 8
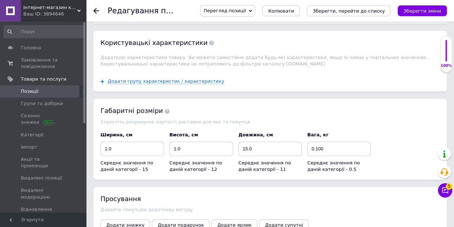
scroll to position [1041, 0]
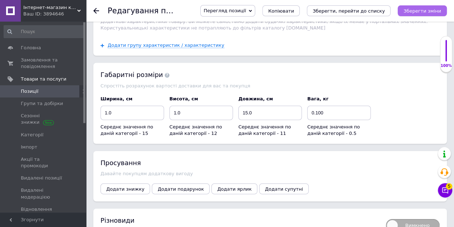
click at [419, 8] on icon "Зберегти зміни" at bounding box center [423, 10] width 38 height 5
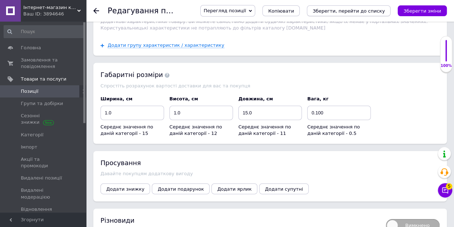
click at [362, 15] on button "Зберегти, перейти до списку" at bounding box center [349, 10] width 84 height 11
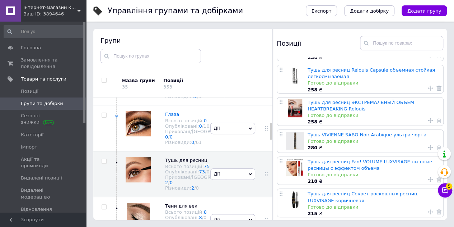
scroll to position [1796, 0]
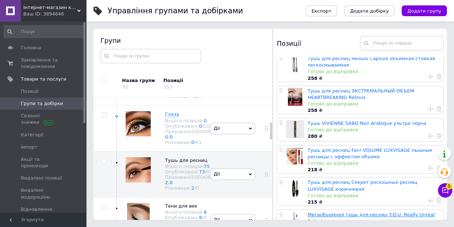
click at [330, 212] on link "Мегаобъемная тушь для ресниц Y.O.U. Really Unreal Relouis" at bounding box center [371, 218] width 127 height 12
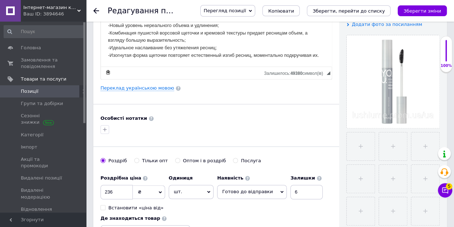
scroll to position [180, 0]
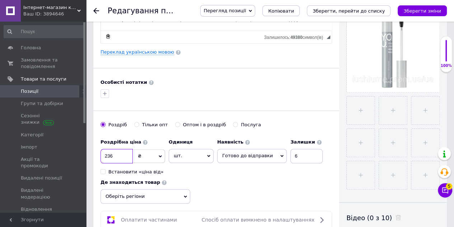
click at [119, 156] on input "236" at bounding box center [117, 156] width 32 height 14
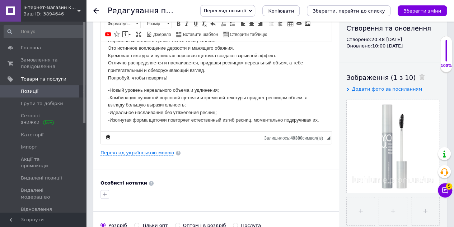
scroll to position [144, 0]
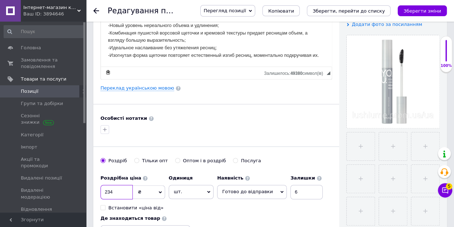
drag, startPoint x: 121, startPoint y: 190, endPoint x: 108, endPoint y: 191, distance: 13.0
click at [108, 191] on input "234" at bounding box center [117, 192] width 32 height 14
type input "217"
click at [187, 158] on div "Оптом і в роздріб" at bounding box center [204, 160] width 43 height 6
click at [180, 158] on input "Оптом і в роздріб" at bounding box center [177, 160] width 5 height 5
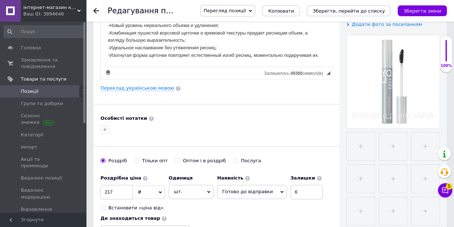
radio input "true"
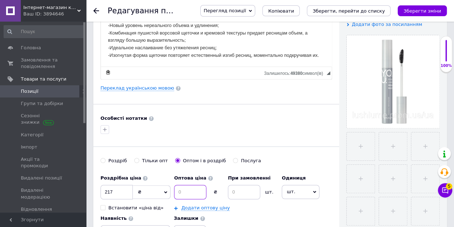
click at [187, 196] on input at bounding box center [190, 192] width 32 height 14
type input "206"
click at [233, 191] on input at bounding box center [244, 192] width 32 height 14
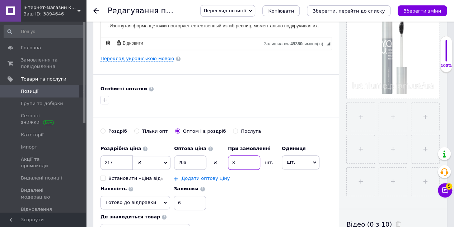
scroll to position [215, 0]
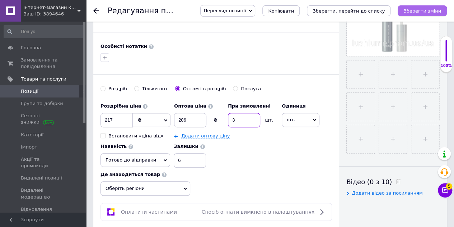
type input "3"
click at [427, 9] on icon "Зберегти зміни" at bounding box center [423, 10] width 38 height 5
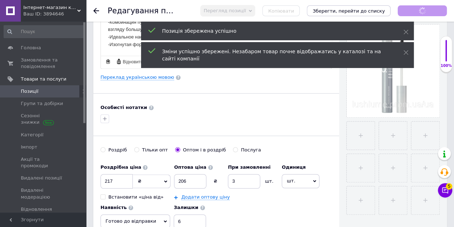
scroll to position [108, 0]
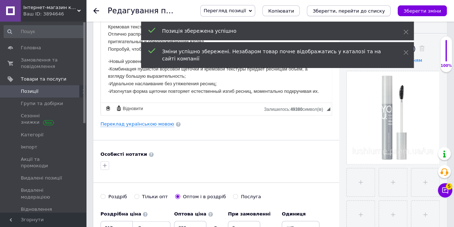
click at [369, 7] on button "Зберегти, перейти до списку" at bounding box center [349, 10] width 84 height 11
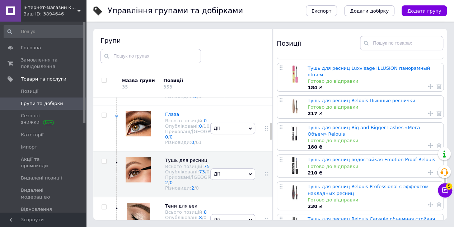
scroll to position [1600, 0]
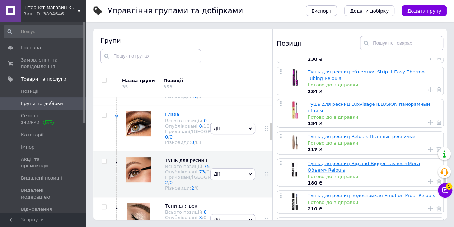
click at [324, 161] on link "Тушь для ресниц Big and Bigger Lashes «Мега Объем» Relouis" at bounding box center [364, 167] width 112 height 12
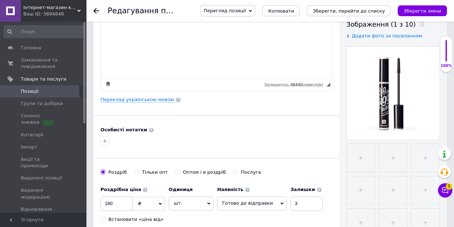
scroll to position [144, 0]
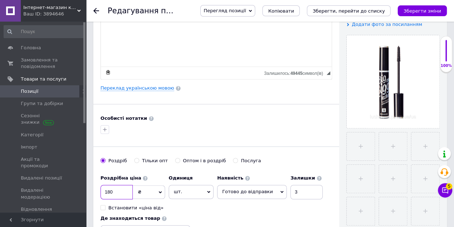
drag, startPoint x: 112, startPoint y: 189, endPoint x: 106, endPoint y: 189, distance: 6.5
click at [106, 189] on input "180" at bounding box center [117, 192] width 32 height 14
type input "217"
click at [183, 159] on div "Оптом і в роздріб" at bounding box center [204, 160] width 43 height 6
click at [180, 159] on input "Оптом і в роздріб" at bounding box center [177, 160] width 5 height 5
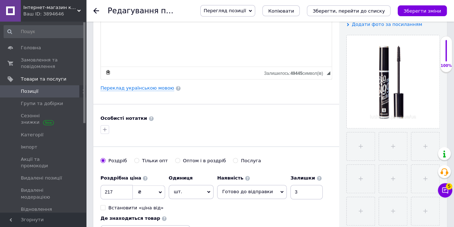
radio input "true"
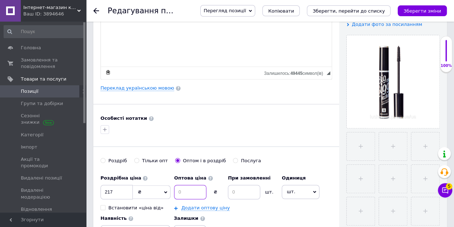
click at [193, 190] on input at bounding box center [190, 192] width 32 height 14
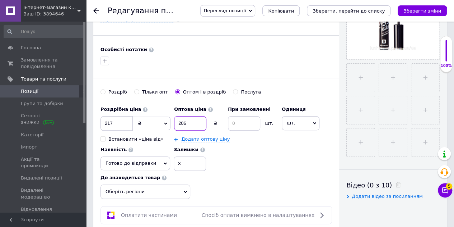
scroll to position [215, 0]
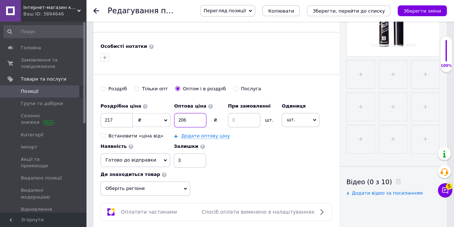
type input "206"
drag, startPoint x: 181, startPoint y: 157, endPoint x: 166, endPoint y: 160, distance: 15.4
click at [166, 160] on div "Наявність Готово до відправки В наявності Немає в наявності Під замовлення Зали…" at bounding box center [154, 153] width 106 height 28
type input "6"
click at [246, 115] on input at bounding box center [244, 120] width 32 height 14
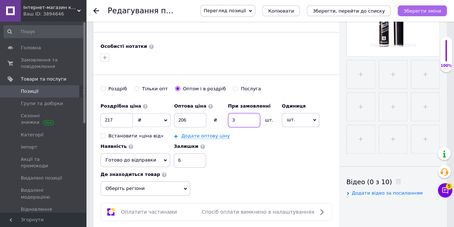
type input "3"
click at [418, 11] on icon "Зберегти зміни" at bounding box center [423, 10] width 38 height 5
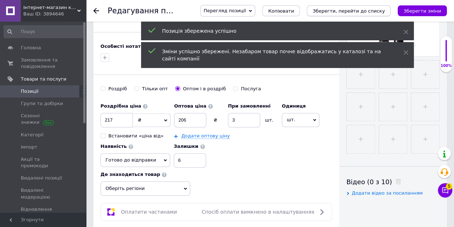
click at [363, 10] on icon "Зберегти, перейти до списку" at bounding box center [349, 10] width 72 height 5
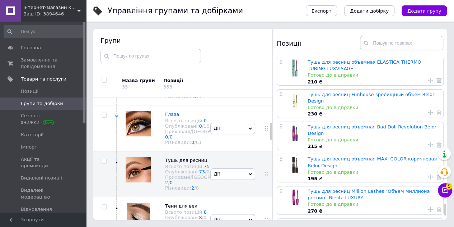
scroll to position [2102, 0]
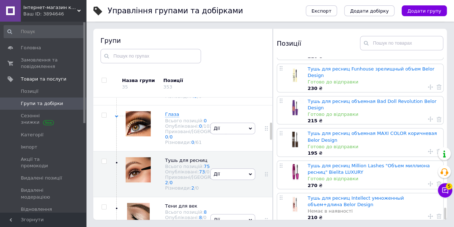
drag, startPoint x: 33, startPoint y: 8, endPoint x: 124, endPoint y: 3, distance: 91.0
click at [124, 3] on div "Управління групами та добірками" at bounding box center [203, 11] width 191 height 22
click at [77, 9] on icon at bounding box center [79, 11] width 4 height 4
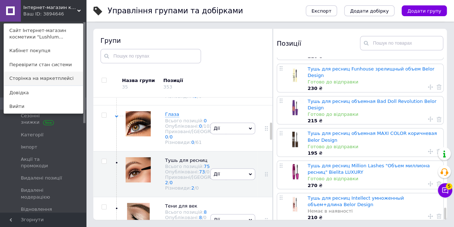
click at [54, 76] on link "Сторінка на маркетплейсі" at bounding box center [43, 78] width 79 height 14
